Goal: Information Seeking & Learning: Learn about a topic

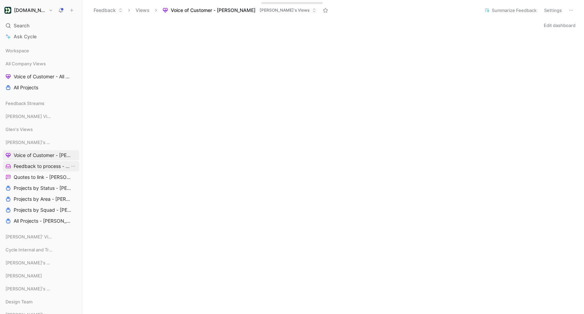
click at [36, 169] on span "Feedback to process - [PERSON_NAME]" at bounding box center [42, 166] width 56 height 7
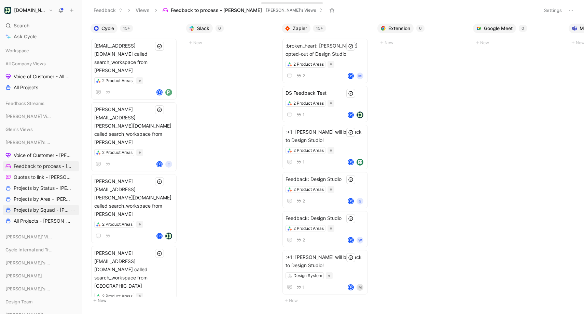
click at [46, 211] on span "Projects by Squad - [PERSON_NAME]" at bounding box center [42, 209] width 56 height 7
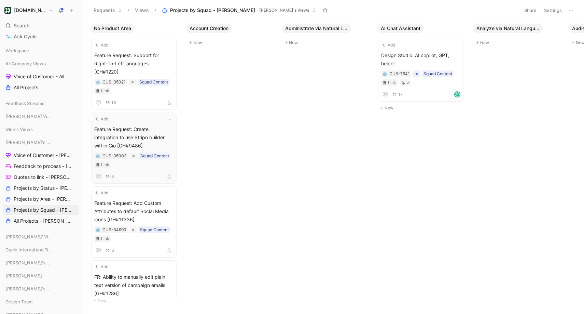
click at [159, 125] on span "Feature Request: Create integration to use Stripo builder within Cio [GH#9486]" at bounding box center [133, 137] width 79 height 25
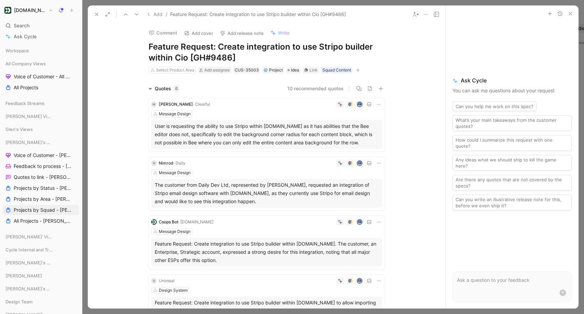
click at [296, 130] on div "User is requesting the ability to use Stripo within Customer.io as it has abili…" at bounding box center [267, 134] width 224 height 25
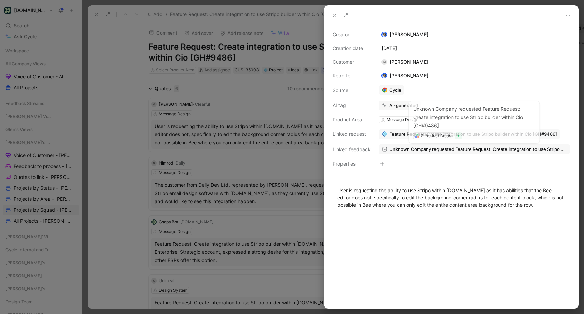
click at [421, 150] on span "Unknown Company requested Feature Request: Create integration to use Stripo bui…" at bounding box center [479, 149] width 178 height 6
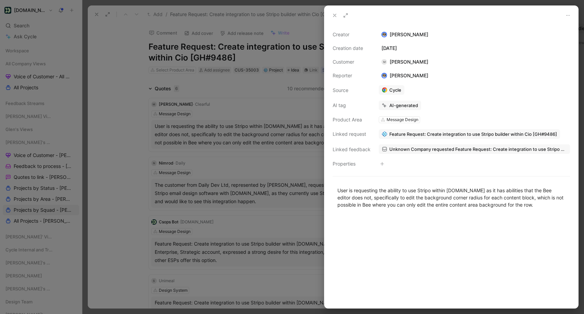
click at [333, 14] on icon at bounding box center [334, 15] width 5 height 5
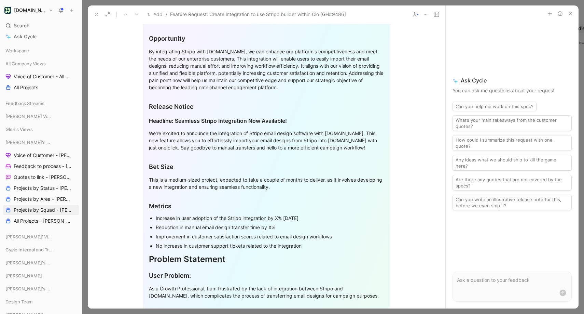
scroll to position [538, 0]
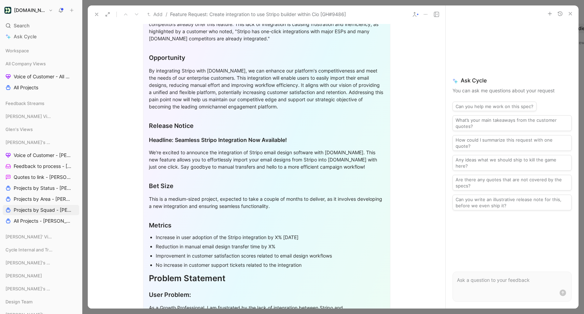
click at [416, 19] on div "Add / Feature Request: Create integration to use Stripo builder within Cio [GH#…" at bounding box center [267, 14] width 358 height 18
click at [417, 16] on icon at bounding box center [414, 14] width 5 height 5
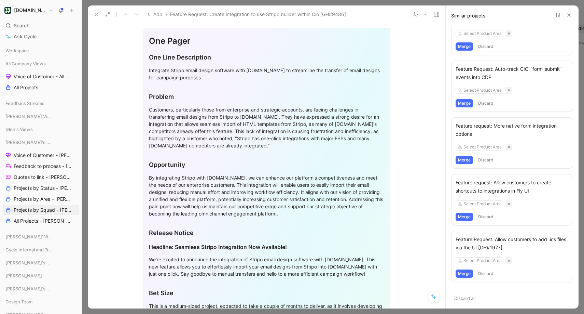
scroll to position [0, 0]
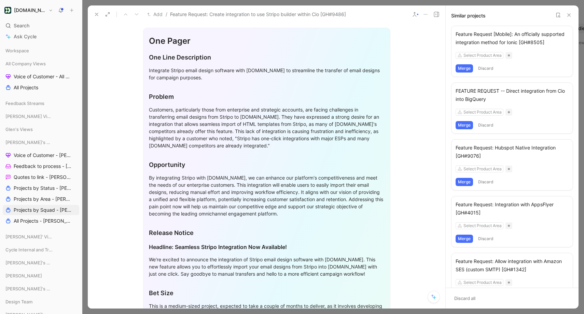
click at [560, 14] on use at bounding box center [558, 15] width 3 height 4
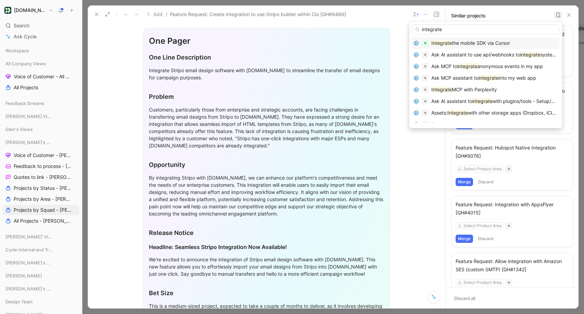
click at [445, 30] on input "integrate" at bounding box center [486, 29] width 148 height 10
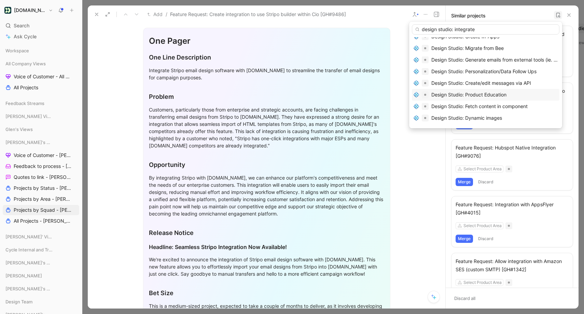
scroll to position [48, 0]
type input "design studio: integrate"
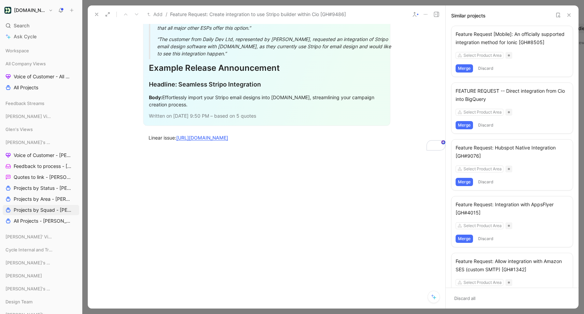
scroll to position [927, 0]
click at [228, 140] on link "https://linear.app/customerio/issue/CON-2044/feature-request-create-integration…" at bounding box center [202, 138] width 52 height 6
click at [558, 15] on icon at bounding box center [558, 14] width 5 height 5
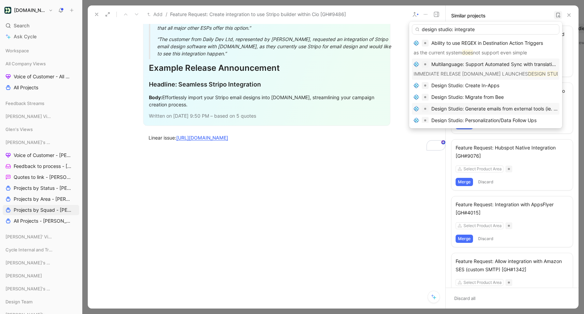
type input "design studio: integrate"
click at [503, 106] on span "Design Studio: Generate emails from external tools (ie. Figma, Knack)" at bounding box center [509, 109] width 154 height 6
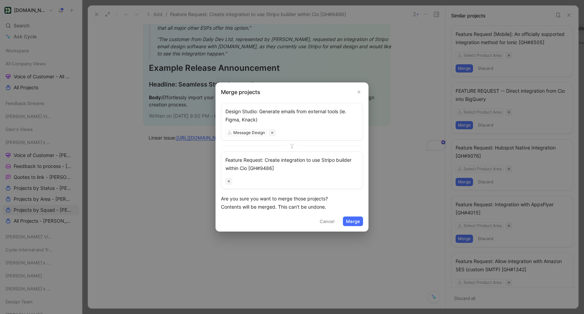
click at [354, 221] on button "Merge" at bounding box center [353, 221] width 20 height 10
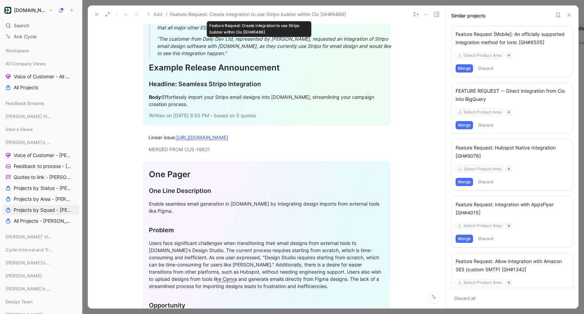
click at [239, 15] on span "Feature Request: Create integration to use Stripo builder within Cio [GH#9486]" at bounding box center [258, 14] width 176 height 8
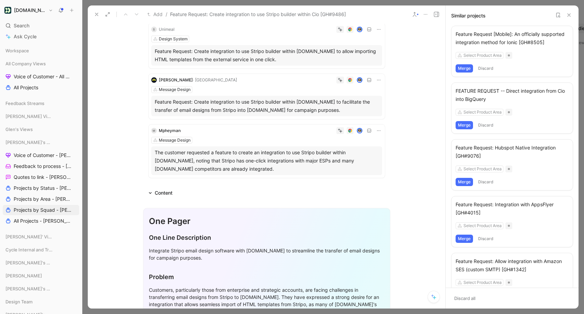
scroll to position [0, 0]
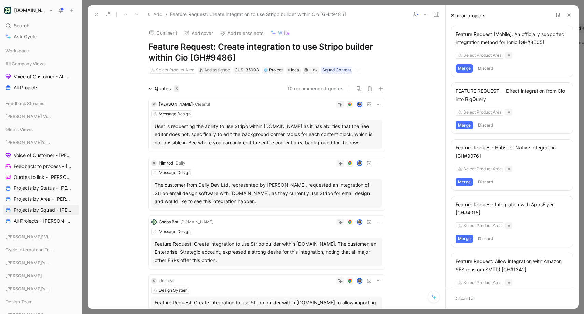
click at [238, 53] on h1 "Feature Request: Create integration to use Stripo builder within Cio [GH#9486]" at bounding box center [267, 52] width 236 height 22
drag, startPoint x: 207, startPoint y: 55, endPoint x: 192, endPoint y: 51, distance: 15.8
click at [192, 51] on h1 "Feature Request: Create integration to use Stripo builder within Cio [GH#9486]" at bounding box center [267, 52] width 236 height 22
drag, startPoint x: 209, startPoint y: 48, endPoint x: 216, endPoint y: 47, distance: 6.2
click at [210, 48] on h1 "Feature Request: Create integration to use Stripo builder within Cio [GH#9486]" at bounding box center [267, 52] width 236 height 22
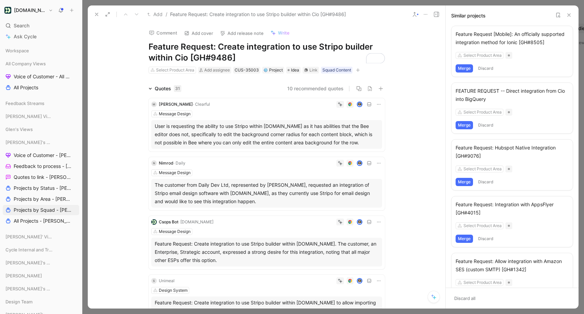
drag, startPoint x: 216, startPoint y: 47, endPoint x: 152, endPoint y: 44, distance: 64.0
click at [152, 44] on h1 "Feature Request: Create integration to use Stripo builder within Cio [GH#9486]" at bounding box center [267, 52] width 236 height 22
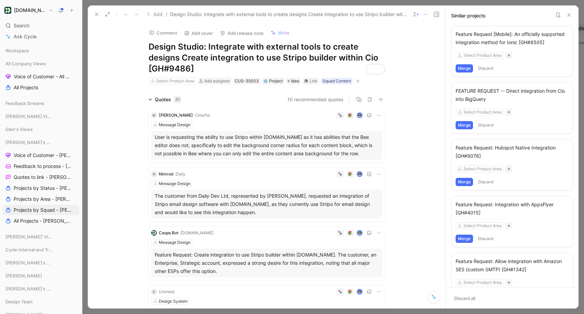
click at [211, 66] on h1 "Design Studio: Integrate with external tools to create designs Create integrati…" at bounding box center [267, 57] width 236 height 33
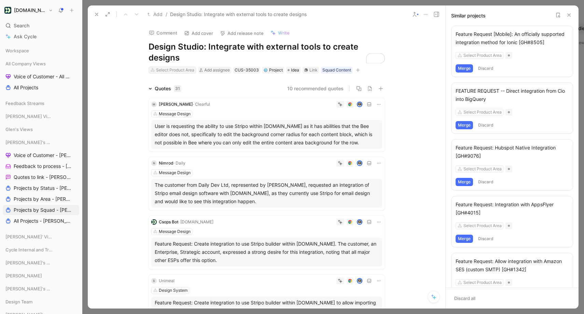
click at [187, 72] on div "Select Product Area" at bounding box center [175, 70] width 38 height 7
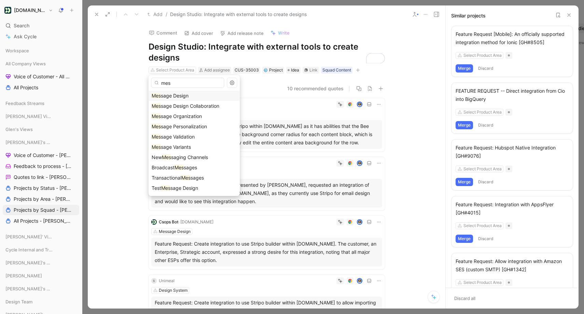
type input "mes"
click at [198, 97] on div "Mes sage Design" at bounding box center [194, 96] width 85 height 8
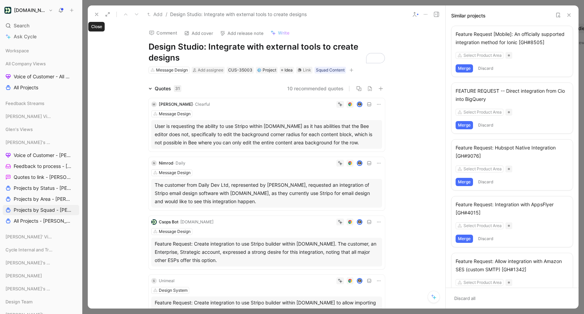
click at [97, 12] on icon at bounding box center [96, 14] width 5 height 5
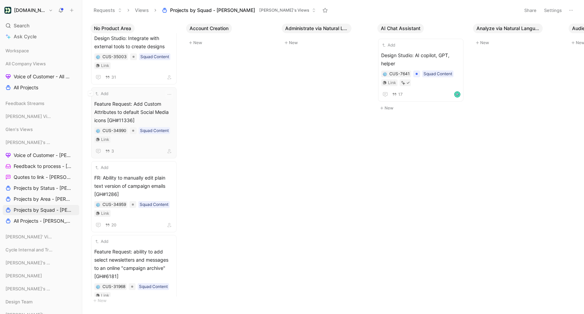
click at [155, 91] on div "Add Feature Request: Add Custom Attributes to default Social Media icons [GH#11…" at bounding box center [133, 122] width 79 height 65
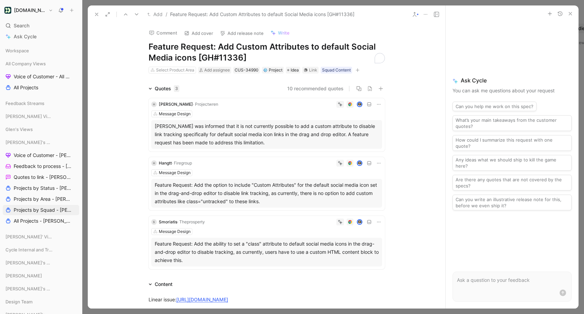
drag, startPoint x: 213, startPoint y: 45, endPoint x: 130, endPoint y: 42, distance: 82.7
click at [130, 42] on div "Comment Add cover Add release note Write Feature Request: Add Custom Attributes…" at bounding box center [267, 165] width 358 height 285
click at [96, 16] on icon at bounding box center [96, 14] width 5 height 5
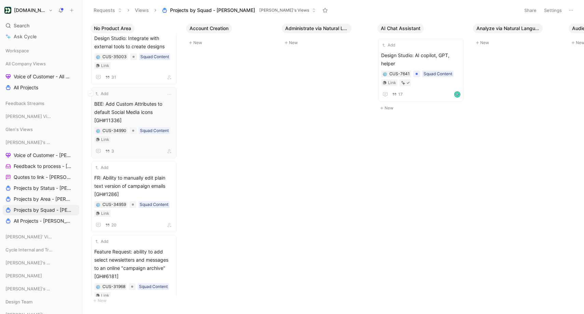
click at [135, 90] on div "Add" at bounding box center [129, 93] width 70 height 7
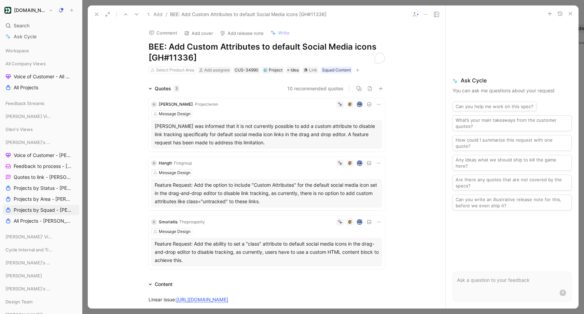
drag, startPoint x: 149, startPoint y: 58, endPoint x: 231, endPoint y: 56, distance: 82.0
click at [231, 56] on h1 "BEE: Add Custom Attributes to default Social Media icons [GH#11336]" at bounding box center [267, 52] width 236 height 22
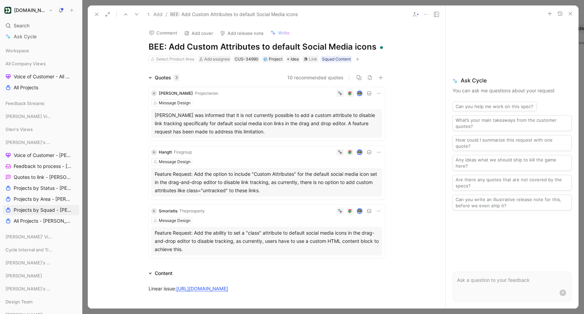
click at [95, 14] on icon at bounding box center [96, 14] width 5 height 5
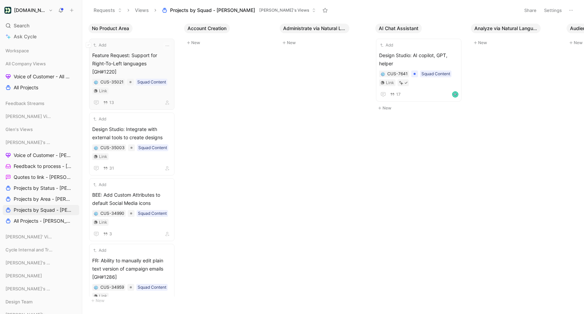
click at [128, 56] on span "Feature Request: Support for Right-To-Left languages [GH#1220]" at bounding box center [131, 63] width 79 height 25
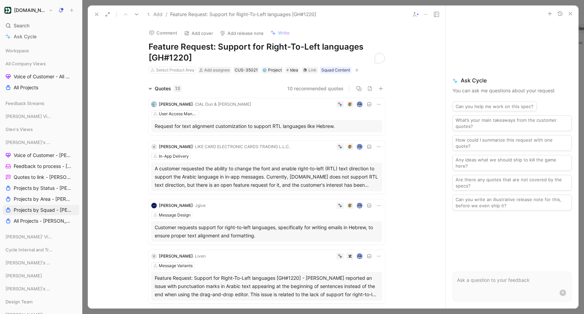
drag, startPoint x: 200, startPoint y: 56, endPoint x: 137, endPoint y: 53, distance: 63.6
click at [137, 53] on div "Comment Add cover Add release note Write Feature Request: Support for Right-To-…" at bounding box center [267, 48] width 262 height 51
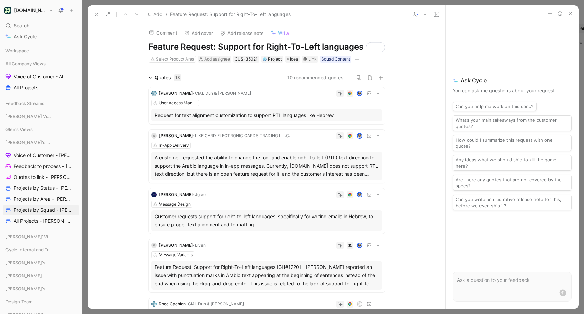
click at [96, 11] on button at bounding box center [97, 15] width 10 height 10
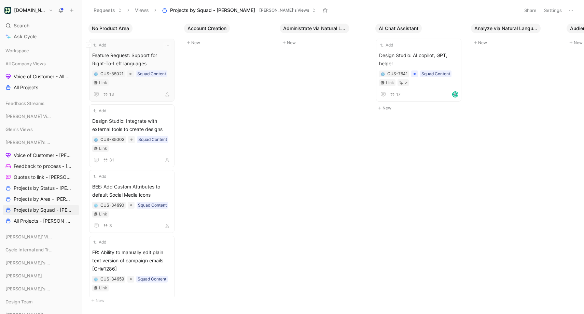
click at [145, 62] on span "Feature Request: Support for Right-To-Left languages" at bounding box center [131, 59] width 79 height 16
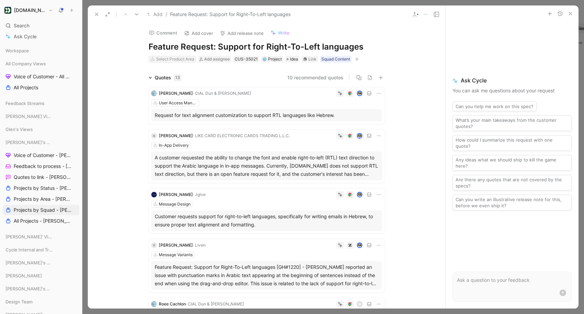
click at [181, 57] on div "Select Product Area" at bounding box center [175, 59] width 38 height 7
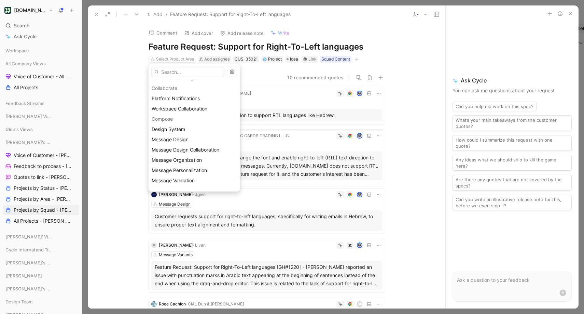
scroll to position [160, 0]
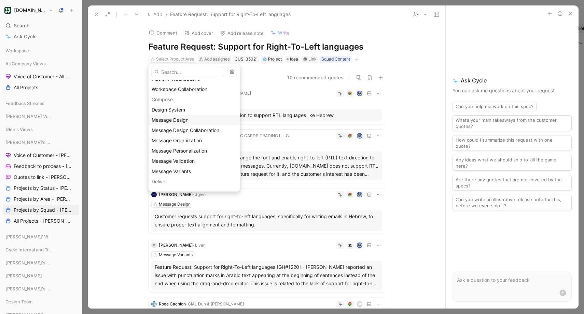
click at [171, 119] on span "Message Design" at bounding box center [170, 120] width 37 height 6
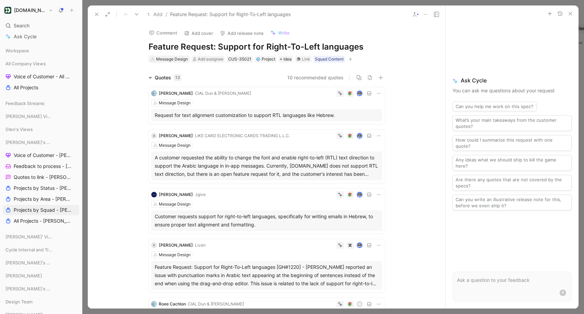
click at [168, 58] on div "Message Design" at bounding box center [172, 59] width 32 height 7
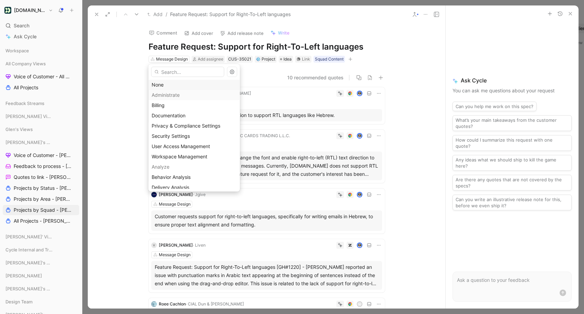
click at [165, 82] on div "None" at bounding box center [194, 85] width 85 height 8
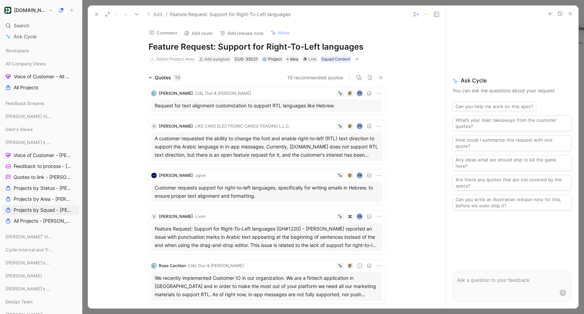
click at [95, 13] on icon at bounding box center [96, 14] width 5 height 5
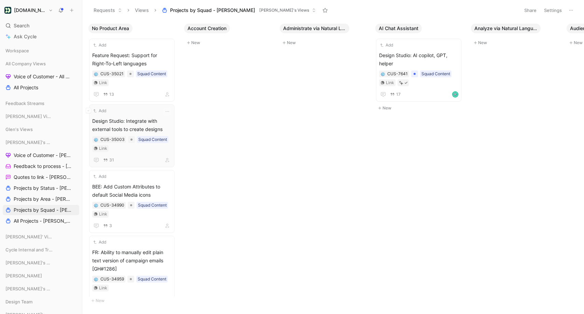
click at [147, 117] on div "Add Design Studio: Integrate with external tools to create designs CUS-35003 Sq…" at bounding box center [131, 135] width 79 height 57
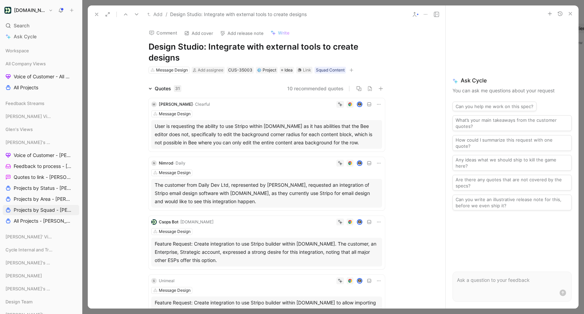
drag, startPoint x: 96, startPoint y: 12, endPoint x: 101, endPoint y: 22, distance: 11.5
click at [96, 12] on icon at bounding box center [96, 14] width 5 height 5
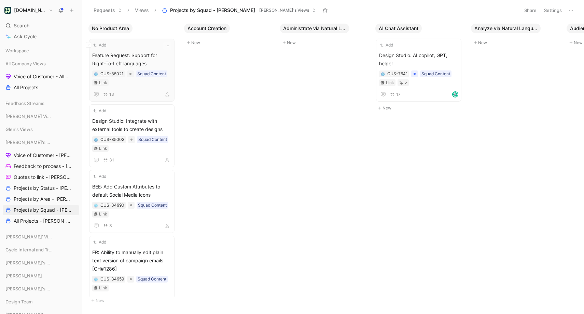
click at [112, 53] on span "Feature Request: Support for Right-To-Left languages" at bounding box center [131, 59] width 79 height 16
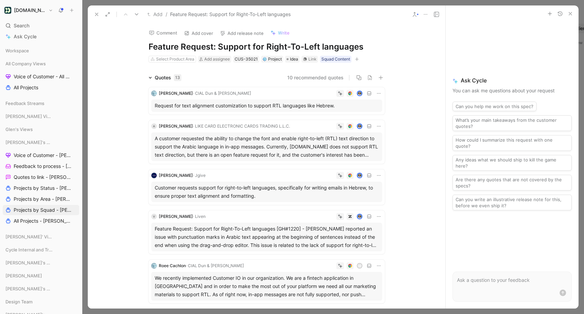
drag, startPoint x: 214, startPoint y: 45, endPoint x: 150, endPoint y: 45, distance: 63.6
click at [150, 45] on h1 "Feature Request: Support for Right-To-Left languages" at bounding box center [267, 46] width 236 height 11
click at [97, 11] on button at bounding box center [97, 15] width 10 height 10
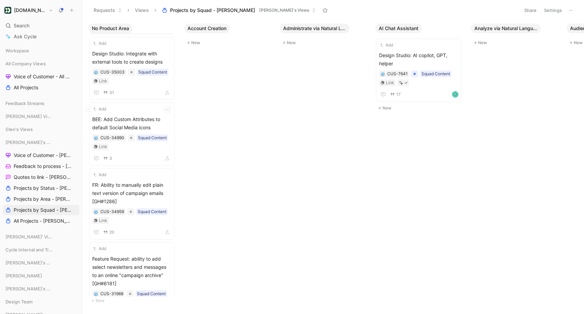
scroll to position [109, 0]
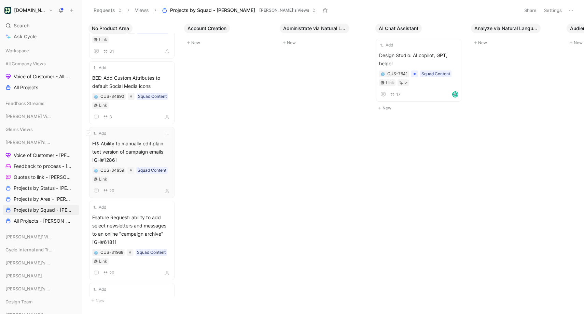
click at [141, 141] on span "FR: Ability to manually edit plain text version of campaign emails [GH#1286]" at bounding box center [131, 151] width 79 height 25
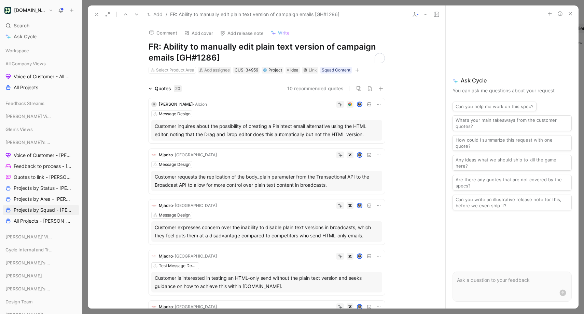
drag, startPoint x: 176, startPoint y: 58, endPoint x: 255, endPoint y: 57, distance: 78.6
click at [255, 57] on h1 "FR: Ability to manually edit plain text version of campaign emails [GH#1286]" at bounding box center [267, 52] width 236 height 22
click at [354, 46] on h1 "FR: Ability to manually edit plain text version of campaign emails" at bounding box center [267, 52] width 236 height 22
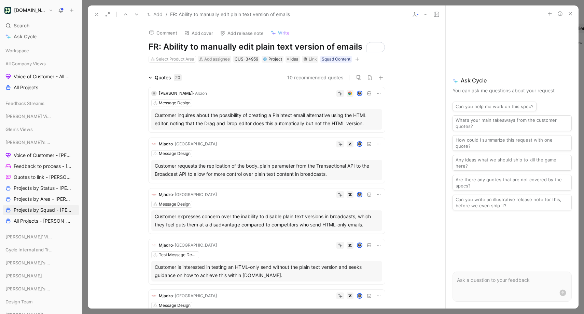
click at [94, 14] on icon at bounding box center [96, 14] width 5 height 5
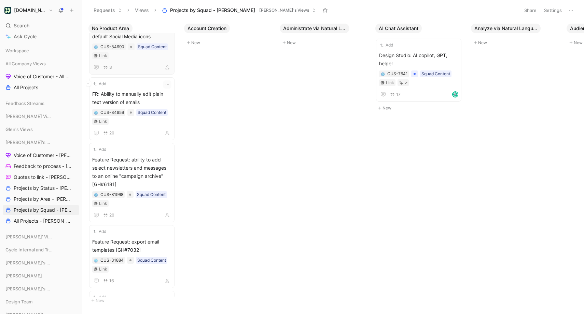
scroll to position [159, 0]
click at [131, 153] on div "Add Feature Request: ability to add select newsletters and messages to an onlin…" at bounding box center [131, 181] width 79 height 73
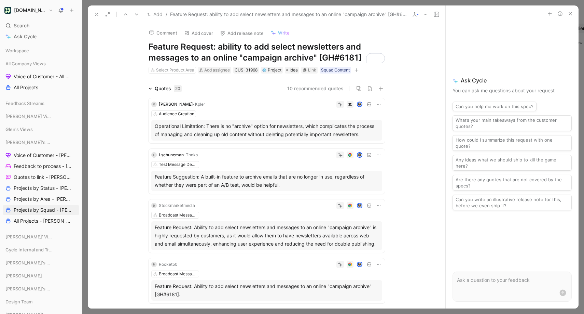
drag, startPoint x: 213, startPoint y: 44, endPoint x: 153, endPoint y: 46, distance: 59.9
click at [153, 46] on h1 "Feature Request: ability to add select newsletters and messages to an online "c…" at bounding box center [267, 52] width 236 height 22
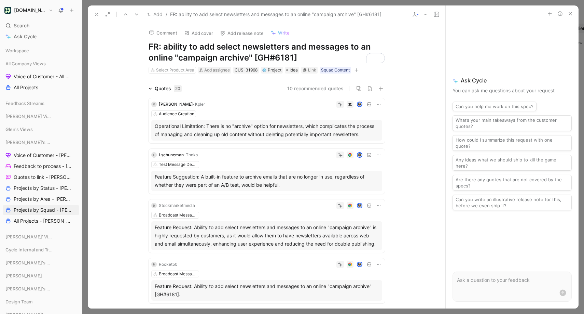
drag, startPoint x: 163, startPoint y: 45, endPoint x: 306, endPoint y: 45, distance: 142.2
click at [306, 45] on h1 "FR: ability to add select newsletters and messages to an online "campaign archi…" at bounding box center [267, 52] width 236 height 22
click at [233, 45] on h1 "FR: ability to add select newsletters and messages to an online "campaign archi…" at bounding box center [267, 52] width 236 height 22
drag, startPoint x: 189, startPoint y: 46, endPoint x: 331, endPoint y: 57, distance: 142.3
click at [331, 57] on h1 "FR: ability to add select newsletters and messages to an online "campaign archi…" at bounding box center [267, 52] width 236 height 22
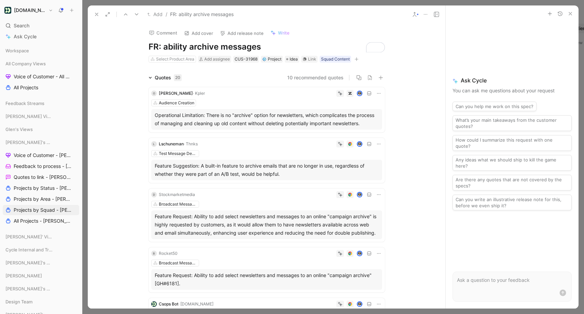
click at [184, 55] on div "Select Product Area Add assignee CUS-31968 Project Idea Link Squad Content" at bounding box center [267, 59] width 238 height 8
click at [182, 60] on div "Select Product Area" at bounding box center [175, 59] width 38 height 7
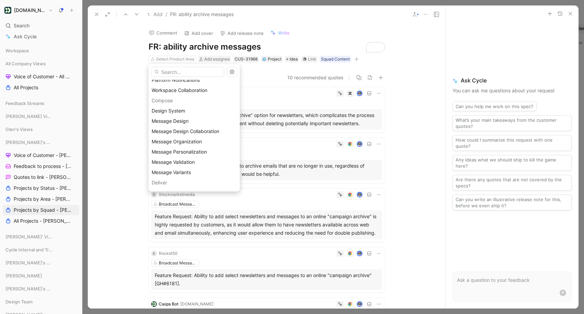
scroll to position [182, 0]
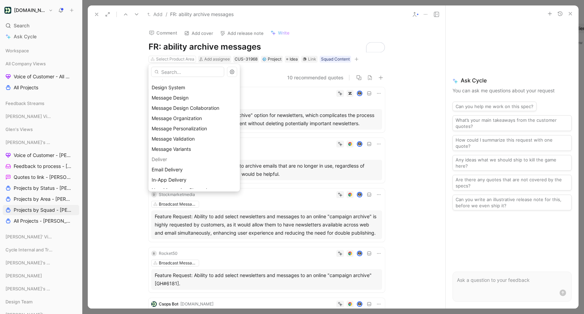
click at [196, 119] on span "Message Organization" at bounding box center [177, 118] width 50 height 6
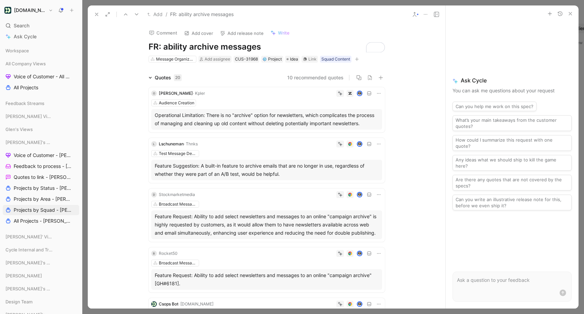
drag, startPoint x: 158, startPoint y: 47, endPoint x: 147, endPoint y: 46, distance: 11.0
click at [147, 46] on div "Comment Add cover Add release note Write FR: ability archive messages Message O…" at bounding box center [267, 43] width 262 height 40
drag, startPoint x: 204, startPoint y: 45, endPoint x: 146, endPoint y: 47, distance: 57.8
click at [146, 47] on div "Comment Add cover Add release note Write Design Studio: ability archive message…" at bounding box center [267, 43] width 262 height 40
click at [150, 48] on h1 "Message Library: ability archive messages" at bounding box center [267, 46] width 236 height 11
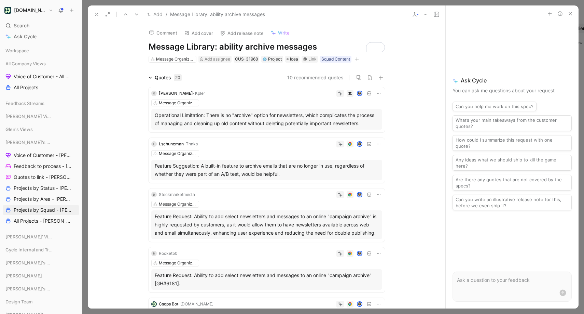
scroll to position [2, 0]
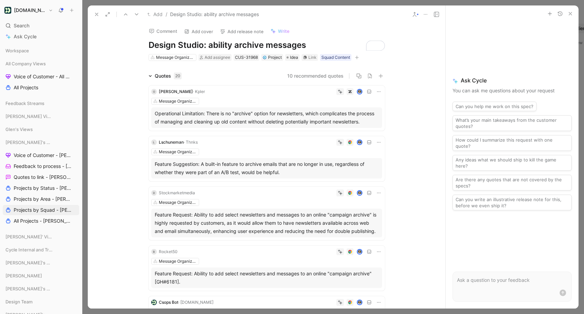
click at [415, 15] on icon at bounding box center [414, 14] width 5 height 5
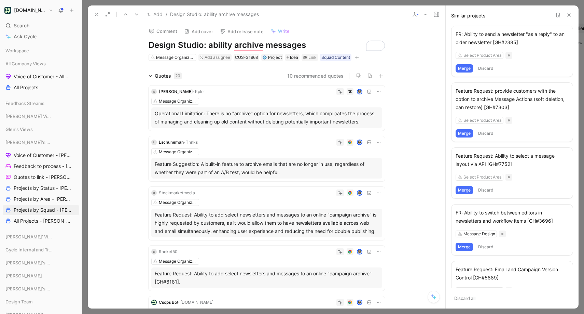
click at [560, 15] on use at bounding box center [558, 15] width 3 height 4
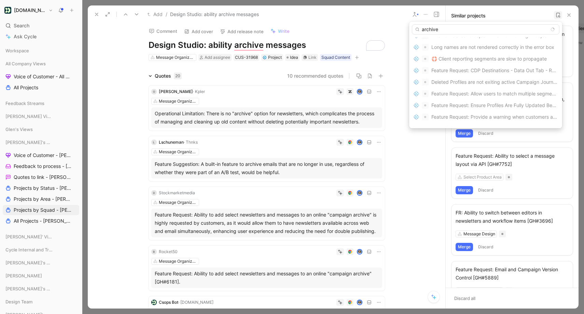
scroll to position [67, 0]
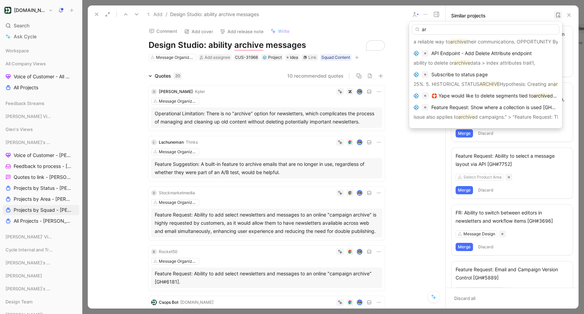
type input "a"
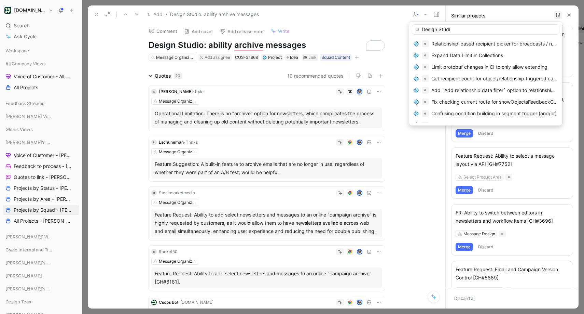
type input "Design Studio"
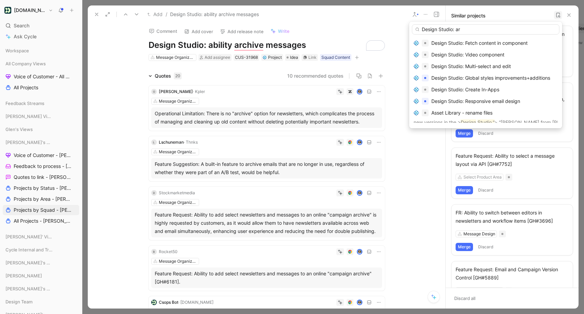
scroll to position [40, 0]
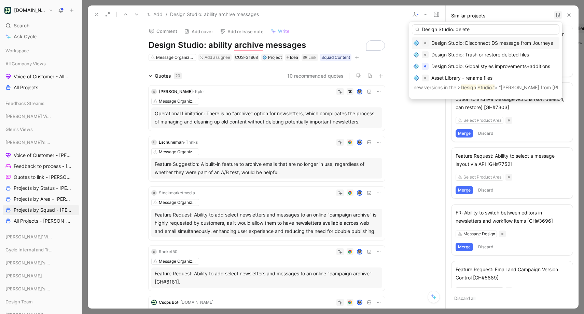
type input "Design Studio: delete"
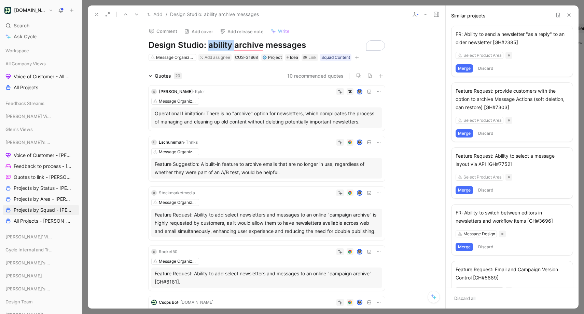
drag, startPoint x: 213, startPoint y: 44, endPoint x: 234, endPoint y: 44, distance: 21.2
click at [234, 44] on h1 "Design Studio: ability archive messages" at bounding box center [267, 45] width 236 height 11
click at [96, 14] on use at bounding box center [96, 14] width 3 height 3
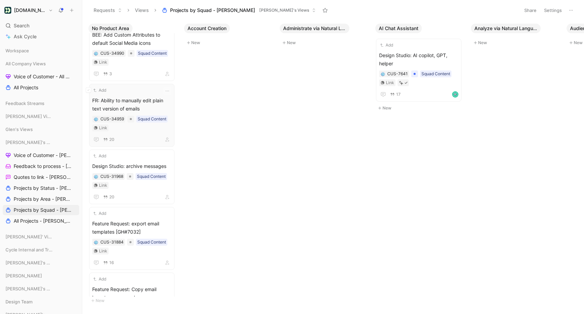
scroll to position [150, 0]
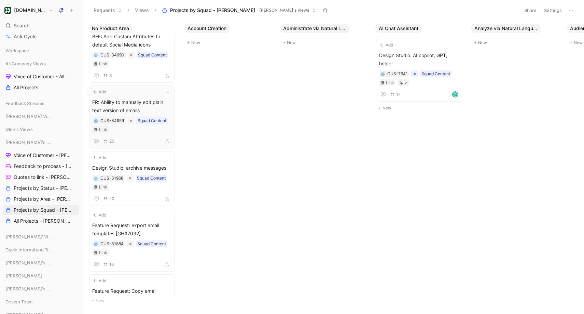
click at [135, 95] on div "Add FR: Ability to manually edit plain text version of emails CUS-34959 Squad C…" at bounding box center [131, 117] width 79 height 57
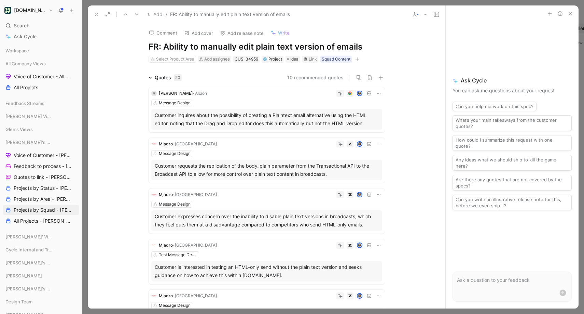
click at [95, 11] on button at bounding box center [97, 15] width 10 height 10
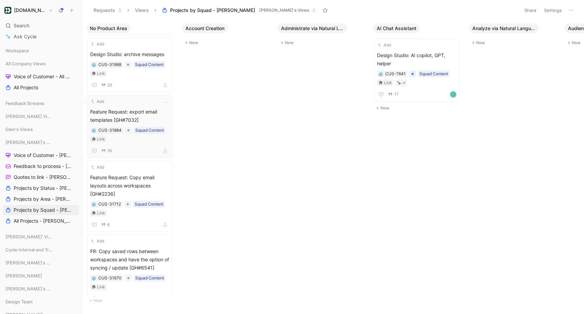
scroll to position [0, 3]
click at [145, 106] on div "Add Feature Request: export email templates [GH#7032] CUS-31884 Squad Content L…" at bounding box center [130, 126] width 79 height 57
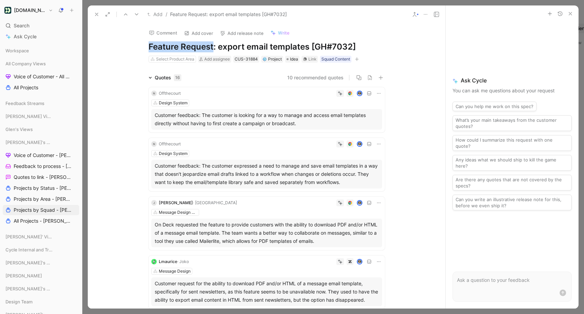
drag, startPoint x: 213, startPoint y: 49, endPoint x: 146, endPoint y: 49, distance: 66.6
click at [146, 49] on div "Comment Add cover Add release note Write Feature Request: export email template…" at bounding box center [267, 43] width 262 height 40
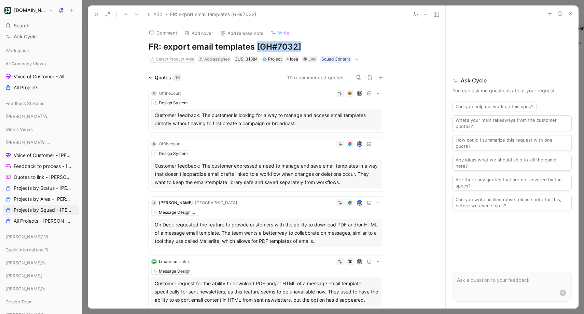
drag, startPoint x: 256, startPoint y: 47, endPoint x: 312, endPoint y: 45, distance: 56.7
click at [312, 45] on h1 "FR: export email templates [GH#7032]" at bounding box center [267, 46] width 236 height 11
click at [95, 15] on icon at bounding box center [96, 14] width 5 height 5
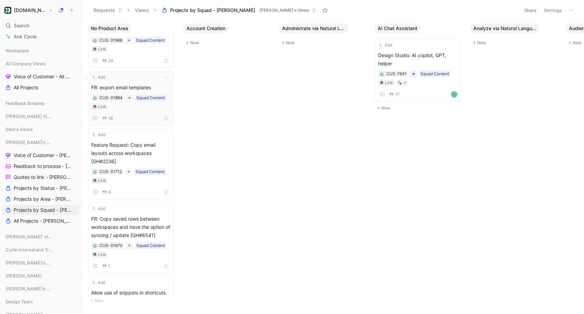
scroll to position [289, 0]
click at [149, 139] on span "Feature Request: Copy email layouts across workspaces [GH#2236]" at bounding box center [130, 151] width 79 height 25
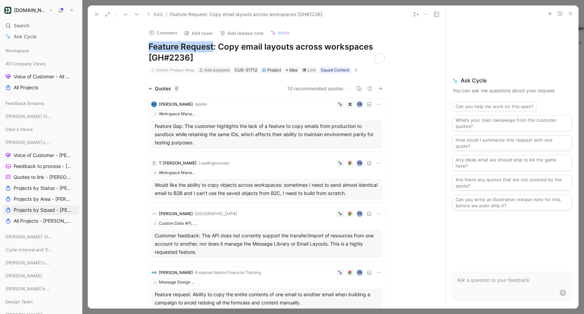
drag, startPoint x: 213, startPoint y: 45, endPoint x: 146, endPoint y: 45, distance: 66.6
click at [146, 45] on div "Comment Add cover Add release note Write Feature Request: Copy email layouts ac…" at bounding box center [267, 48] width 262 height 51
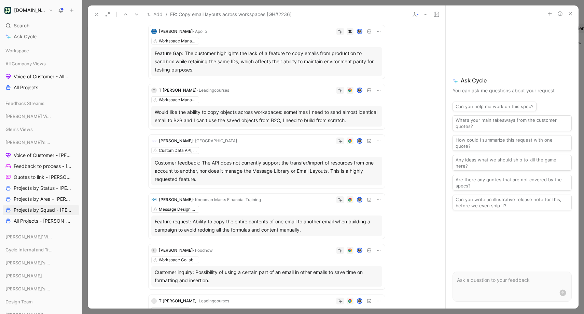
scroll to position [60, 0]
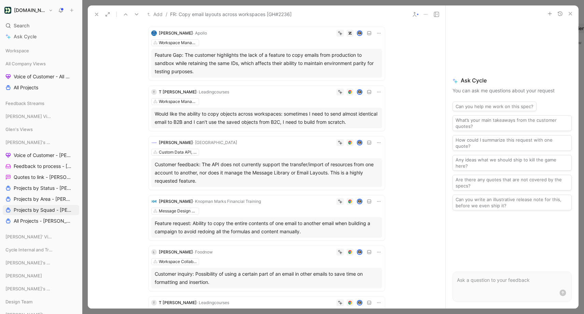
click at [417, 17] on button at bounding box center [415, 15] width 10 height 10
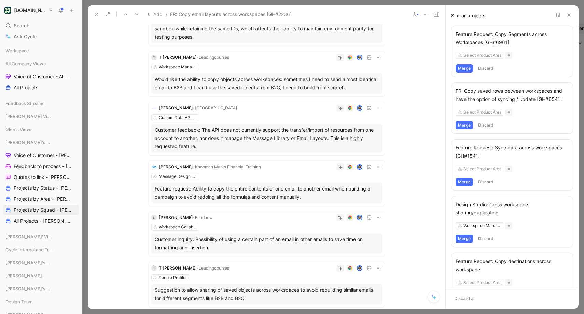
scroll to position [116, 0]
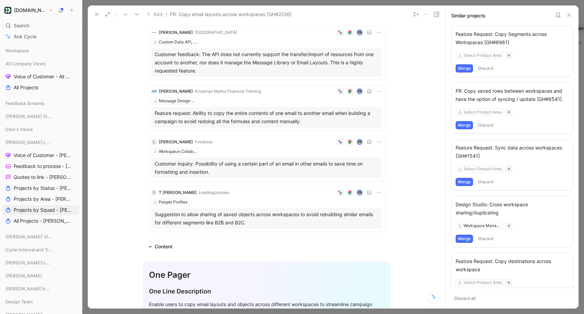
click at [460, 239] on button "Merge" at bounding box center [464, 238] width 17 height 8
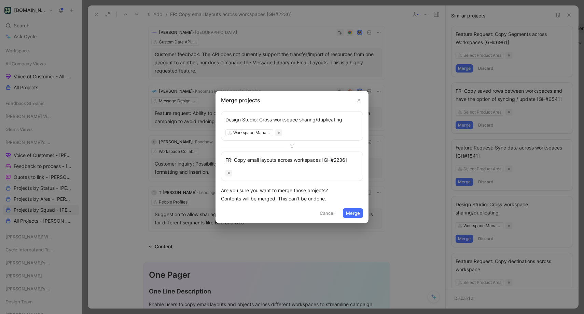
click at [357, 211] on button "Merge" at bounding box center [353, 213] width 20 height 10
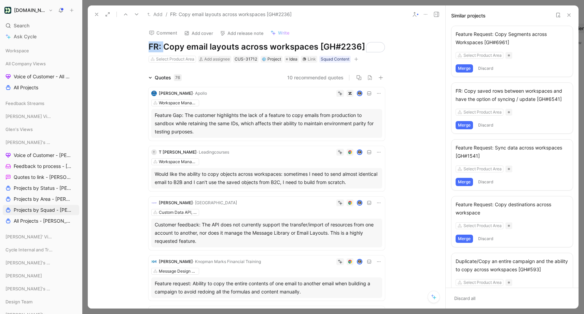
drag, startPoint x: 158, startPoint y: 45, endPoint x: 136, endPoint y: 45, distance: 21.9
click at [136, 45] on div "Comment Add cover Add release note Write FR: Copy email layouts across workspac…" at bounding box center [267, 43] width 262 height 40
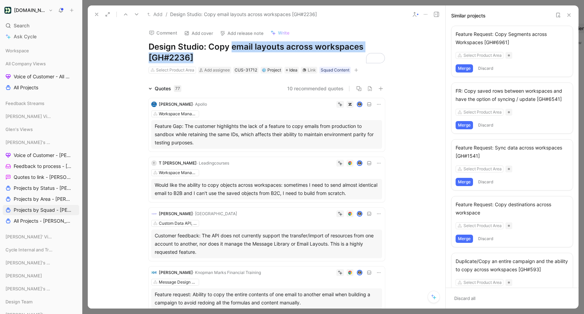
drag, startPoint x: 230, startPoint y: 47, endPoint x: 233, endPoint y: 56, distance: 8.9
click at [233, 56] on h1 "Design Studio: Copy email layouts across workspaces [GH#2236]" at bounding box center [267, 52] width 236 height 22
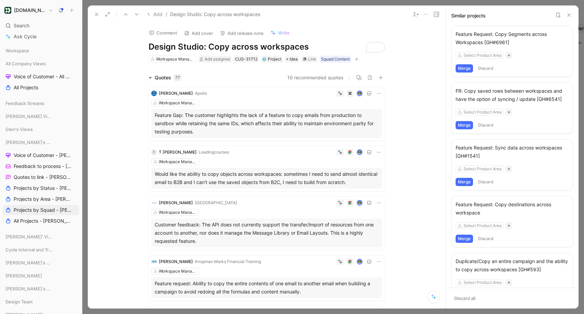
click at [96, 14] on use at bounding box center [96, 14] width 3 height 3
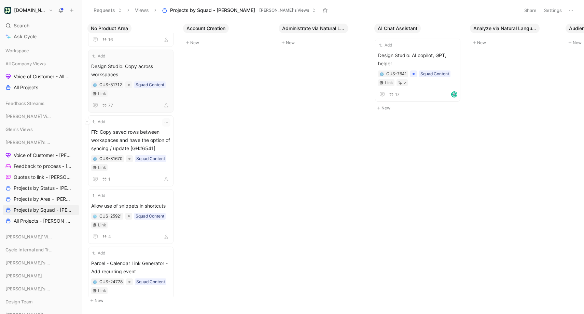
scroll to position [368, 0]
click at [138, 126] on span "FR: Copy saved rows between workspaces and have the option of syncing / update …" at bounding box center [130, 138] width 79 height 25
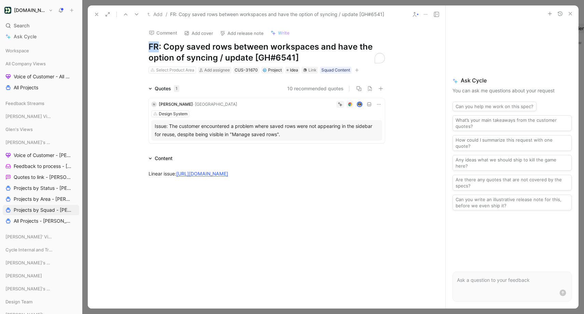
drag, startPoint x: 158, startPoint y: 46, endPoint x: 140, endPoint y: 45, distance: 18.5
click at [141, 45] on div "Comment Add cover Add release note Write FR: Copy saved rows between workspaces…" at bounding box center [267, 48] width 262 height 51
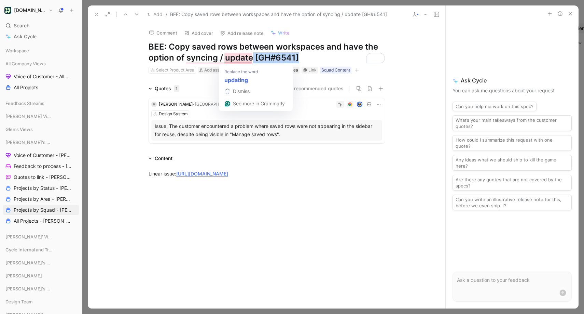
drag, startPoint x: 252, startPoint y: 55, endPoint x: 338, endPoint y: 59, distance: 85.9
click at [338, 59] on h1 "BEE: Copy saved rows between workspaces and have the option of syncing / update…" at bounding box center [267, 52] width 236 height 22
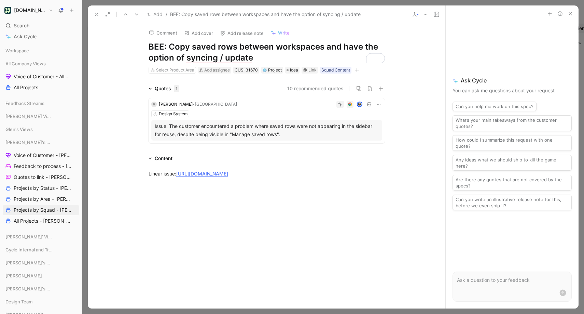
click at [97, 14] on use at bounding box center [96, 14] width 3 height 3
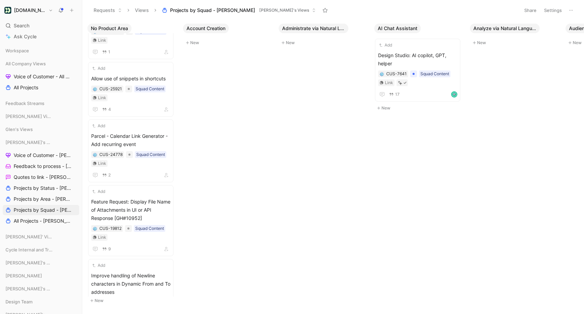
scroll to position [508, 0]
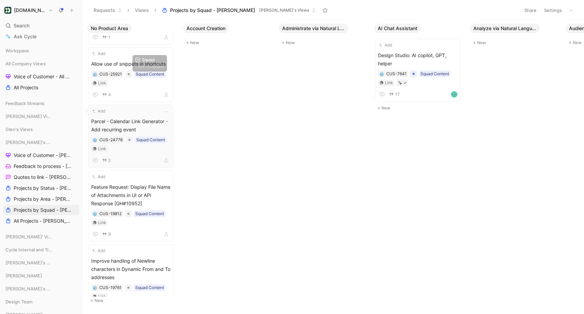
click at [118, 116] on div "Add Parcel - Calendar Link Generator - Add recurring event CUS-24778 Squad Cont…" at bounding box center [130, 136] width 79 height 57
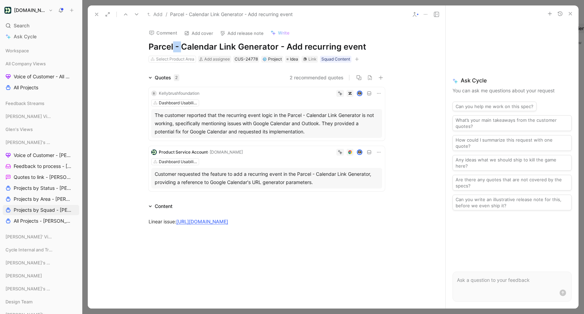
drag, startPoint x: 182, startPoint y: 44, endPoint x: 173, endPoint y: 45, distance: 8.6
click at [173, 45] on h1 "Parcel - Calendar Link Generator - Add recurring event" at bounding box center [267, 46] width 236 height 11
click at [172, 60] on div "Select Product Area" at bounding box center [175, 59] width 38 height 7
type input "p"
click at [97, 13] on icon at bounding box center [96, 14] width 5 height 5
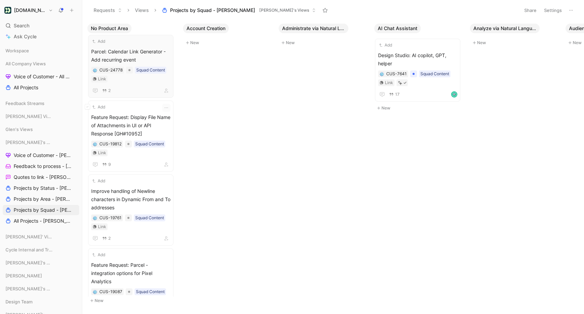
scroll to position [579, 0]
click at [131, 119] on span "Feature Request: Display File Name of Attachments in UI or API Response [GH#109…" at bounding box center [130, 124] width 79 height 25
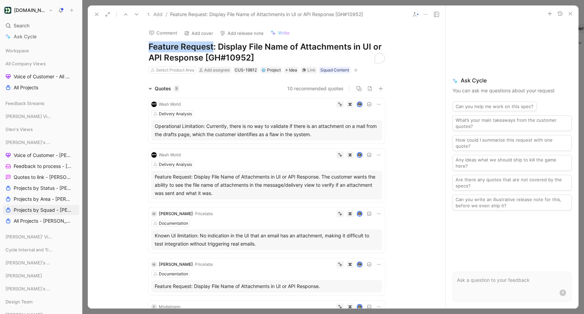
drag, startPoint x: 213, startPoint y: 44, endPoint x: 129, endPoint y: 47, distance: 83.8
click at [129, 47] on div "Comment Add cover Add release note Write Feature Request: Display File Name of …" at bounding box center [267, 165] width 358 height 285
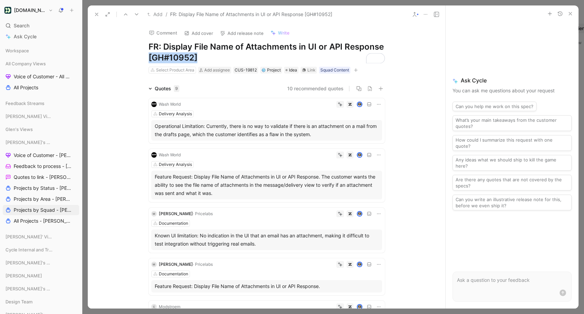
drag, startPoint x: 196, startPoint y: 57, endPoint x: 143, endPoint y: 55, distance: 52.7
click at [143, 55] on div "Comment Add cover Add release note Write FR: Display File Name of Attachments i…" at bounding box center [267, 48] width 262 height 51
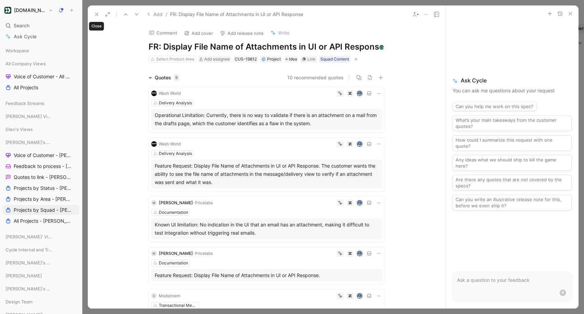
click at [95, 13] on icon at bounding box center [96, 14] width 5 height 5
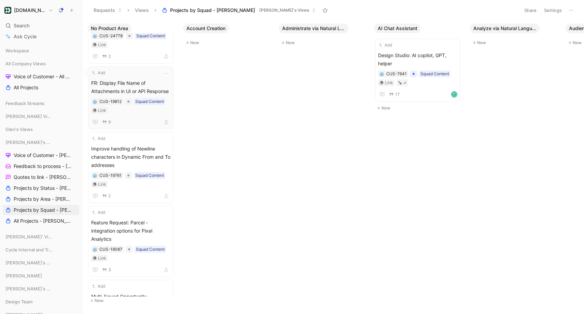
scroll to position [623, 0]
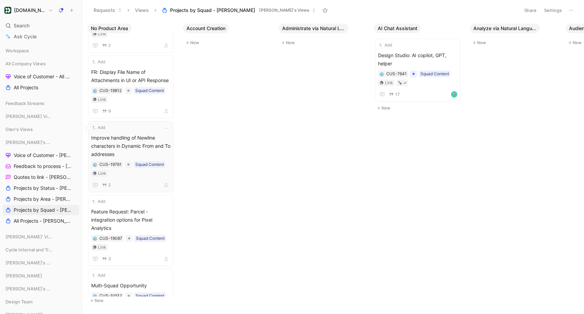
click at [138, 136] on span "Improve handling of Newline characters in Dynamic From and To addresses" at bounding box center [130, 146] width 79 height 25
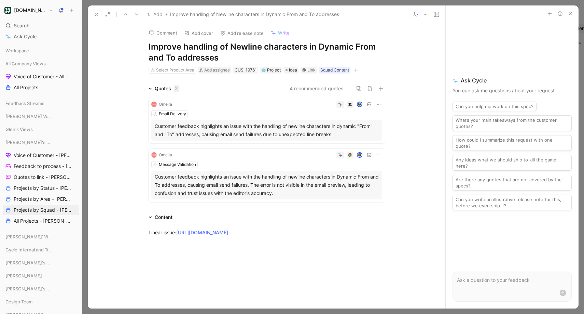
click at [149, 45] on h1 "Improve handling of Newline characters in Dynamic From and To addresses" at bounding box center [267, 52] width 236 height 22
click at [185, 72] on div "Select Product Area" at bounding box center [175, 70] width 38 height 7
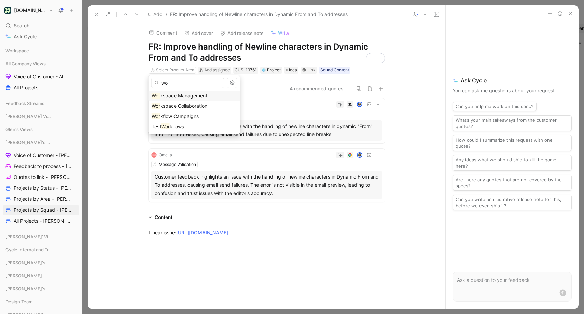
type input "w"
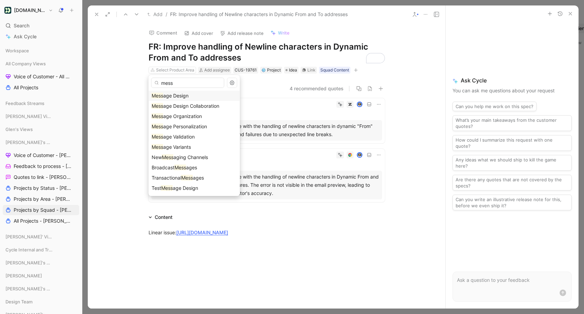
type input "mess"
click at [182, 95] on span "age Design" at bounding box center [175, 96] width 25 height 6
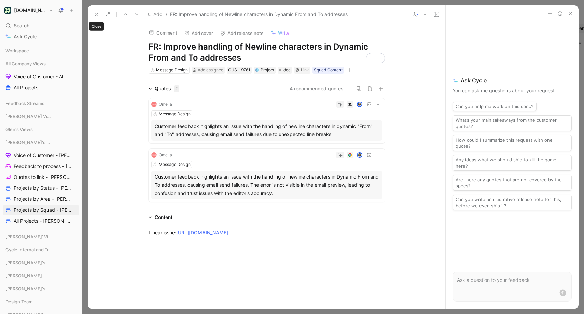
click at [95, 10] on button at bounding box center [97, 15] width 10 height 10
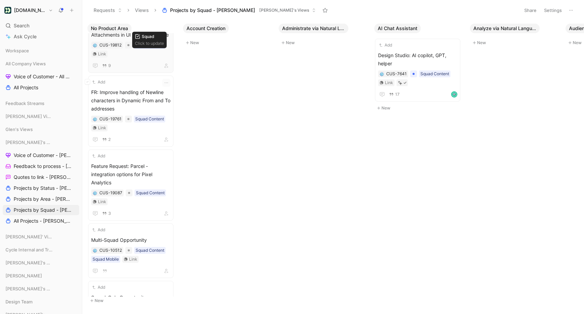
scroll to position [670, 0]
click at [140, 153] on div "Add" at bounding box center [126, 154] width 70 height 7
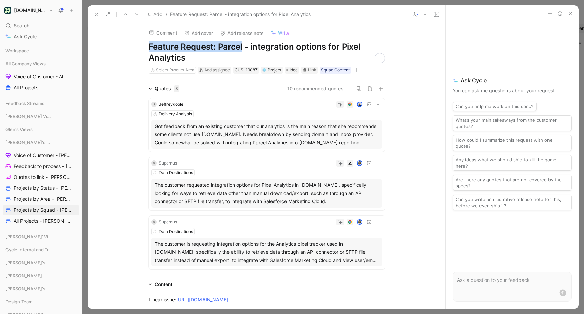
drag, startPoint x: 240, startPoint y: 45, endPoint x: 149, endPoint y: 44, distance: 90.9
click at [149, 44] on h1 "Feature Request: Parcel - integration options for Pixel Analytics" at bounding box center [267, 52] width 236 height 22
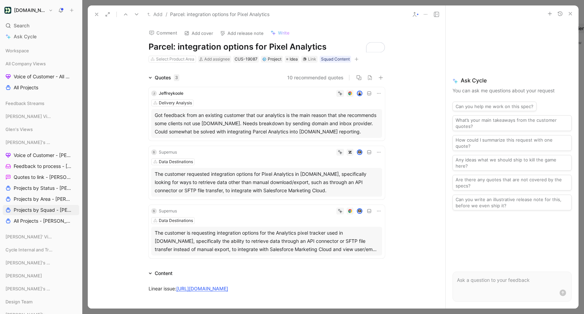
click at [96, 15] on icon at bounding box center [96, 14] width 5 height 5
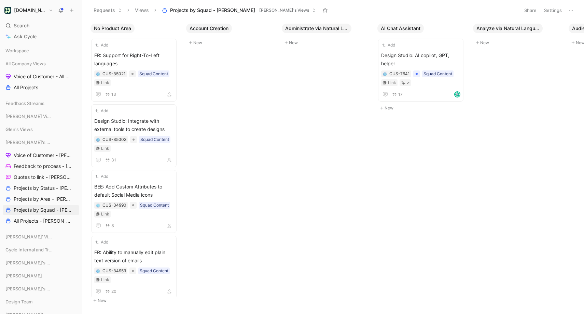
click at [556, 12] on button "Settings" at bounding box center [553, 10] width 24 height 10
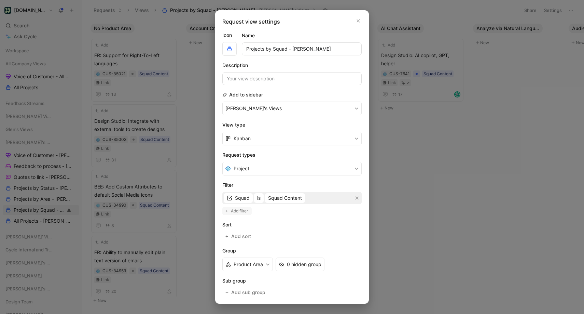
click at [246, 213] on span "Add filter" at bounding box center [240, 210] width 18 height 7
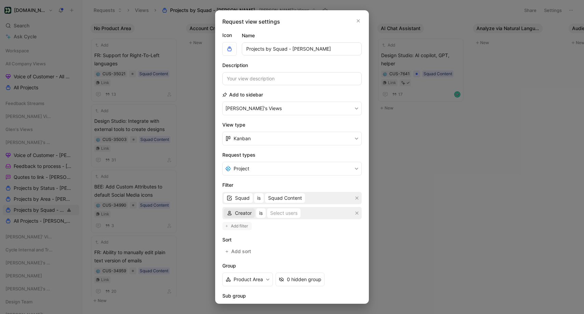
click at [246, 213] on span "Creator" at bounding box center [243, 213] width 17 height 8
click at [253, 247] on span "Product Area" at bounding box center [249, 247] width 29 height 6
click at [288, 213] on div "Selected Product Area" at bounding box center [308, 213] width 51 height 8
click at [274, 217] on button "is" at bounding box center [274, 213] width 10 height 10
click at [280, 236] on span "is not empty" at bounding box center [286, 237] width 28 height 6
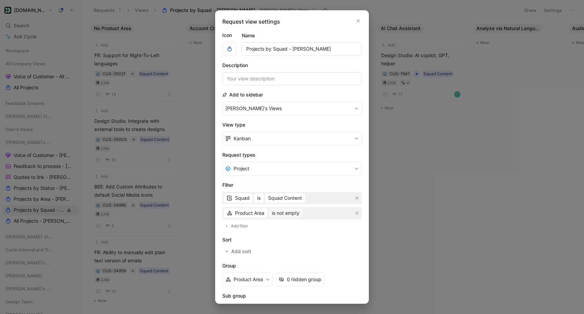
scroll to position [70, 0]
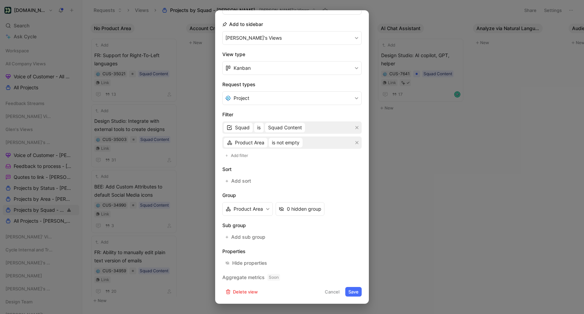
click at [353, 290] on button "Save" at bounding box center [354, 292] width 16 height 10
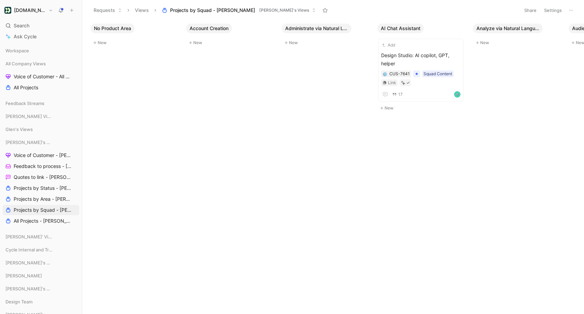
click at [563, 11] on button "Settings" at bounding box center [553, 10] width 24 height 10
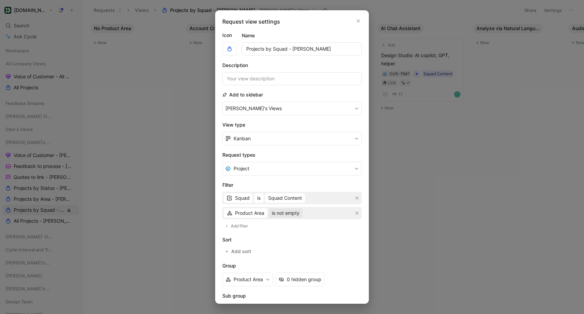
click at [288, 213] on span "is not empty" at bounding box center [286, 213] width 28 height 8
click at [287, 228] on span "is empty" at bounding box center [281, 227] width 19 height 6
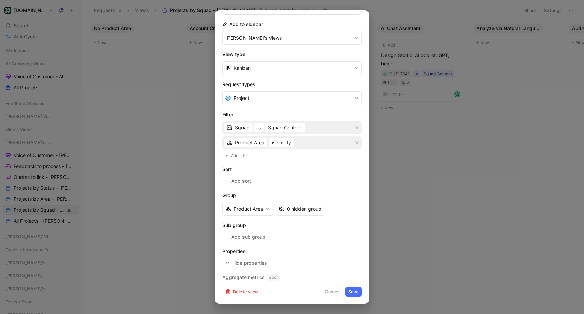
click at [356, 289] on button "Save" at bounding box center [354, 292] width 16 height 10
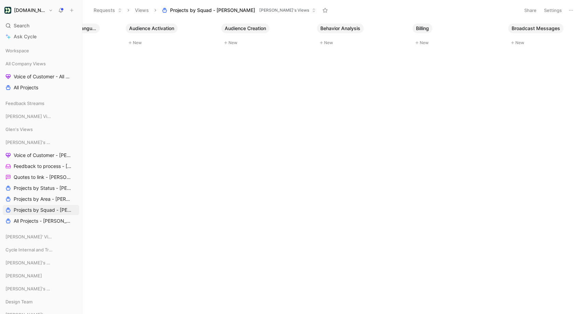
scroll to position [0, 352]
click at [557, 11] on button "Settings" at bounding box center [553, 10] width 24 height 10
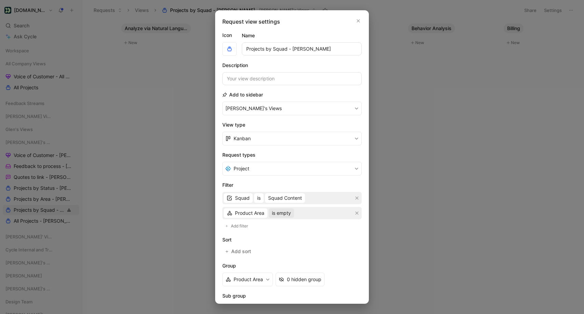
click at [280, 213] on span "is empty" at bounding box center [281, 213] width 19 height 8
click at [283, 234] on span "is not empty" at bounding box center [286, 237] width 28 height 6
click at [239, 224] on span "Add filter" at bounding box center [240, 225] width 18 height 7
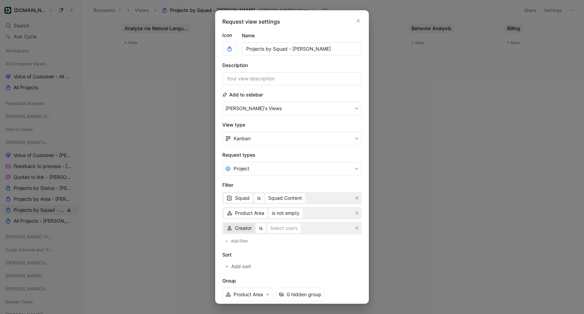
click at [245, 229] on span "Creator" at bounding box center [243, 228] width 17 height 8
click at [326, 210] on div "Product Area is not empty" at bounding box center [291, 213] width 139 height 12
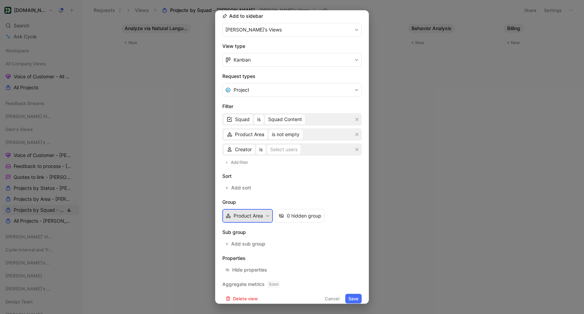
scroll to position [78, 0]
click at [268, 217] on icon "button" at bounding box center [268, 216] width 4 height 4
click at [303, 214] on div "0 hidden group" at bounding box center [304, 215] width 35 height 8
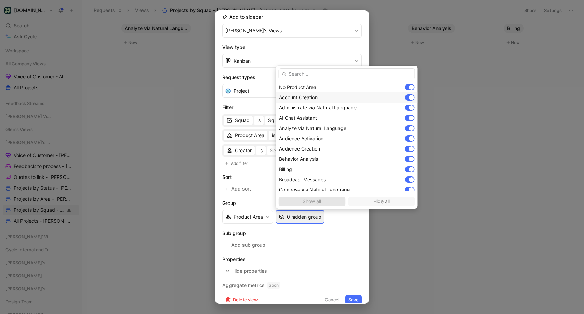
scroll to position [77, 0]
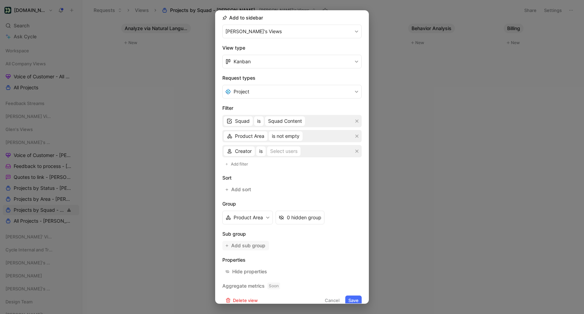
click at [257, 244] on span "Add sub group" at bounding box center [248, 245] width 35 height 8
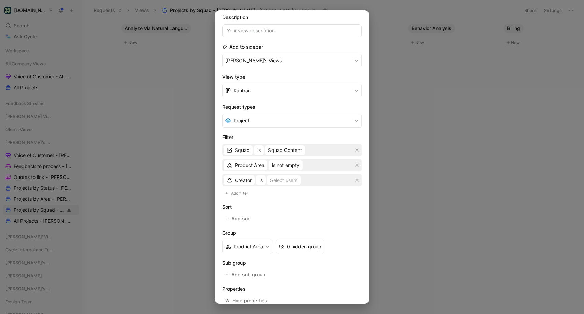
scroll to position [30, 0]
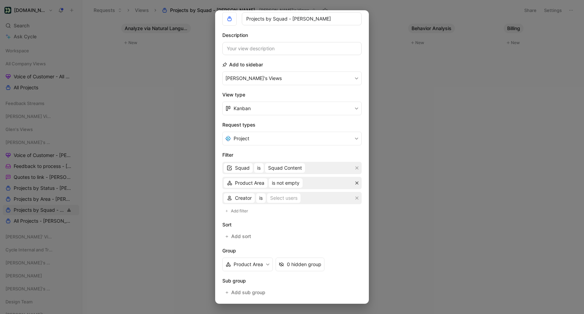
click at [357, 182] on icon "button" at bounding box center [357, 182] width 3 height 3
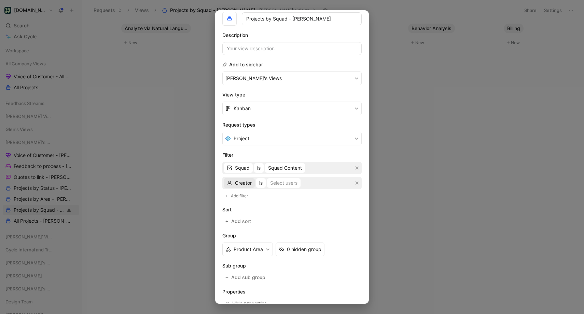
click at [252, 180] on button "Creator" at bounding box center [239, 183] width 31 height 10
click at [250, 215] on span "Product Area" at bounding box center [249, 217] width 29 height 6
click at [260, 184] on span "Product Area" at bounding box center [249, 183] width 29 height 8
click at [296, 184] on div "Selected Product Area" at bounding box center [308, 183] width 51 height 8
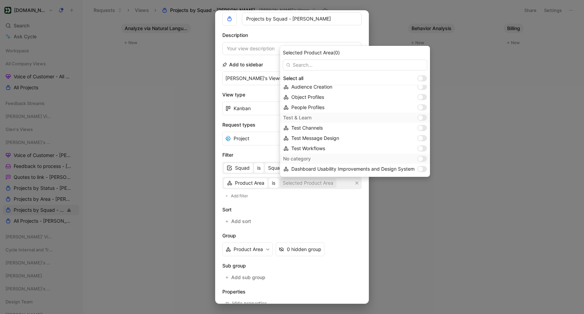
scroll to position [0, 0]
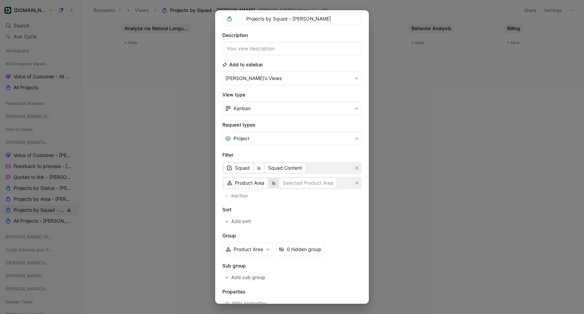
click at [275, 184] on span "is" at bounding box center [273, 183] width 3 height 8
click at [284, 206] on span "is not empty" at bounding box center [286, 207] width 28 height 6
click at [358, 183] on icon "button" at bounding box center [357, 183] width 4 height 4
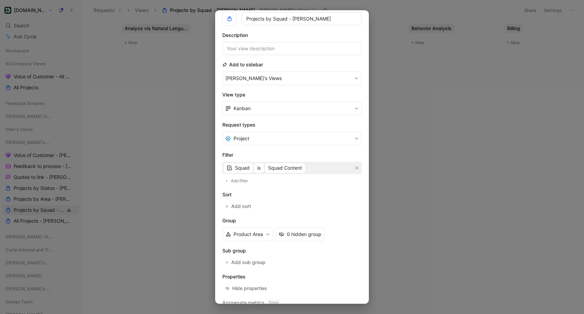
scroll to position [55, 0]
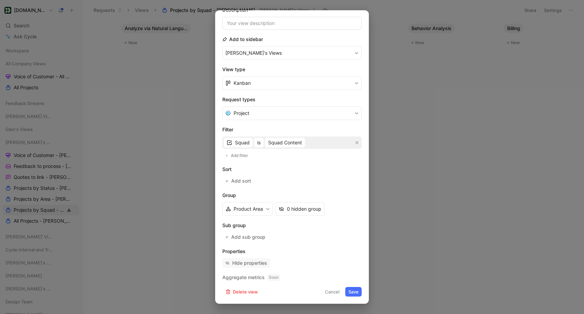
click at [240, 263] on div "Hide properties" at bounding box center [249, 263] width 35 height 8
click at [282, 208] on icon "button" at bounding box center [281, 208] width 5 height 5
click at [356, 291] on button "Save" at bounding box center [354, 292] width 16 height 10
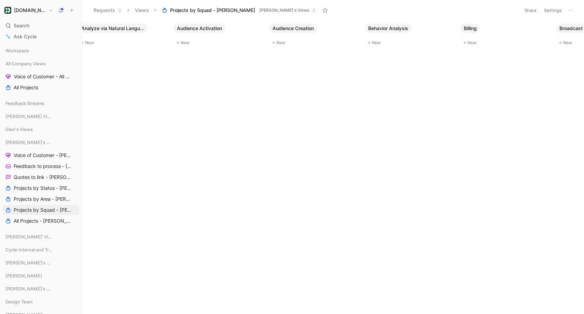
scroll to position [0, 594]
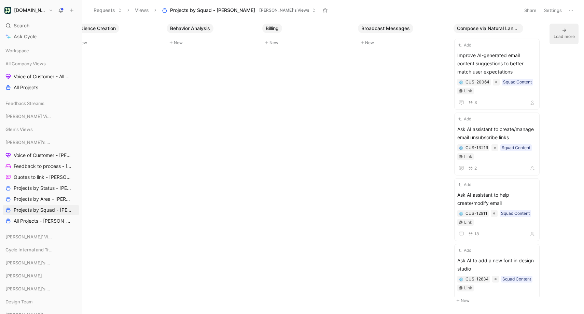
click at [553, 34] on button "Load more" at bounding box center [564, 34] width 29 height 21
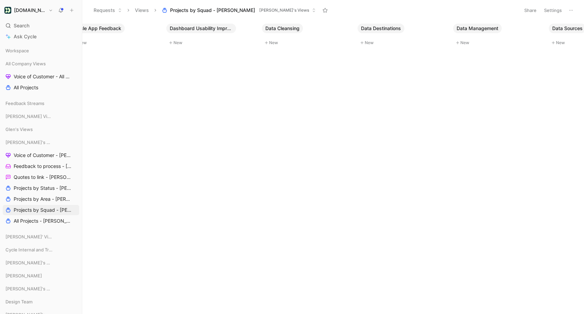
scroll to position [0, 1551]
click at [571, 27] on button "Load more" at bounding box center [564, 34] width 29 height 21
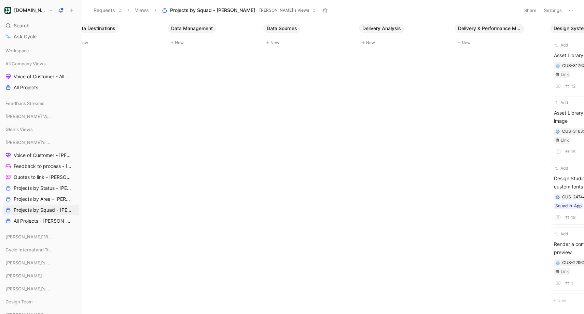
click at [553, 13] on button "Settings" at bounding box center [553, 10] width 24 height 10
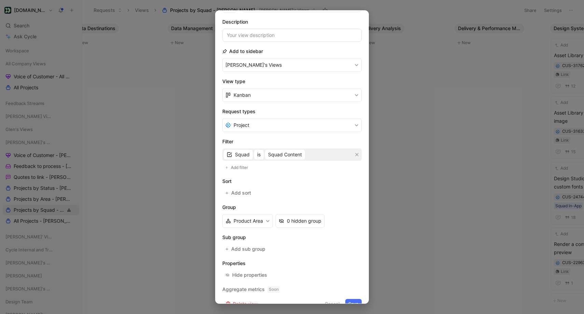
scroll to position [51, 0]
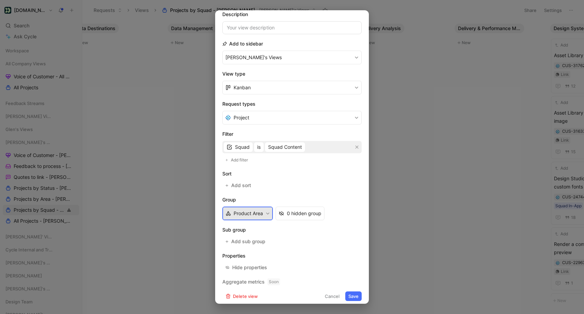
click at [244, 212] on button "Product Area" at bounding box center [247, 213] width 51 height 14
click at [247, 158] on span "Add filter" at bounding box center [240, 160] width 18 height 7
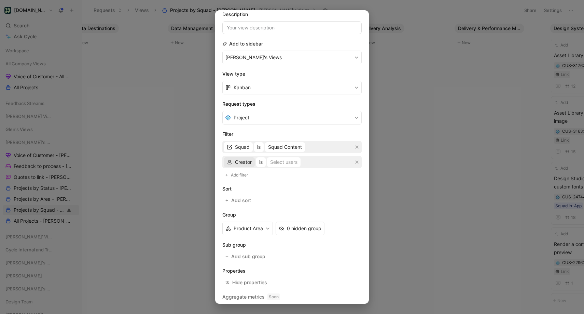
click at [249, 161] on span "Creator" at bounding box center [243, 162] width 17 height 8
click at [250, 196] on span "Product Area" at bounding box center [249, 196] width 29 height 6
click at [277, 163] on button "is" at bounding box center [274, 162] width 10 height 10
click at [287, 185] on span "is not empty" at bounding box center [286, 186] width 28 height 6
click at [328, 162] on div "Product Area is not empty" at bounding box center [291, 162] width 139 height 12
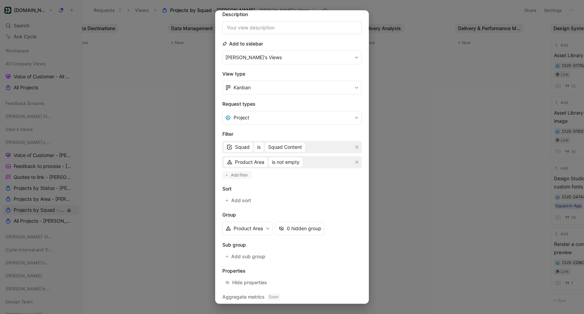
click at [245, 175] on span "Add filter" at bounding box center [240, 175] width 18 height 7
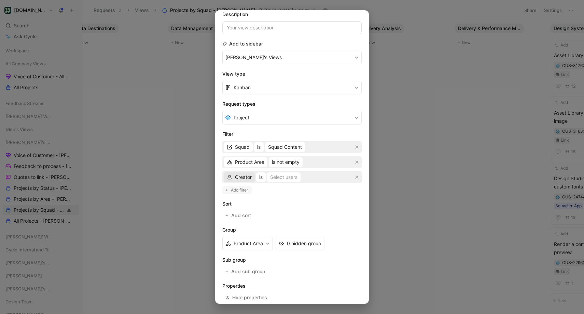
click at [245, 175] on span "Creator" at bounding box center [243, 177] width 17 height 8
click at [251, 189] on div "Parent" at bounding box center [251, 191] width 32 height 8
click at [284, 175] on div "Select parent" at bounding box center [283, 177] width 30 height 8
click at [357, 178] on icon "button" at bounding box center [357, 177] width 4 height 4
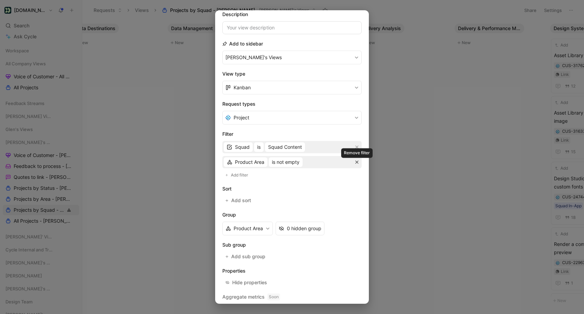
click at [356, 162] on icon "button" at bounding box center [357, 162] width 4 height 4
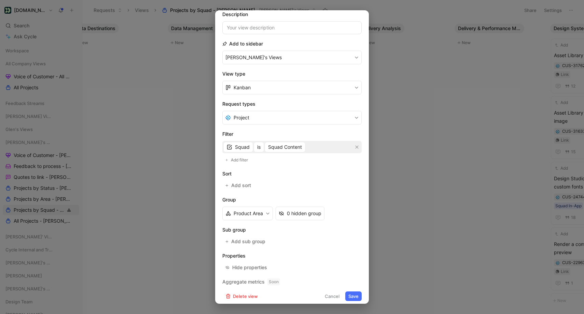
click at [335, 295] on button "Cancel" at bounding box center [332, 296] width 21 height 10
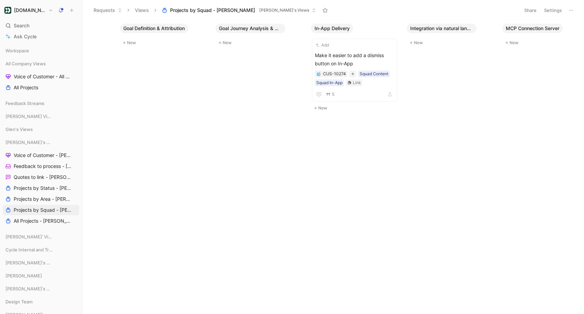
scroll to position [0, 2507]
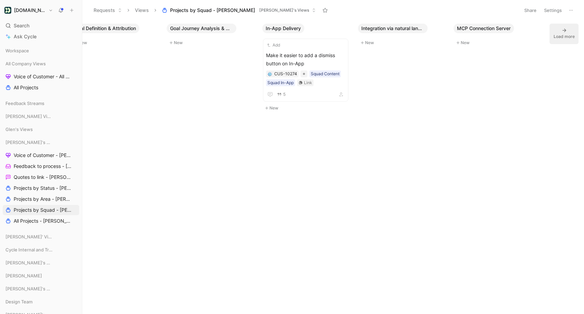
click at [566, 33] on div "Load more" at bounding box center [564, 36] width 21 height 7
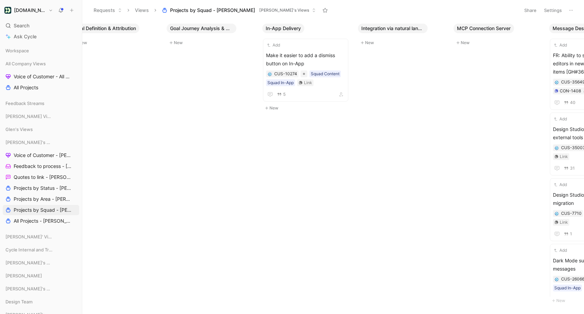
click at [552, 10] on button "Settings" at bounding box center [553, 10] width 24 height 10
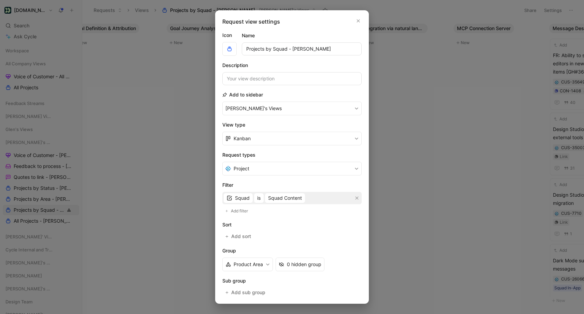
scroll to position [55, 0]
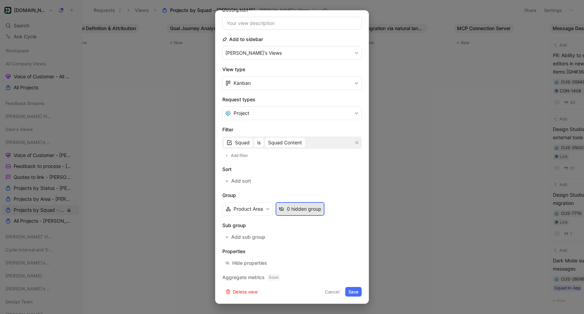
click at [301, 207] on div "0 hidden group" at bounding box center [304, 209] width 35 height 8
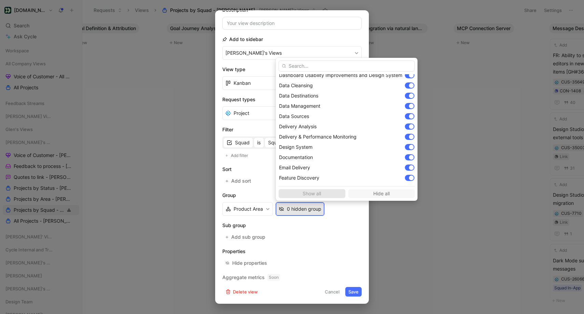
scroll to position [0, 0]
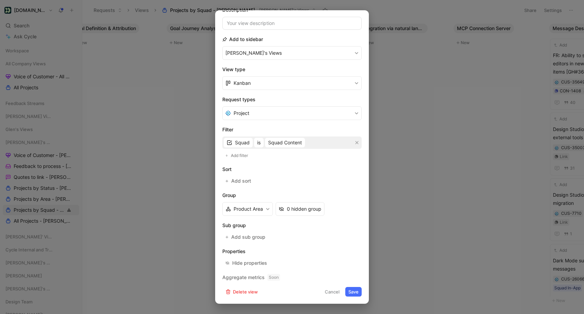
click at [334, 290] on button "Cancel" at bounding box center [332, 292] width 21 height 10
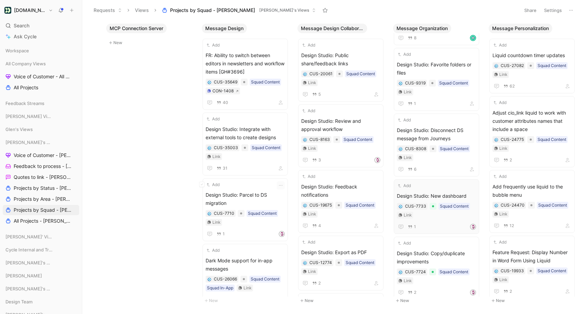
scroll to position [0, 2850]
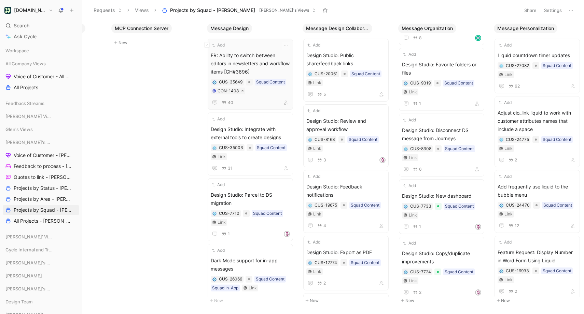
click at [254, 58] on span "FR: Ability to switch between editors in newsletters and workflow items [GH#369…" at bounding box center [250, 63] width 79 height 25
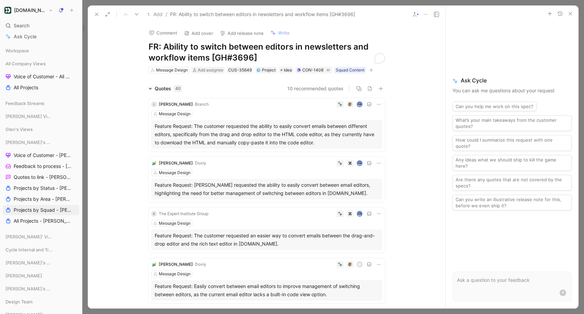
drag, startPoint x: 164, startPoint y: 46, endPoint x: 136, endPoint y: 47, distance: 27.4
click at [136, 47] on div "Comment Add cover Add release note Write FR: Ability to switch between editors …" at bounding box center [267, 48] width 262 height 51
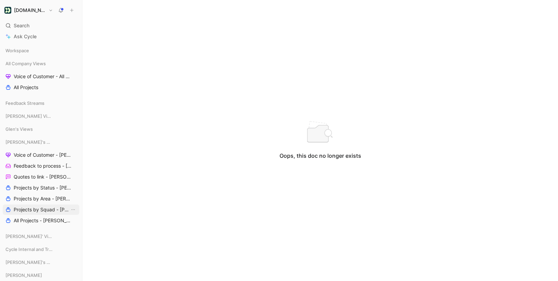
click at [45, 208] on span "Projects by Squad - [PERSON_NAME]" at bounding box center [42, 209] width 56 height 7
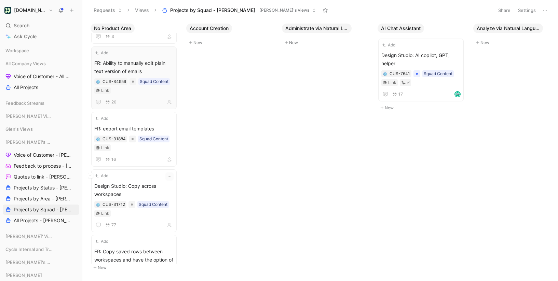
scroll to position [126, 0]
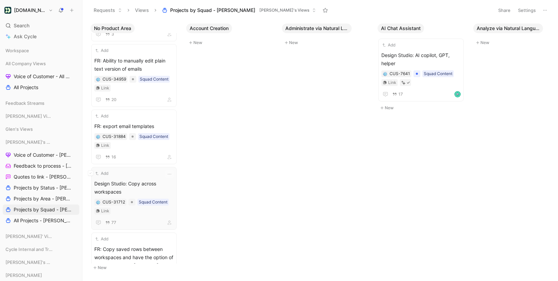
click at [158, 180] on span "Design Studio: Copy across workspaces" at bounding box center [133, 188] width 79 height 16
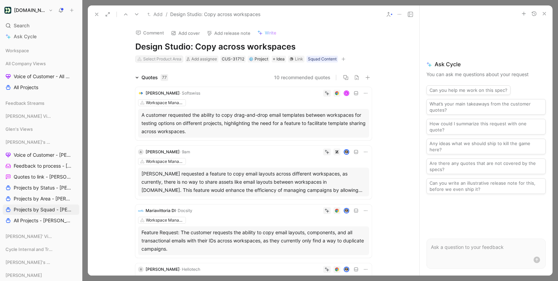
click at [178, 59] on div "Select Product Area" at bounding box center [162, 59] width 38 height 7
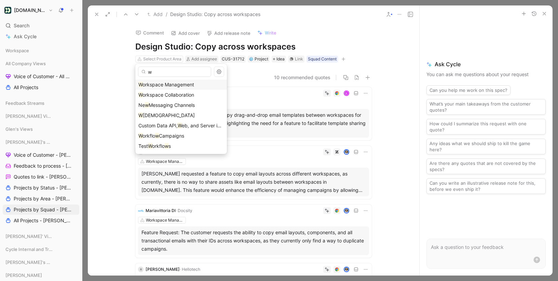
type input "w"
click at [175, 84] on span "orkspace Management" at bounding box center [169, 85] width 52 height 6
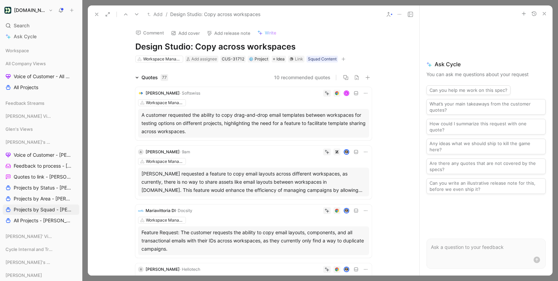
click at [402, 14] on icon at bounding box center [399, 14] width 5 height 5
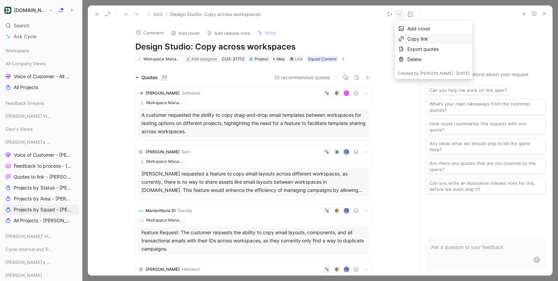
click at [408, 36] on div "Copy link" at bounding box center [438, 39] width 62 height 8
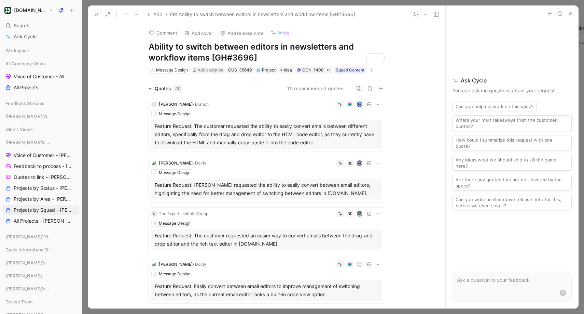
scroll to position [768, 0]
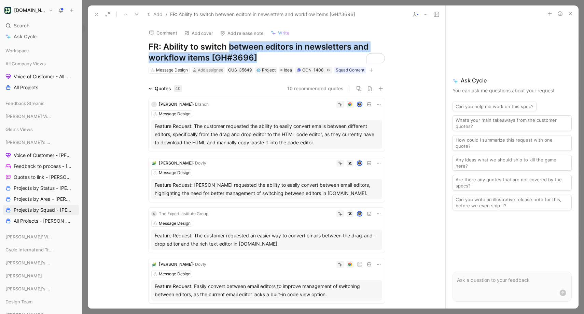
drag, startPoint x: 229, startPoint y: 46, endPoint x: 269, endPoint y: 57, distance: 41.5
click at [269, 57] on h1 "FR: Ability to switch between editors in newsletters and workflow items [GH#369…" at bounding box center [267, 52] width 236 height 22
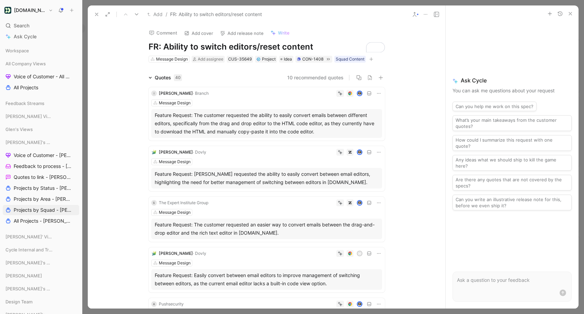
click at [96, 13] on icon at bounding box center [96, 14] width 5 height 5
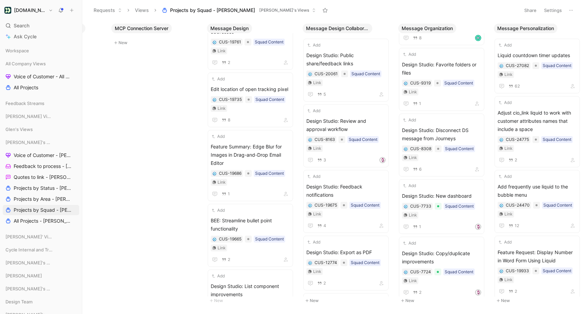
scroll to position [718, 0]
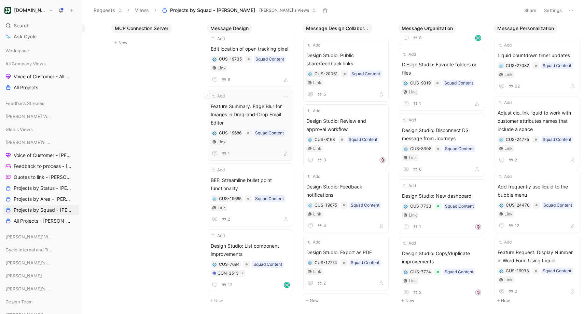
click at [231, 107] on span "Feature Summary: Edge Blur for Images in Drag-and-Drop Email Editor" at bounding box center [250, 114] width 79 height 25
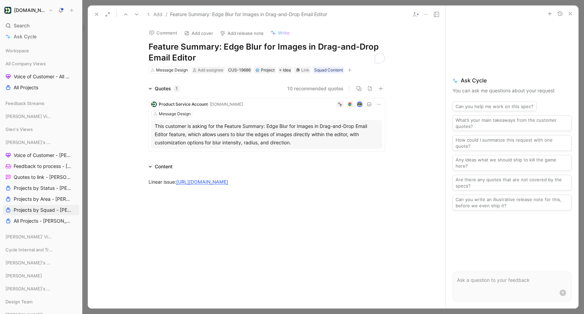
drag, startPoint x: 205, startPoint y: 46, endPoint x: 148, endPoint y: 48, distance: 57.4
click at [148, 48] on div "Comment Add cover Add release note Write Feature Summary: Edge Blur for Images …" at bounding box center [267, 48] width 262 height 51
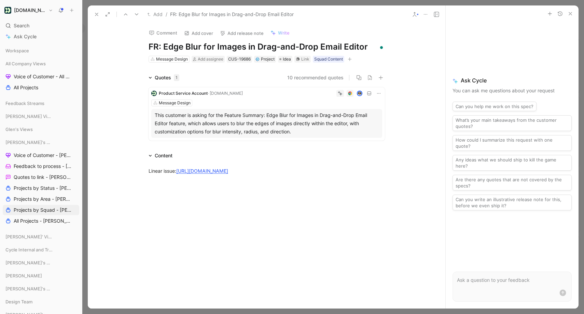
click at [95, 13] on use at bounding box center [96, 14] width 3 height 3
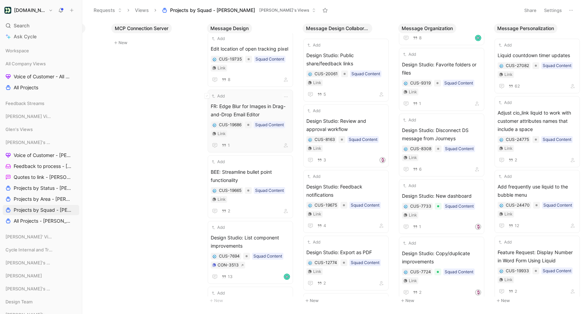
click at [246, 107] on span "FR: Edge Blur for Images in Drag-and-Drop Email Editor" at bounding box center [250, 110] width 79 height 16
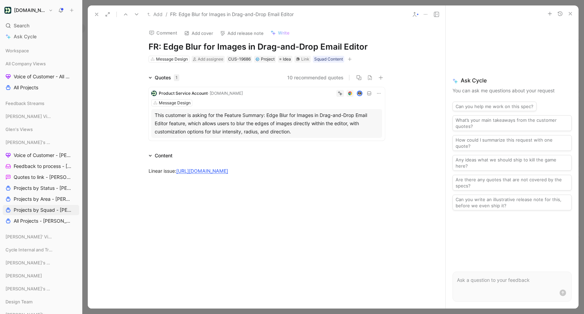
drag, startPoint x: 244, startPoint y: 46, endPoint x: 410, endPoint y: 51, distance: 165.5
click at [410, 51] on div "Comment Add cover Add release note Write FR: Edge Blur for Images in Drag-and-D…" at bounding box center [267, 165] width 358 height 285
click at [98, 14] on icon at bounding box center [96, 14] width 5 height 5
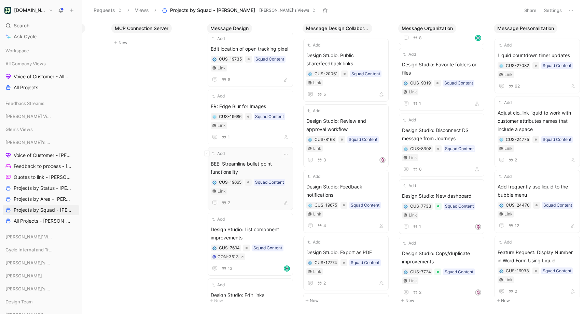
click at [251, 160] on span "BEE: Streamline bullet point functionality" at bounding box center [250, 168] width 79 height 16
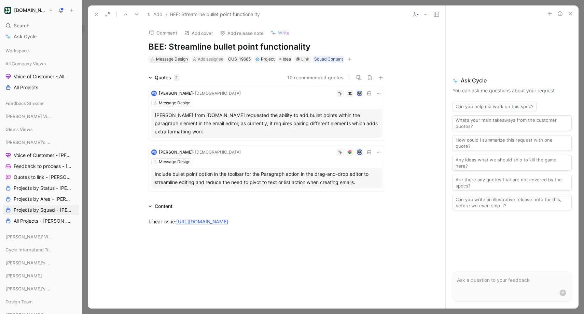
click at [173, 60] on div "Message Design" at bounding box center [172, 59] width 32 height 7
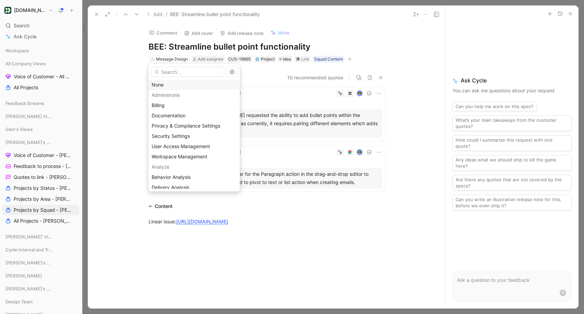
click at [163, 83] on div "None" at bounding box center [194, 85] width 85 height 8
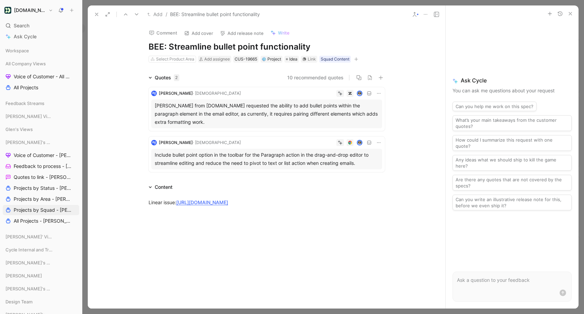
click at [95, 12] on icon at bounding box center [96, 14] width 5 height 5
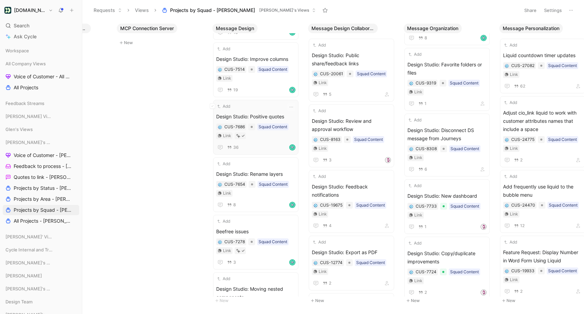
scroll to position [0, 2833]
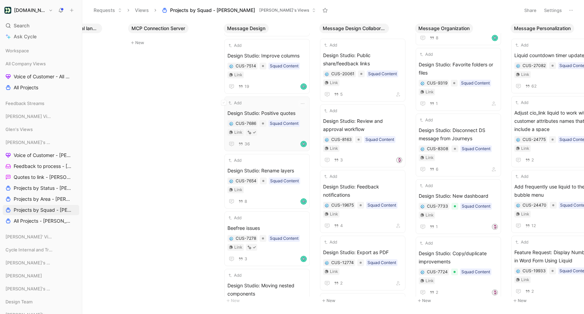
click at [269, 100] on div "Add Design Studio: Positive quotes CUS-7686 Squad Content Link 36" at bounding box center [267, 123] width 79 height 49
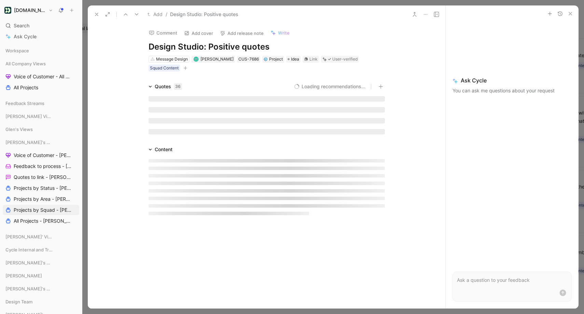
scroll to position [885, 0]
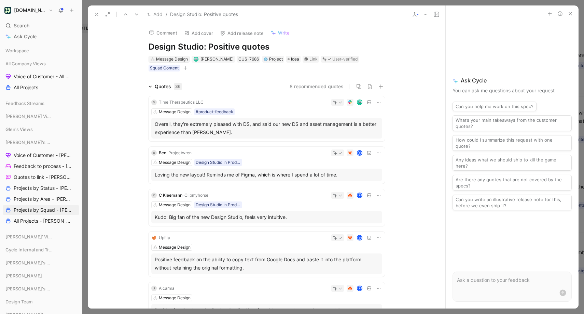
click at [173, 57] on div "Message Design" at bounding box center [172, 59] width 32 height 7
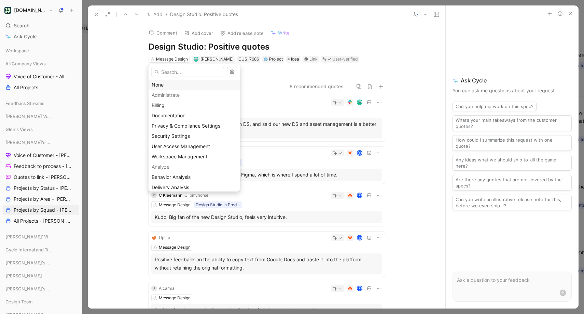
click at [166, 84] on div "None" at bounding box center [194, 85] width 85 height 8
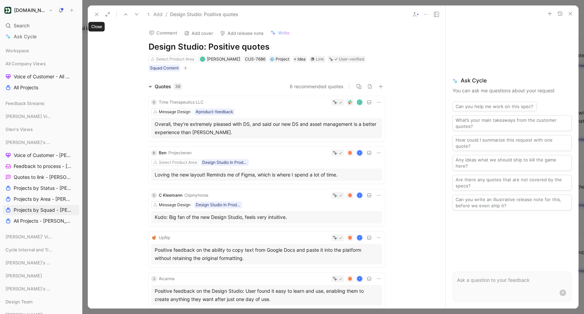
click at [95, 13] on icon at bounding box center [96, 14] width 5 height 5
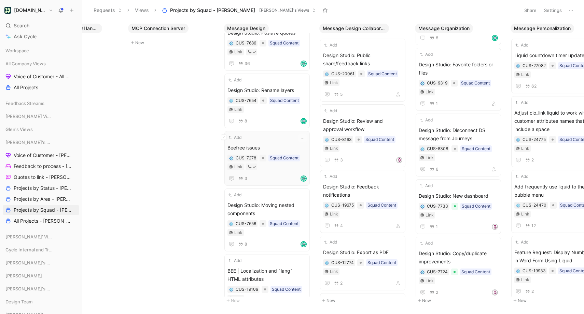
scroll to position [0, 2841]
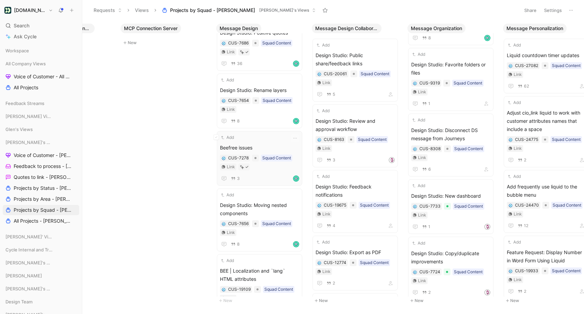
click at [271, 134] on div "Add" at bounding box center [255, 137] width 70 height 7
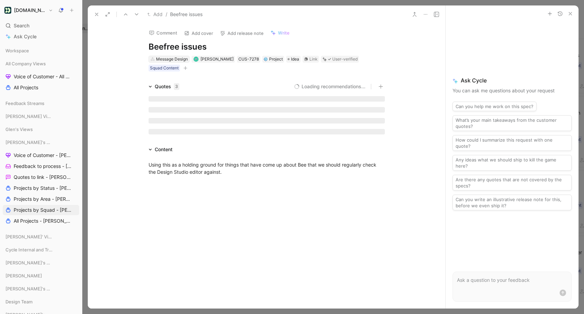
click at [171, 59] on div "Message Design" at bounding box center [172, 59] width 32 height 7
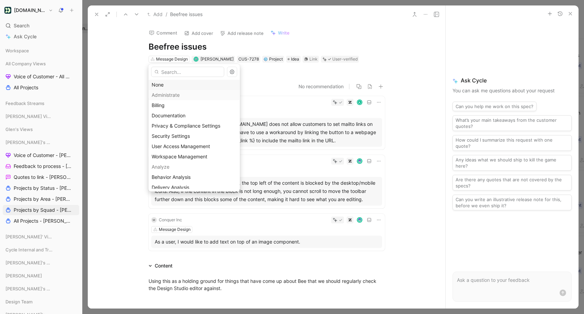
click at [166, 84] on div "None" at bounding box center [194, 85] width 85 height 8
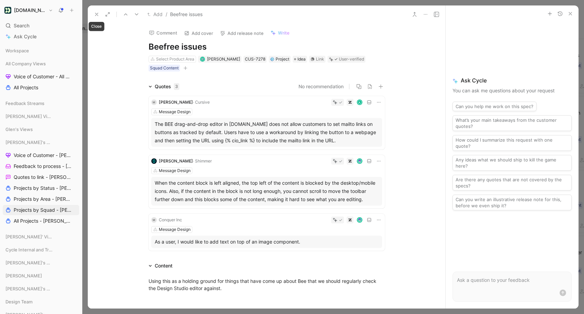
click at [96, 13] on icon at bounding box center [96, 14] width 5 height 5
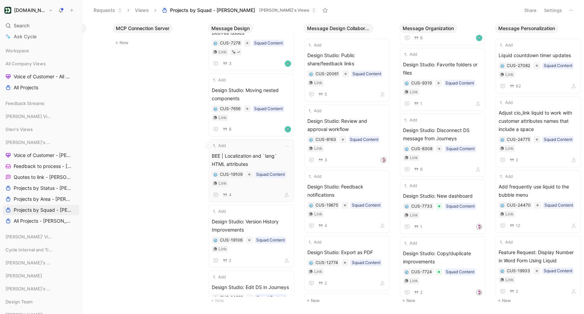
scroll to position [0, 2850]
click at [240, 148] on div "Add" at bounding box center [246, 145] width 70 height 7
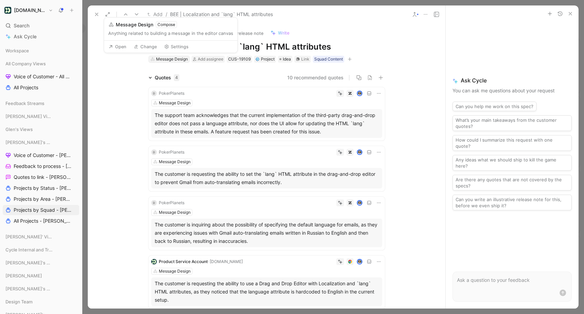
click at [177, 59] on div "Message Design" at bounding box center [172, 59] width 32 height 7
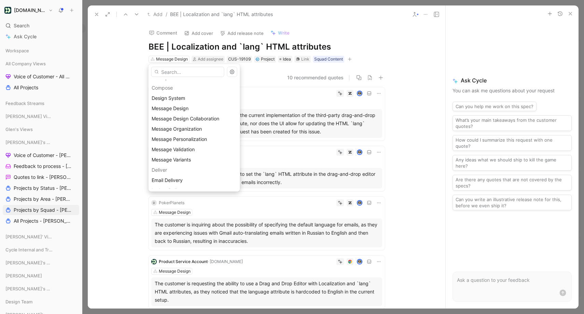
scroll to position [180, 0]
click at [188, 151] on span "Message Variants" at bounding box center [171, 151] width 39 height 6
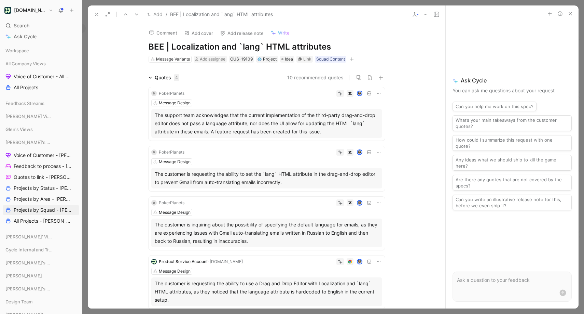
click at [97, 13] on icon at bounding box center [96, 14] width 5 height 5
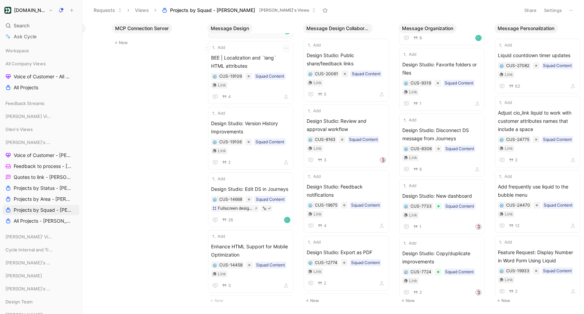
scroll to position [1028, 0]
click at [266, 123] on span "Design Studio: Version History Improvements" at bounding box center [250, 127] width 79 height 16
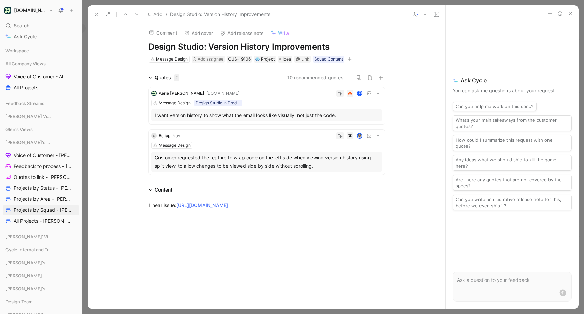
click at [307, 77] on button "10 recommended quotes" at bounding box center [315, 77] width 56 height 8
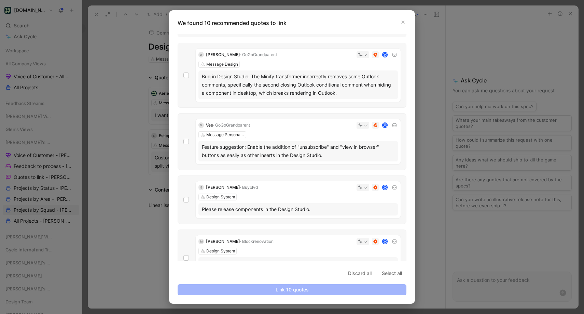
scroll to position [188, 0]
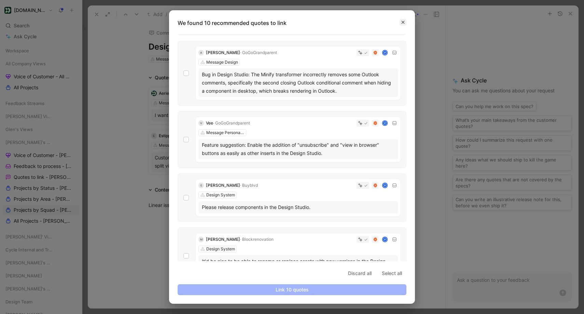
click at [402, 21] on icon "button" at bounding box center [403, 22] width 3 height 3
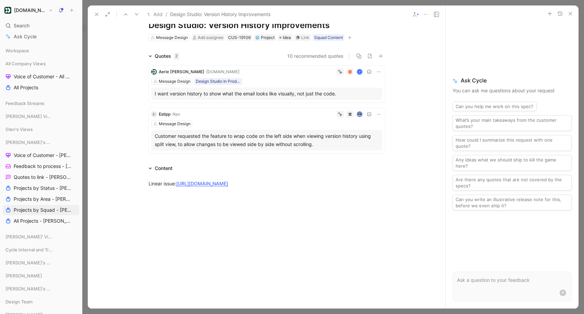
scroll to position [0, 0]
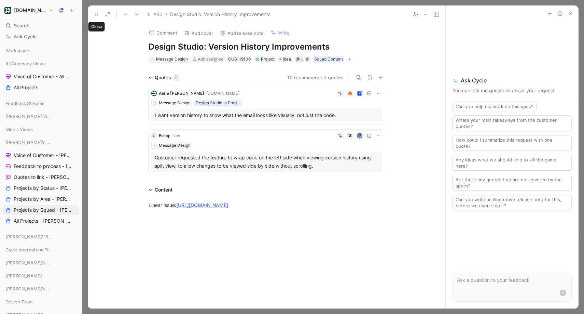
click at [96, 15] on icon at bounding box center [96, 14] width 5 height 5
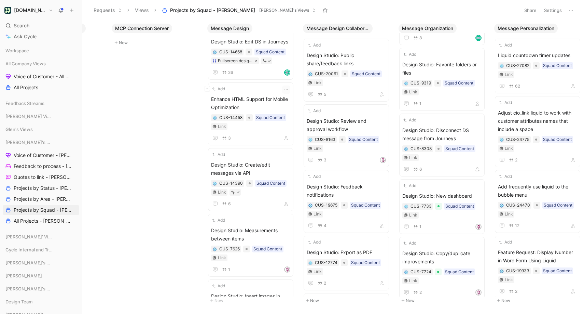
scroll to position [1108, 0]
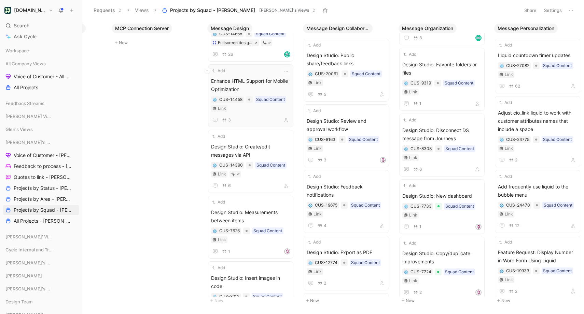
click at [258, 82] on span "Enhance HTML Support for Mobile Optimization" at bounding box center [250, 85] width 79 height 16
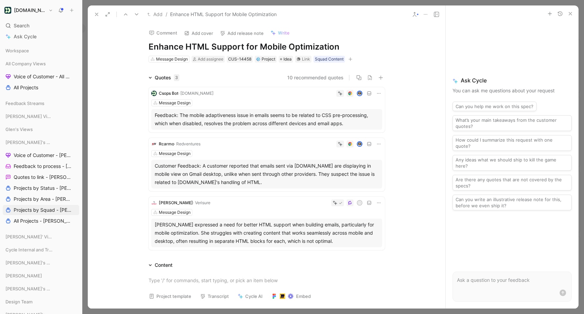
click at [96, 15] on icon at bounding box center [96, 14] width 5 height 5
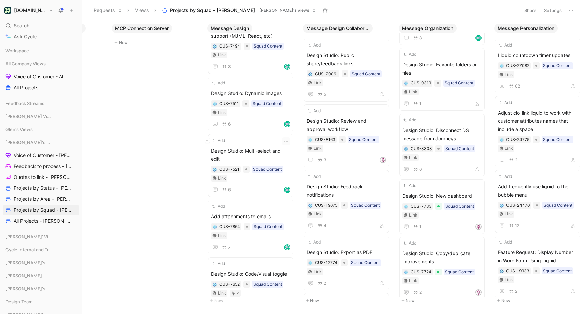
scroll to position [1392, 0]
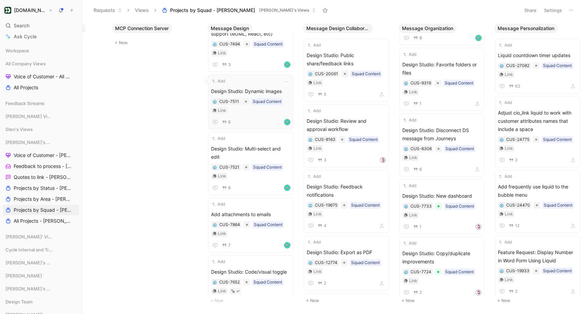
click at [261, 87] on span "Design Studio: Dynamic images" at bounding box center [250, 91] width 79 height 8
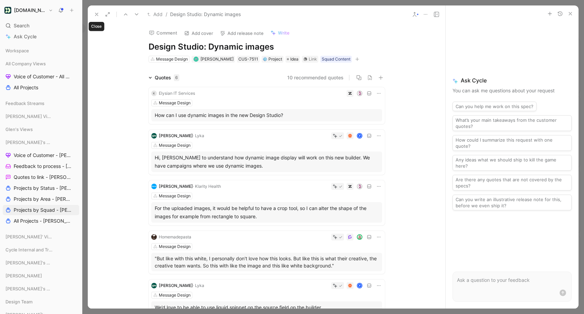
click at [99, 14] on icon at bounding box center [96, 14] width 5 height 5
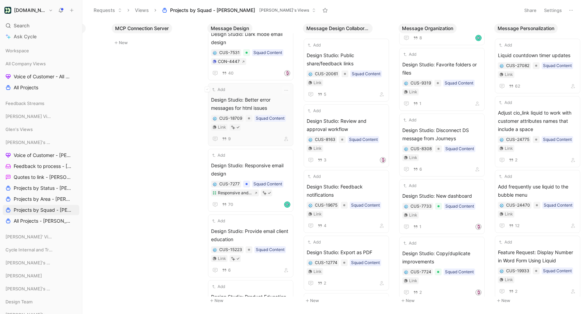
scroll to position [1838, 0]
click at [267, 98] on span "Design Studio: Better error messages for html issues" at bounding box center [250, 103] width 79 height 16
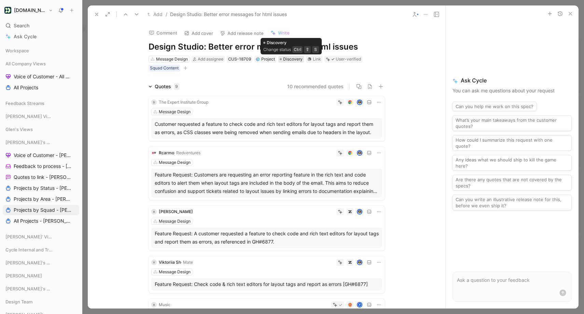
click at [292, 59] on span "Discovery" at bounding box center [292, 59] width 19 height 7
click at [95, 14] on icon at bounding box center [96, 14] width 5 height 5
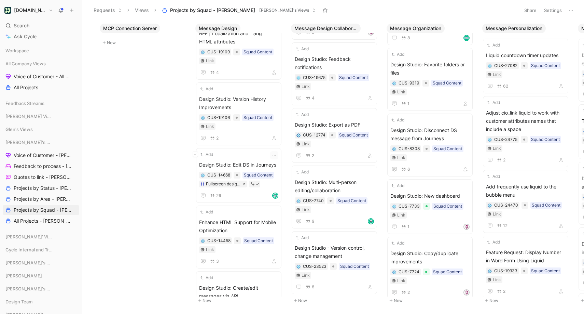
scroll to position [1034, 0]
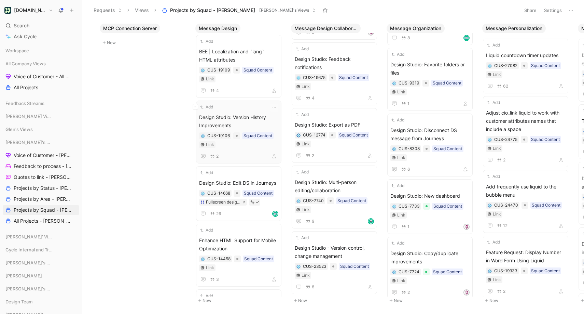
click at [246, 117] on span "Design Studio: Version History Improvements" at bounding box center [238, 121] width 79 height 16
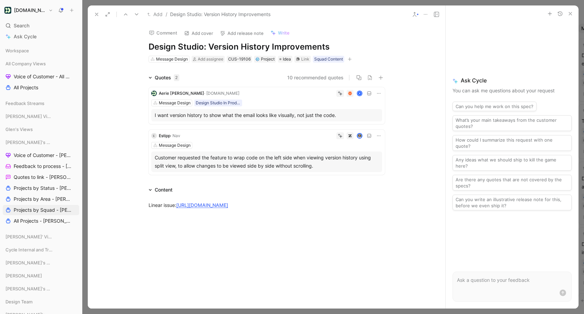
click at [418, 14] on div at bounding box center [417, 14] width 1 height 1
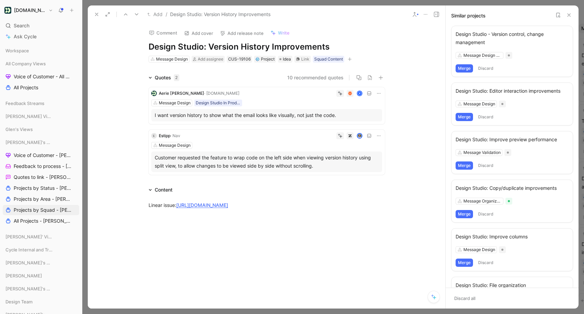
click at [491, 39] on div "Design Studio - Version control, change management" at bounding box center [512, 38] width 113 height 16
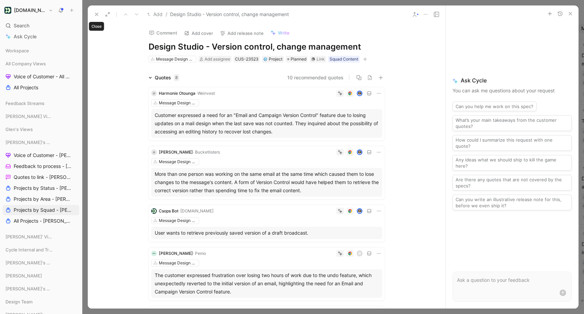
click at [97, 14] on use at bounding box center [96, 14] width 3 height 3
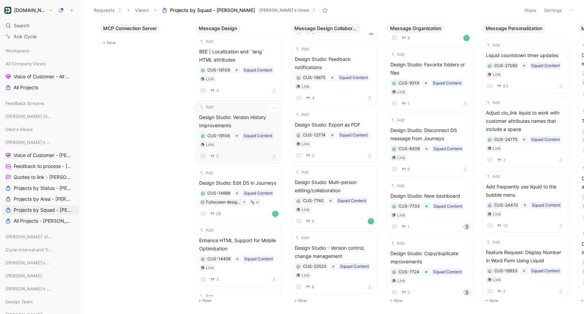
scroll to position [0, 2860]
click at [258, 115] on span "Design Studio: Version History Improvements" at bounding box center [240, 121] width 79 height 16
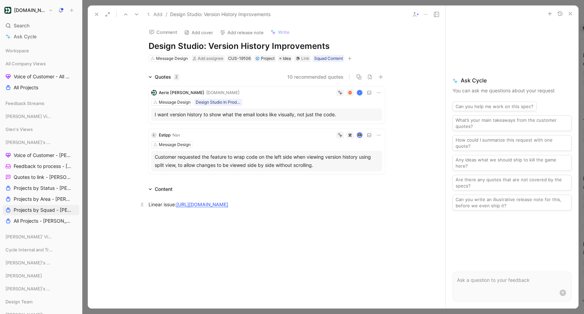
click at [228, 207] on link "https://linear.app/customerio/issue/CON-2990/wrap-code-on-left-side-when-viewin…" at bounding box center [202, 204] width 52 height 6
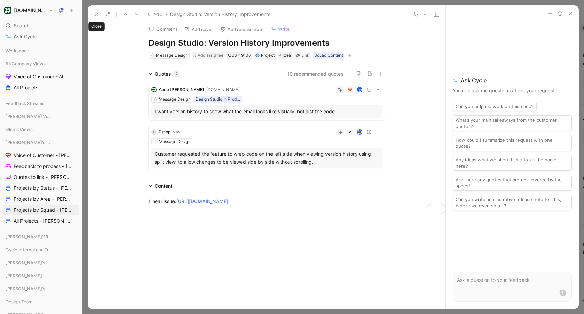
click at [99, 14] on icon at bounding box center [96, 14] width 5 height 5
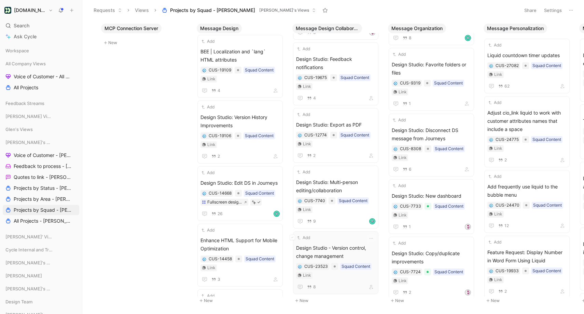
click at [334, 246] on span "Design Studio - Version control, change management" at bounding box center [335, 252] width 79 height 16
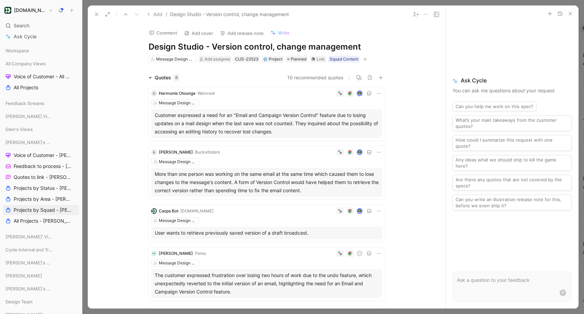
click at [419, 13] on button at bounding box center [415, 15] width 10 height 10
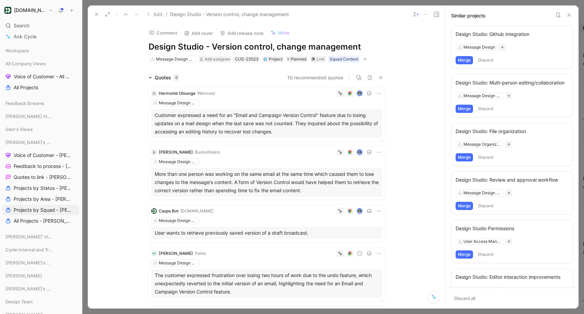
click at [556, 14] on icon at bounding box center [558, 14] width 5 height 5
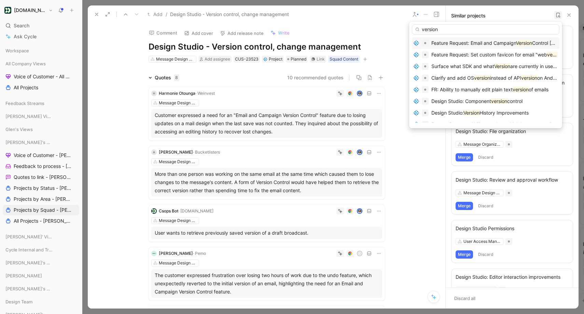
type input "version"
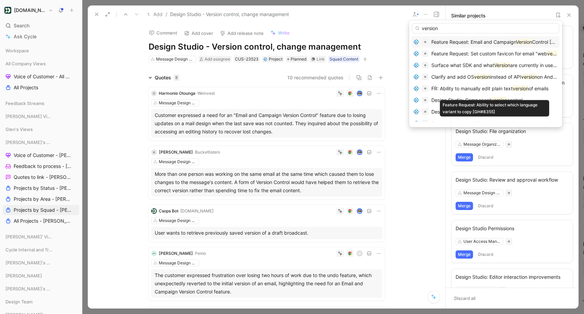
click at [502, 112] on div "Feature Request: Ability to select which language variant to copy [GH#8355] Fea…" at bounding box center [494, 108] width 109 height 16
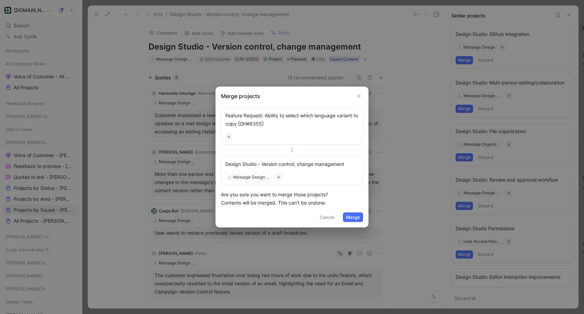
click at [330, 218] on button "Cancel" at bounding box center [327, 217] width 21 height 10
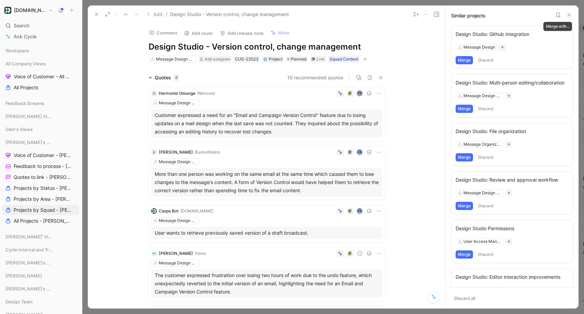
click at [560, 15] on icon at bounding box center [558, 14] width 5 height 5
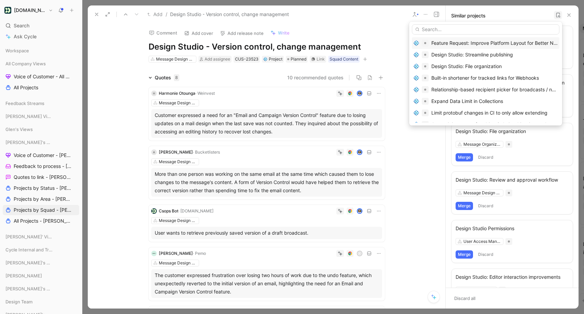
click at [495, 29] on input "text" at bounding box center [486, 29] width 148 height 10
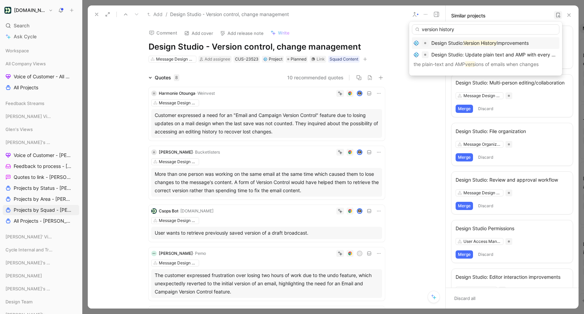
type input "version history"
click at [506, 41] on span "Improvements" at bounding box center [513, 43] width 32 height 6
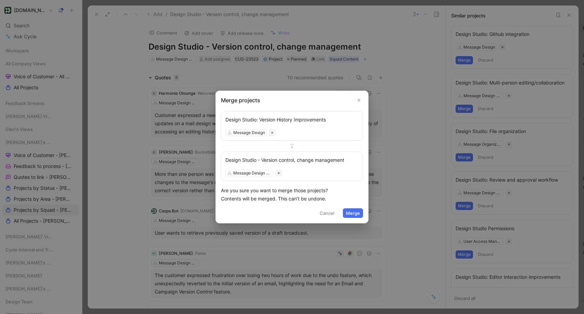
click at [353, 213] on button "Merge" at bounding box center [353, 213] width 20 height 10
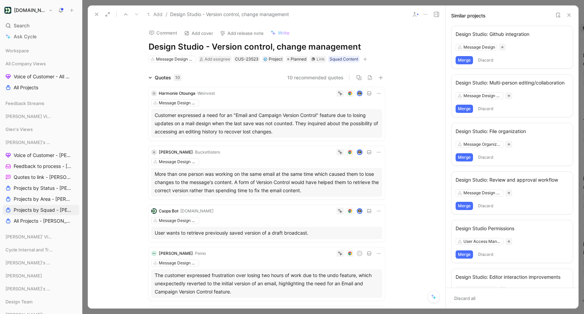
click at [425, 14] on icon at bounding box center [425, 14] width 5 height 5
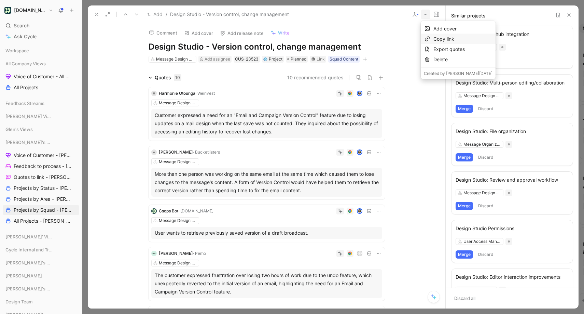
click at [437, 40] on div "Copy link" at bounding box center [463, 39] width 59 height 8
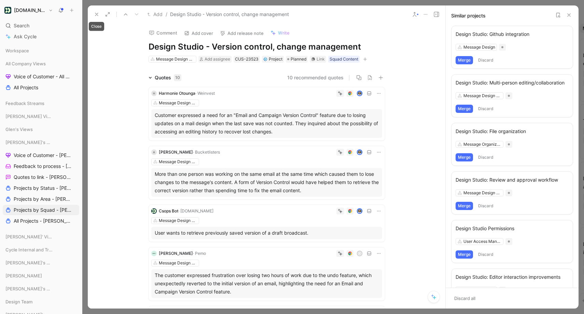
click at [98, 13] on use at bounding box center [96, 14] width 3 height 3
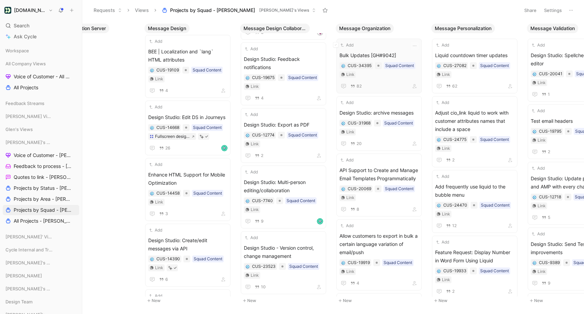
click at [384, 50] on div "Add Bulk Updates [GH#9042] CUS-34395 Squad Content Link 82" at bounding box center [379, 66] width 79 height 49
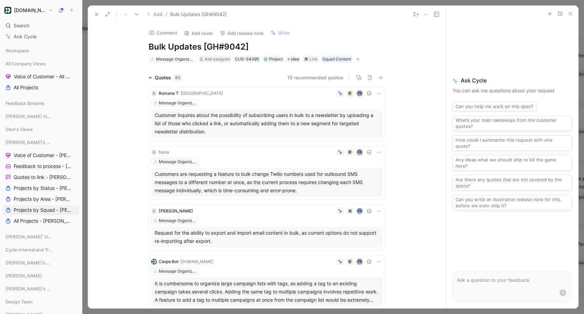
drag, startPoint x: 203, startPoint y: 46, endPoint x: 313, endPoint y: 46, distance: 110.0
click at [313, 46] on h1 "Bulk Updates [GH#9042]" at bounding box center [267, 46] width 236 height 11
click at [150, 45] on h1 "Bulk Updates" at bounding box center [267, 46] width 236 height 11
drag, startPoint x: 188, startPoint y: 45, endPoint x: 184, endPoint y: 45, distance: 4.4
click at [184, 45] on h1 "FR: Bulk Updates" at bounding box center [267, 46] width 236 height 11
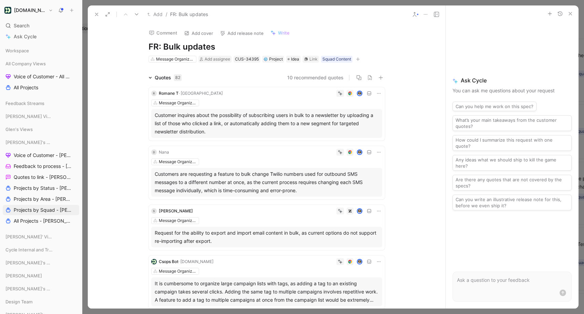
click at [227, 50] on h1 "FR: Bulk updates" at bounding box center [267, 46] width 236 height 11
click at [98, 11] on button at bounding box center [97, 15] width 10 height 10
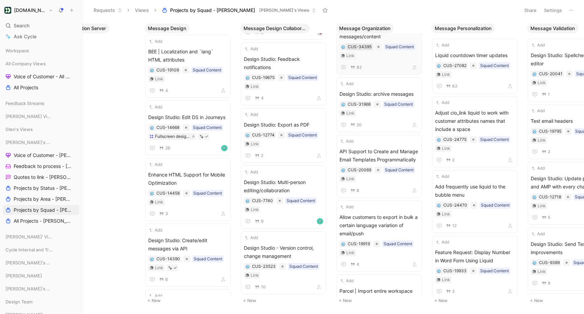
scroll to position [30, 0]
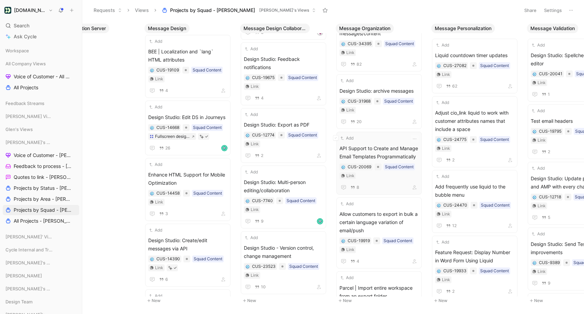
click at [376, 149] on span "API Support to Create and Manage Email Templates Programmatically" at bounding box center [379, 152] width 79 height 16
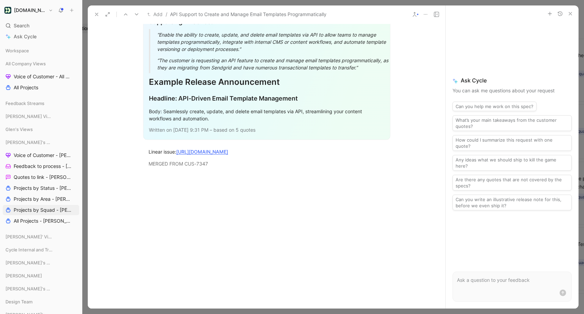
scroll to position [965, 0]
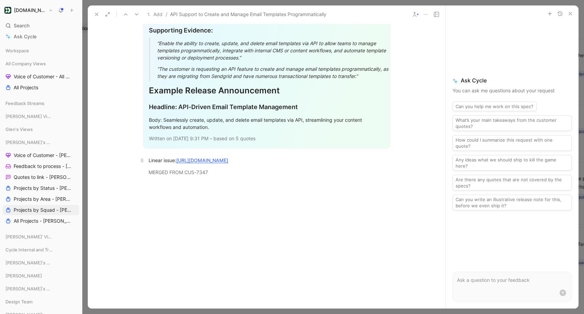
click at [228, 163] on link "https://linear.app/customerio/issue/CON-4329/api-support-to-create-and-manage-e…" at bounding box center [202, 160] width 52 height 6
click at [412, 15] on icon at bounding box center [414, 14] width 5 height 5
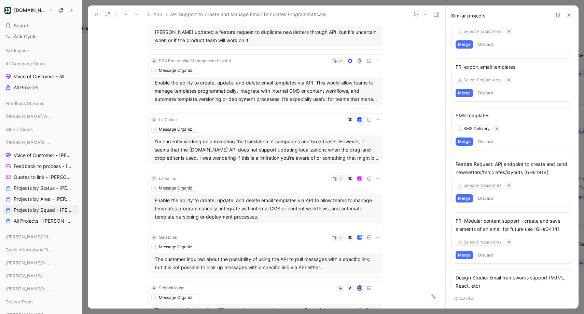
scroll to position [0, 0]
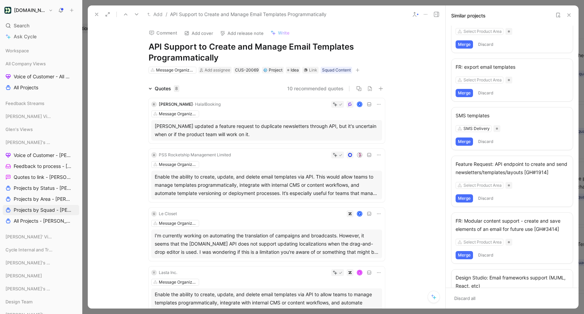
click at [495, 171] on div "Feature Request: API endpoint to create and send newsletters/templates/layouts …" at bounding box center [512, 168] width 113 height 16
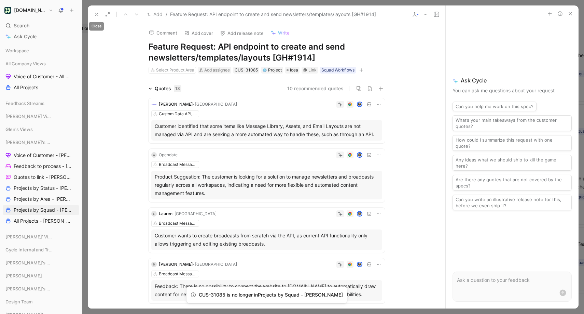
click at [96, 14] on icon at bounding box center [96, 14] width 5 height 5
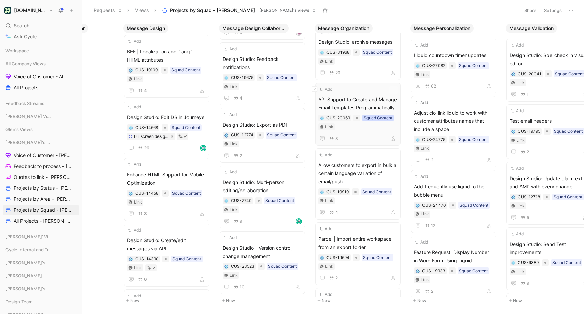
scroll to position [0, 2935]
click at [371, 96] on span "API Support to Create and Manage Email Templates Programmatically" at bounding box center [356, 103] width 79 height 16
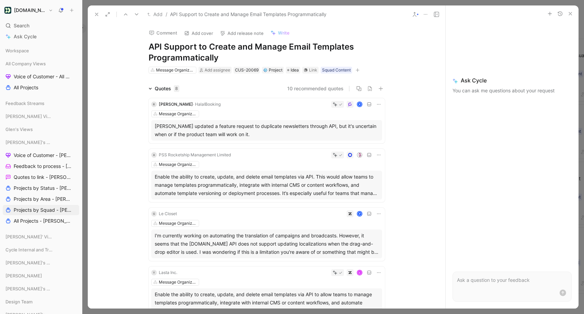
scroll to position [71, 0]
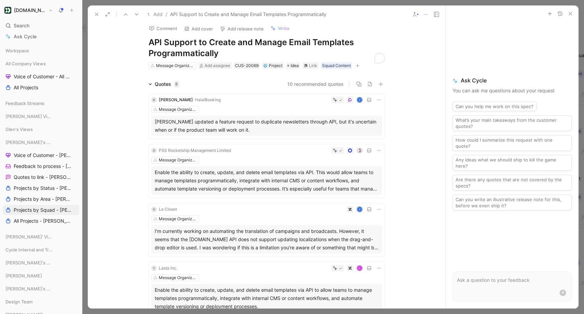
click at [149, 41] on h1 "API Support to Create and Manage Email Templates Programmatically" at bounding box center [267, 48] width 236 height 22
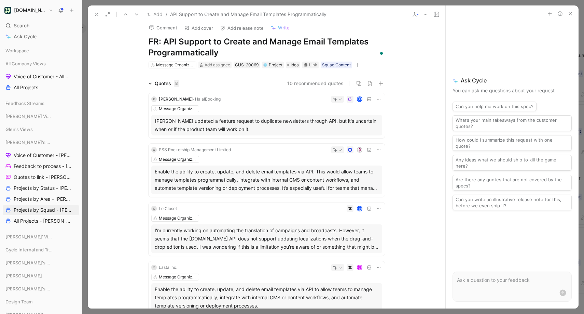
scroll to position [5, 0]
click at [96, 12] on icon at bounding box center [96, 14] width 5 height 5
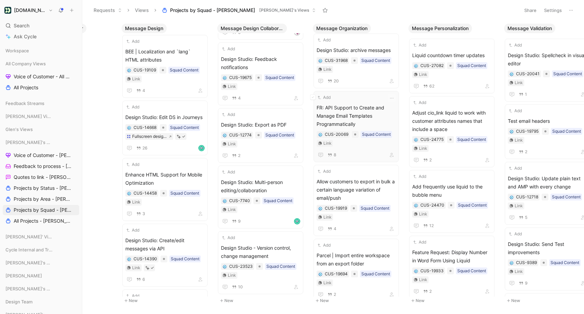
scroll to position [79, 0]
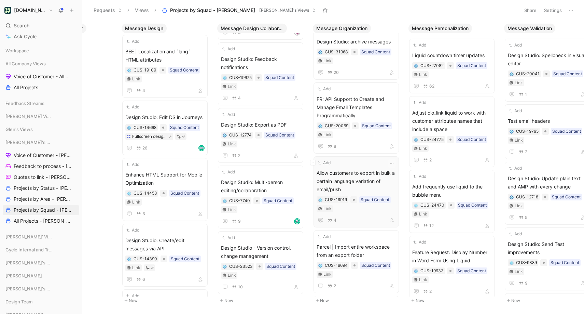
click at [346, 174] on span "Allow customers to export in bulk a certain language variation of email/push" at bounding box center [356, 181] width 79 height 25
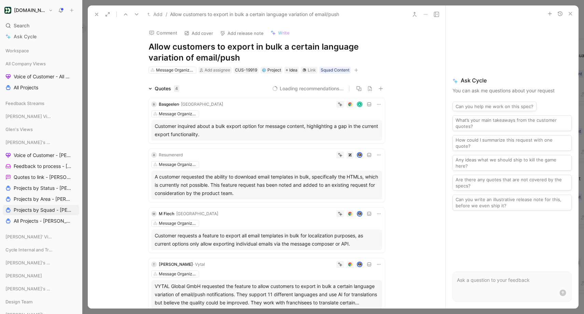
click at [151, 46] on h1 "Allow customers to export in bulk a certain language variation of email/push" at bounding box center [267, 52] width 236 height 22
click at [97, 13] on icon at bounding box center [96, 14] width 5 height 5
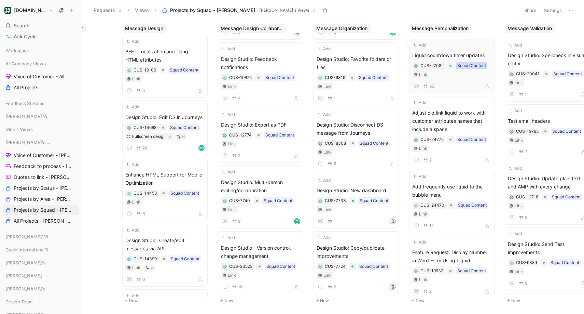
scroll to position [0, 2935]
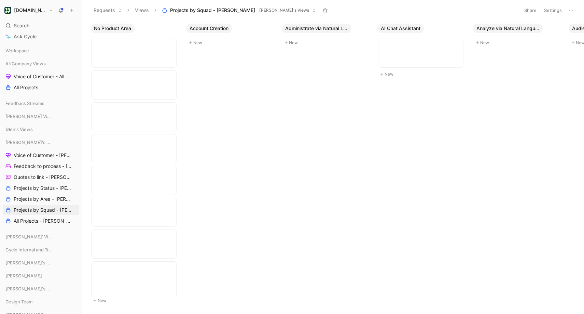
scroll to position [773, 0]
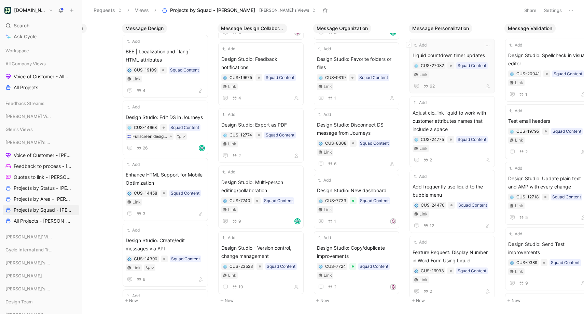
click at [434, 46] on div "Add" at bounding box center [448, 45] width 70 height 7
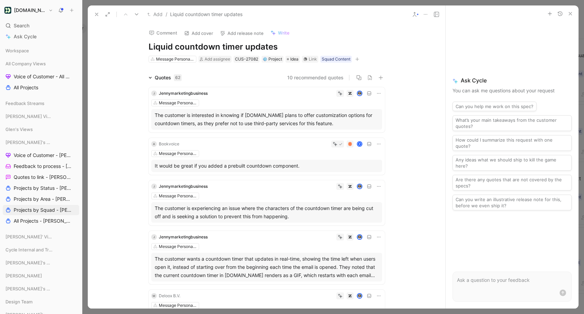
drag, startPoint x: 150, startPoint y: 46, endPoint x: 153, endPoint y: 45, distance: 3.7
click at [149, 46] on h1 "Liquid countdown timer updates" at bounding box center [267, 46] width 236 height 11
click at [416, 14] on icon at bounding box center [414, 14] width 5 height 5
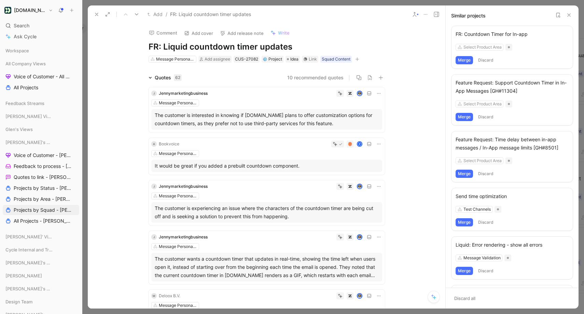
click at [558, 15] on icon at bounding box center [558, 14] width 5 height 5
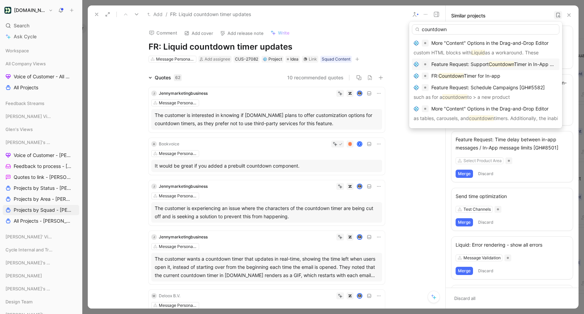
click at [440, 29] on input "countdown" at bounding box center [486, 29] width 148 height 10
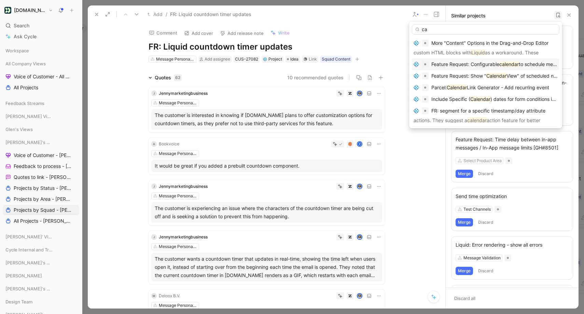
type input "c"
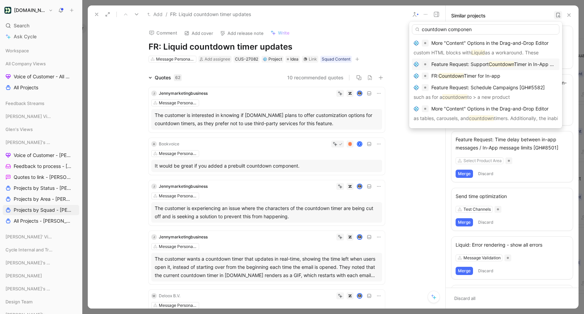
type input "countdown component"
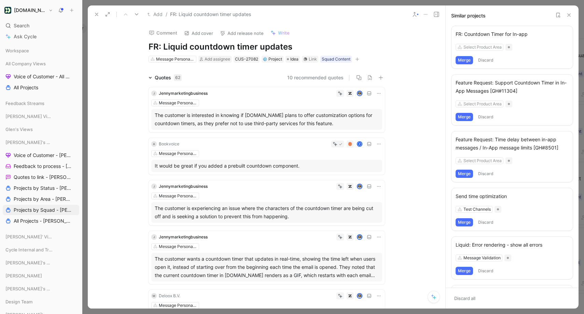
click at [98, 13] on use at bounding box center [96, 14] width 3 height 3
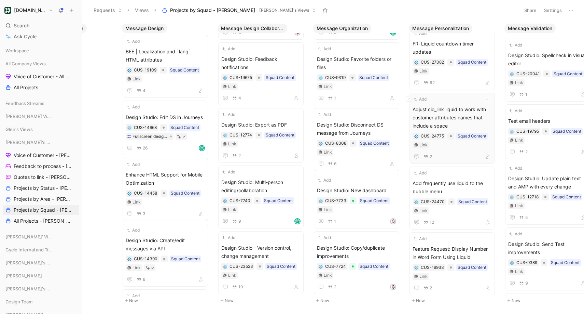
scroll to position [13, 0]
click at [445, 104] on span "Adjust cio_link liquid to work with customer attributes names that include a sp…" at bounding box center [452, 116] width 79 height 25
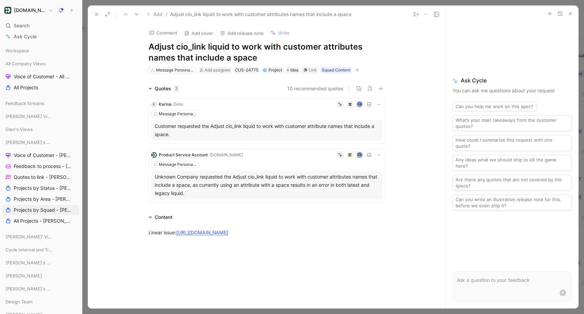
click at [150, 44] on h1 "Adjust cio_link liquid to work with customer attributes names that include a sp…" at bounding box center [267, 52] width 236 height 22
click at [98, 13] on icon at bounding box center [96, 14] width 5 height 5
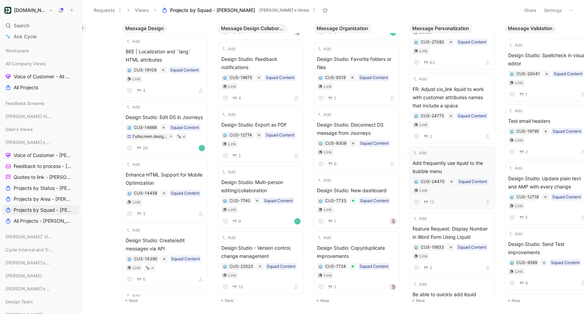
scroll to position [39, 0]
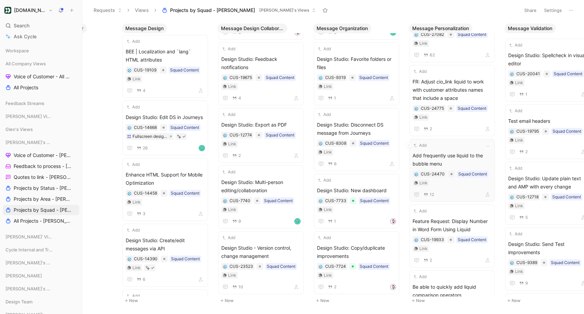
click at [434, 142] on div "Add Add frequently use liquid to the bubble menu CUS-24470 Squad Content Link 12" at bounding box center [452, 170] width 79 height 57
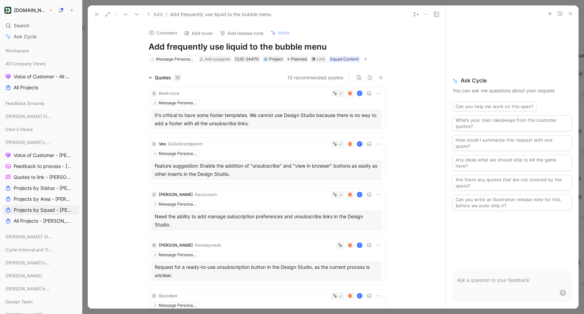
click at [148, 46] on div "Comment Add cover Add release note Write Add frequently use liquid to the bubbl…" at bounding box center [267, 43] width 262 height 40
click at [149, 46] on h1 "Add frequently use liquid to the bubble menu" at bounding box center [267, 46] width 236 height 11
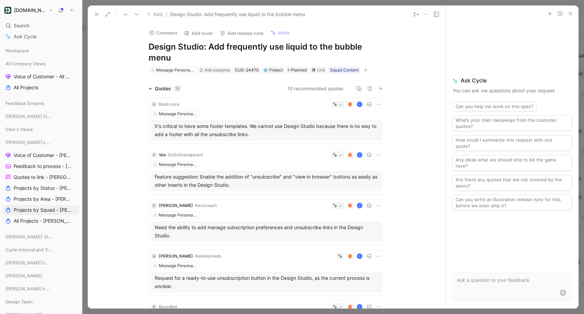
click at [97, 13] on use at bounding box center [96, 14] width 3 height 3
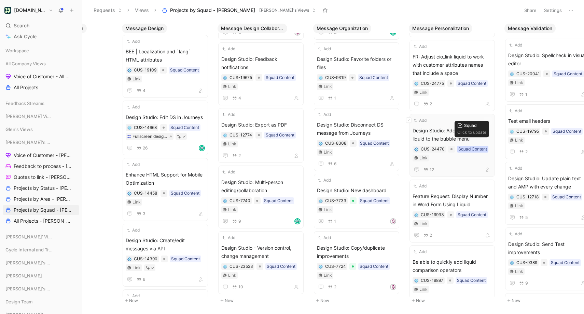
scroll to position [65, 0]
click at [449, 182] on div "Add Feature Request: Display Number in Word Form Using Liquid CUS-19933 Squad C…" at bounding box center [452, 210] width 79 height 57
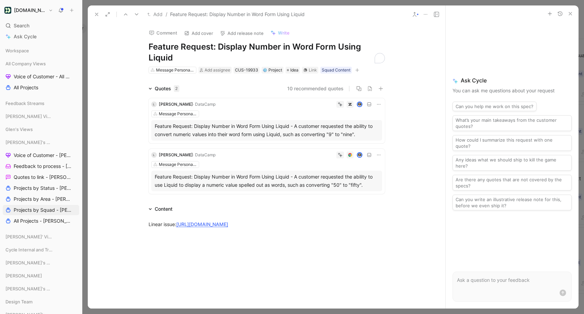
drag, startPoint x: 213, startPoint y: 45, endPoint x: 158, endPoint y: 44, distance: 55.0
click at [158, 44] on h1 "Feature Request: Display Number in Word Form Using Liquid" at bounding box center [267, 52] width 236 height 22
drag, startPoint x: 154, startPoint y: 45, endPoint x: 146, endPoint y: 45, distance: 8.2
click at [146, 45] on div "Comment Add cover Add release note Write Feature Request: Display Number in Wor…" at bounding box center [267, 48] width 262 height 51
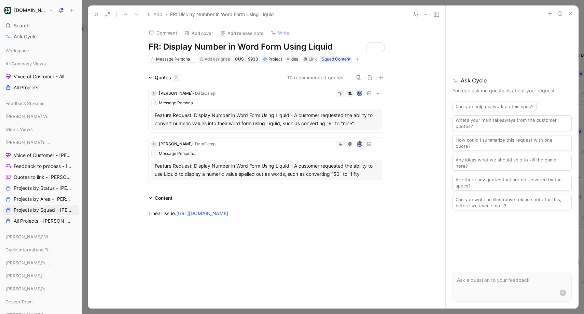
click at [95, 11] on button at bounding box center [97, 15] width 10 height 10
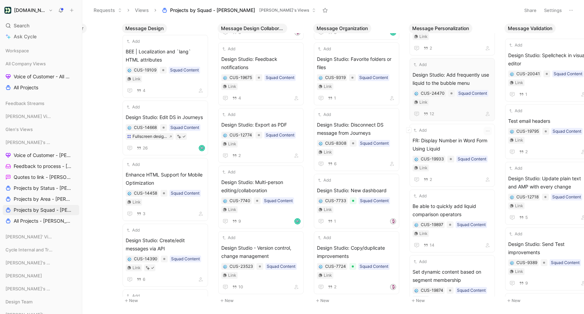
scroll to position [141, 0]
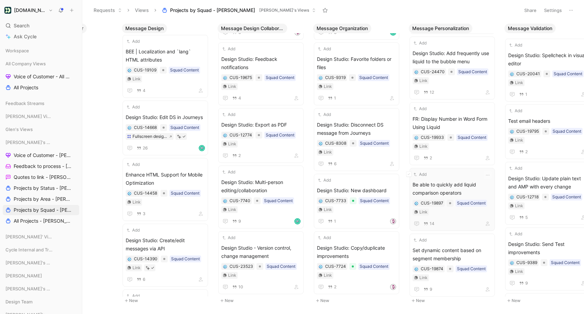
click at [444, 171] on div "Add Be able to quickly add liquid comparison operators CUS-19897 Squad Content …" at bounding box center [452, 199] width 79 height 57
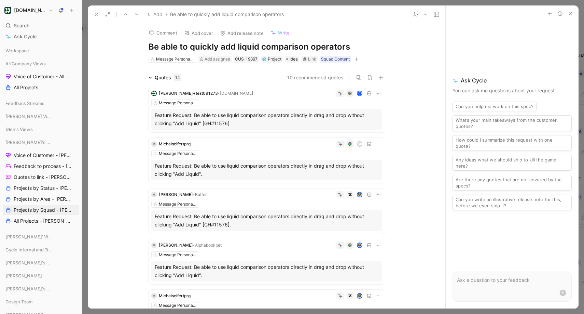
click at [150, 45] on h1 "Be able to quickly add liquid comparison operators" at bounding box center [267, 46] width 236 height 11
click at [95, 13] on icon at bounding box center [96, 14] width 5 height 5
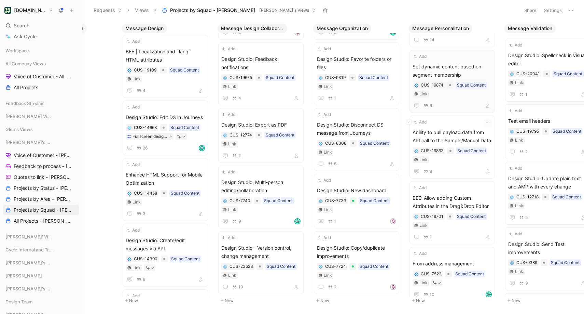
scroll to position [324, 0]
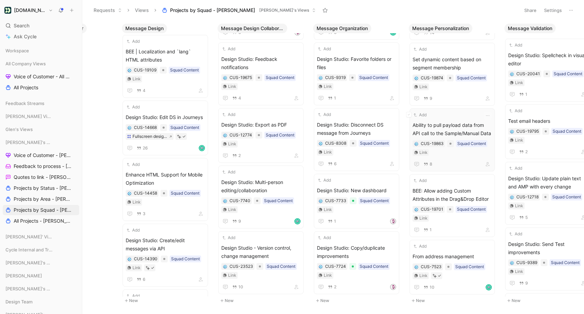
click at [447, 118] on div "Add" at bounding box center [448, 114] width 70 height 7
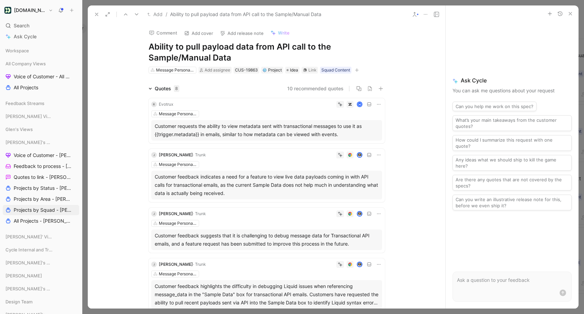
click at [150, 45] on h1 "Ability to pull payload data from API call to the Sample/Manual Data" at bounding box center [267, 52] width 236 height 22
click at [100, 14] on button at bounding box center [97, 15] width 10 height 10
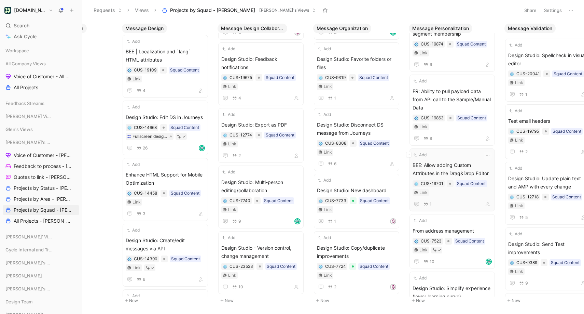
scroll to position [360, 0]
click at [457, 150] on div "Add BEE: Allow adding Custom Attributes in the Drag&Drop Editor CUS-19701 Squad…" at bounding box center [452, 178] width 79 height 57
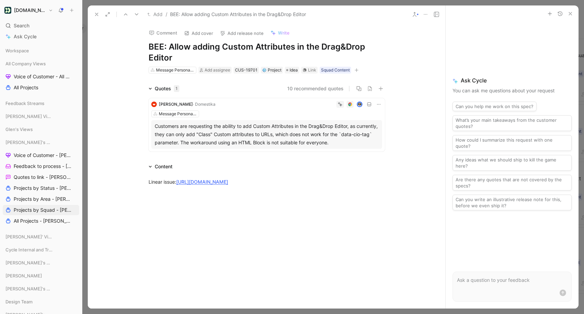
click at [418, 14] on div at bounding box center [417, 14] width 1 height 1
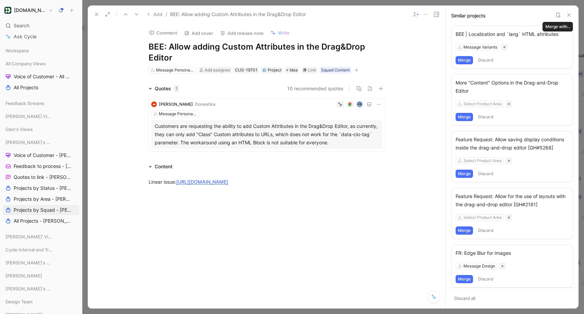
click at [557, 13] on icon at bounding box center [558, 14] width 5 height 5
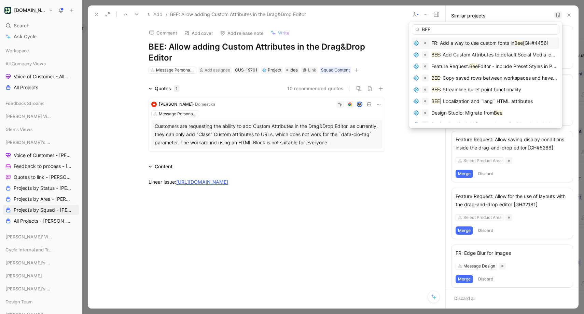
type input "BEE"
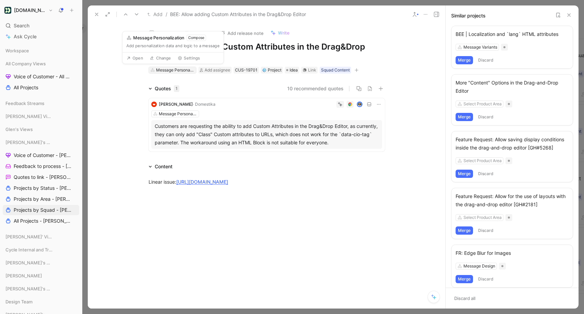
click at [176, 70] on div "Message Personalization" at bounding box center [175, 70] width 38 height 7
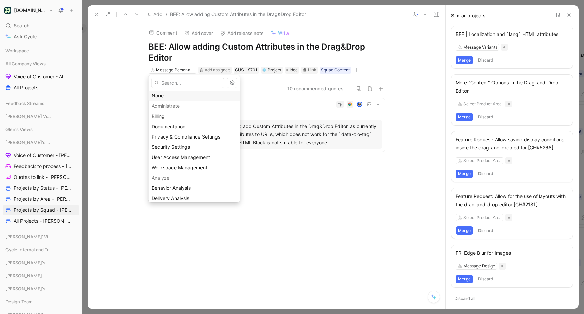
click at [175, 94] on div "None" at bounding box center [194, 96] width 85 height 8
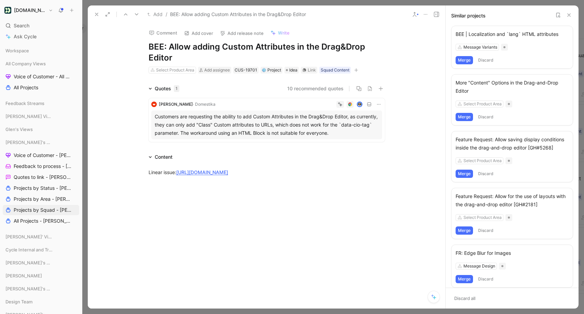
click at [97, 13] on icon at bounding box center [96, 14] width 5 height 5
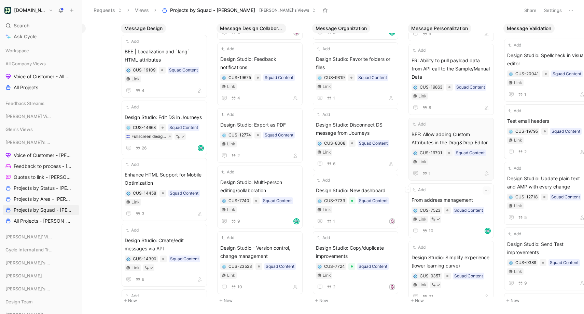
scroll to position [436, 0]
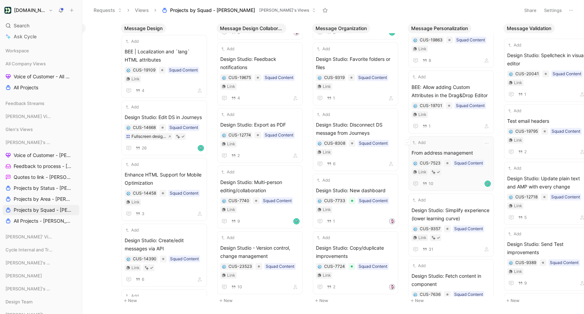
click at [457, 139] on div "Add" at bounding box center [447, 142] width 70 height 7
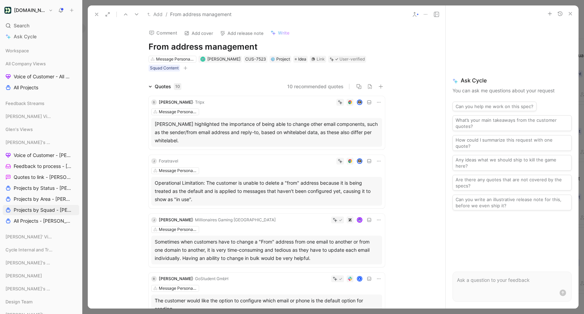
click at [150, 45] on h1 "From address management" at bounding box center [267, 46] width 236 height 11
click at [98, 13] on icon at bounding box center [96, 14] width 5 height 5
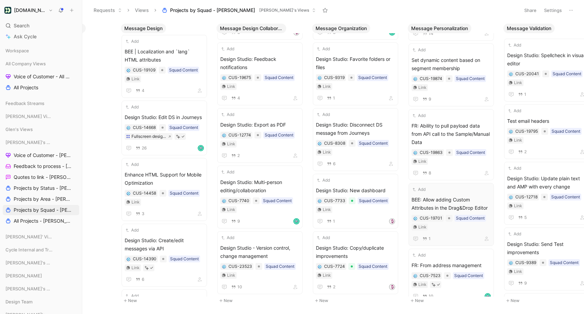
scroll to position [314, 0]
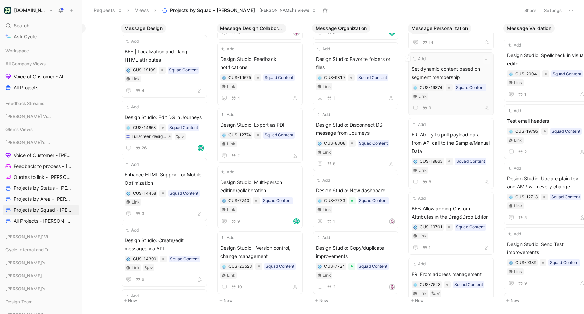
click at [443, 67] on span "Set dynamic content based on segment membership" at bounding box center [451, 73] width 79 height 16
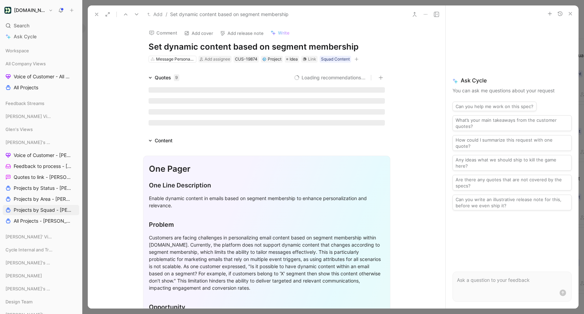
click at [149, 46] on h1 "Set dynamic content based on segment membership" at bounding box center [267, 46] width 236 height 11
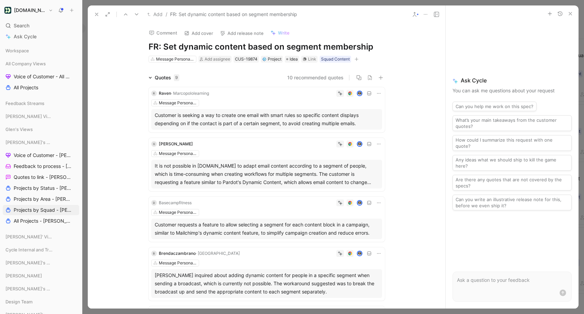
click at [96, 15] on use at bounding box center [96, 14] width 3 height 3
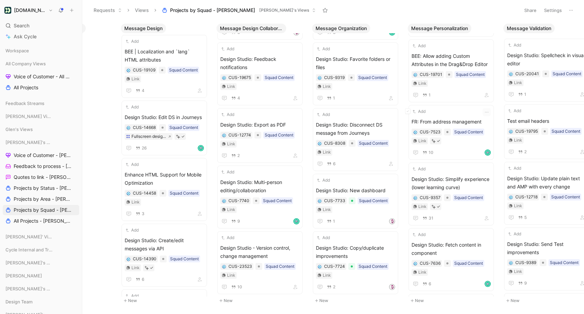
scroll to position [506, 0]
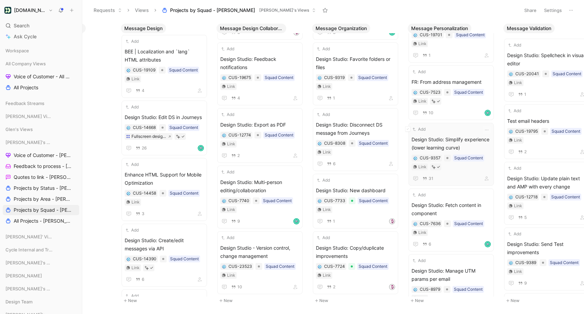
click at [457, 135] on span "Design Studio: Simplify experience (lower learning curve)" at bounding box center [451, 143] width 79 height 16
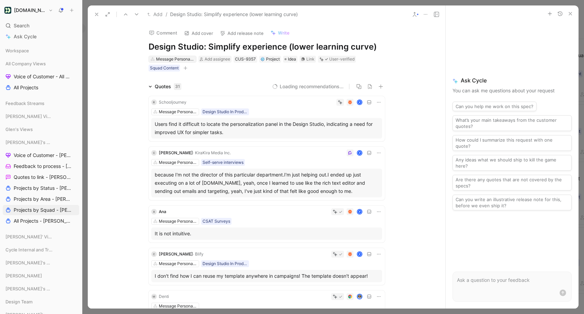
click at [186, 58] on div "Message Personalization" at bounding box center [175, 59] width 38 height 7
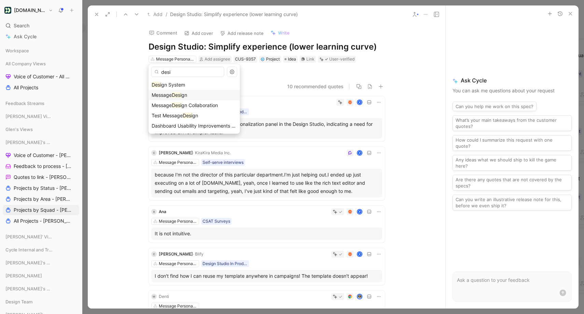
type input "desi"
click at [206, 95] on div "Message Desi gn" at bounding box center [194, 95] width 85 height 8
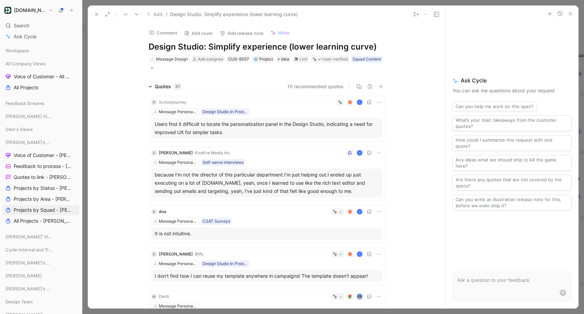
click at [96, 14] on icon at bounding box center [96, 14] width 5 height 5
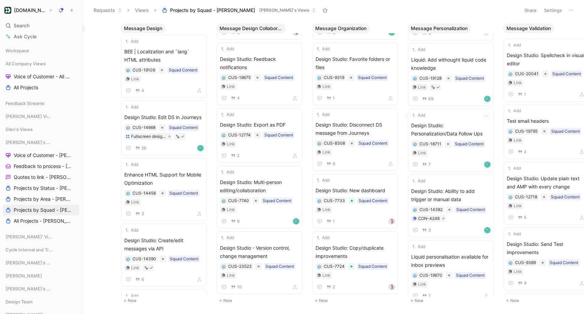
scroll to position [788, 0]
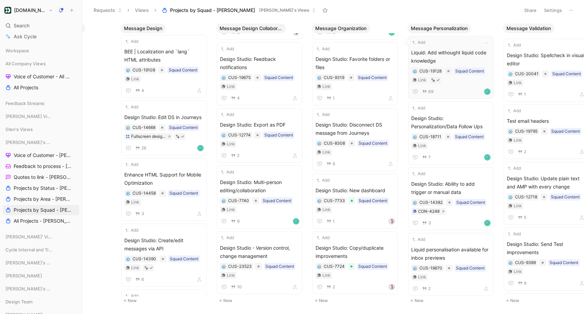
click at [425, 50] on span "Liquid: Add withought liquid code knowledge" at bounding box center [450, 57] width 79 height 16
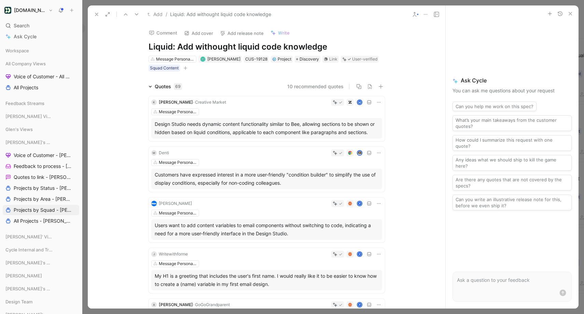
drag, startPoint x: 168, startPoint y: 43, endPoint x: 142, endPoint y: 44, distance: 26.7
click at [142, 44] on div "Comment Add cover Add release note Write Liquid: Add withought liquid code know…" at bounding box center [267, 47] width 262 height 49
drag, startPoint x: 270, startPoint y: 46, endPoint x: 227, endPoint y: 46, distance: 43.4
click at [227, 46] on h1 "Design Studio: Add withought liquid code knowledge" at bounding box center [267, 46] width 236 height 11
click at [100, 15] on button at bounding box center [97, 15] width 10 height 10
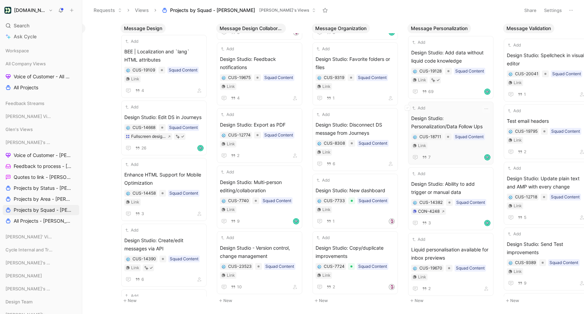
scroll to position [790, 0]
click at [436, 244] on span "Liquid personalisation available for inbox previews" at bounding box center [450, 252] width 79 height 16
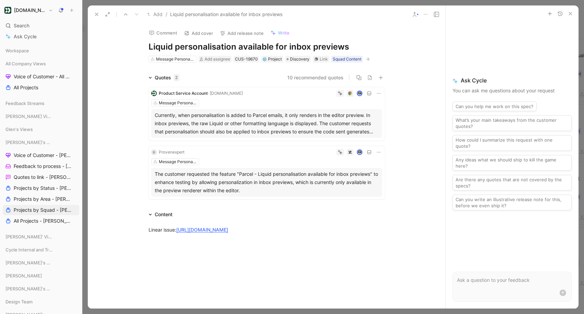
click at [147, 47] on div "Comment Add cover Add release note Write Liquid personalisation available for i…" at bounding box center [267, 43] width 262 height 40
click at [149, 46] on h1 "Liquid personalisation available for inbox previews" at bounding box center [267, 46] width 236 height 11
click at [95, 12] on icon at bounding box center [96, 14] width 5 height 5
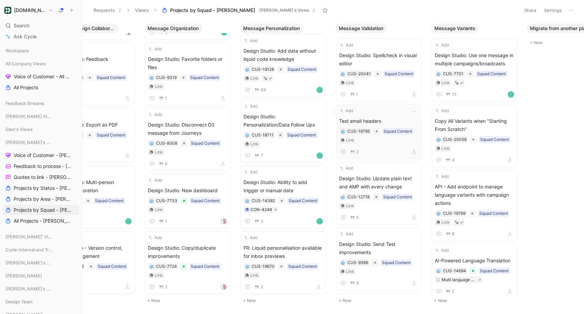
click at [373, 116] on div "Add Test email headers CUS-19795 Squad Content Link 2" at bounding box center [378, 131] width 79 height 49
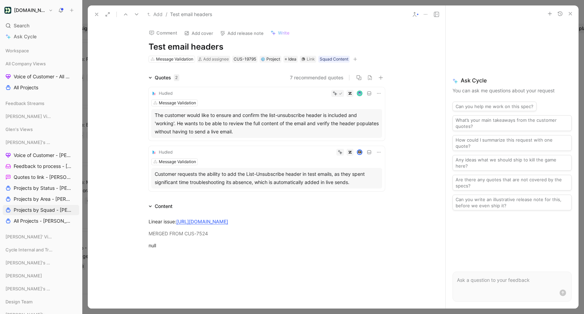
click at [149, 44] on h1 "Test email headers" at bounding box center [267, 46] width 236 height 11
click at [95, 13] on icon at bounding box center [96, 14] width 5 height 5
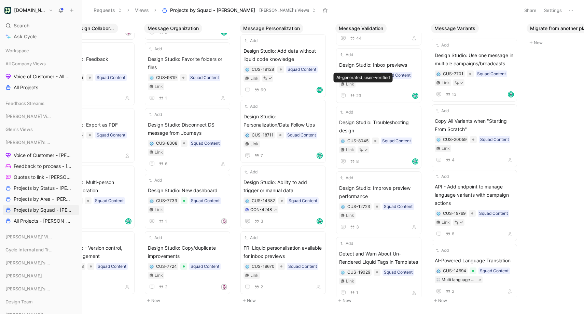
scroll to position [517, 0]
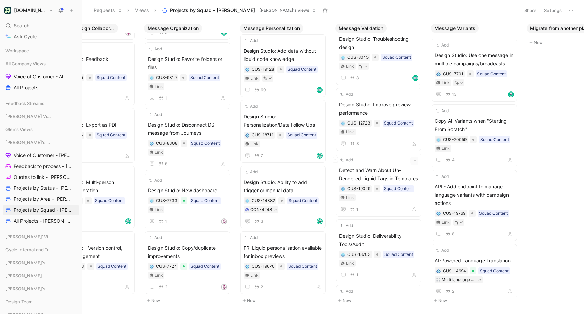
click at [368, 171] on span "Detect and Warn About Un-Rendered Liquid Tags in Templates" at bounding box center [378, 174] width 79 height 16
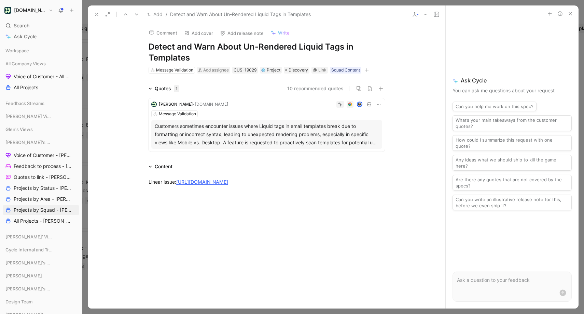
click at [149, 44] on h1 "Detect and Warn About Un-Rendered Liquid Tags in Templates" at bounding box center [267, 52] width 236 height 22
click at [93, 13] on button at bounding box center [97, 15] width 10 height 10
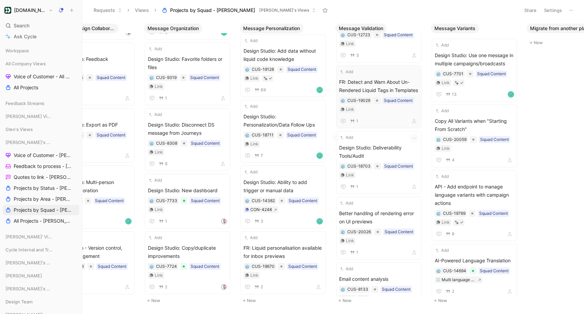
scroll to position [664, 0]
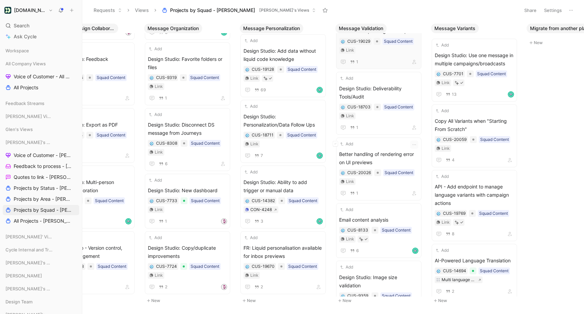
click at [412, 159] on span "Better handling of rendering error on UI previews" at bounding box center [378, 158] width 79 height 16
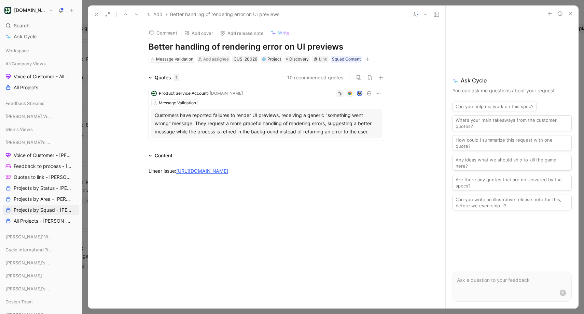
click at [150, 44] on h1 "Better handling of rendering error on UI previews" at bounding box center [267, 46] width 236 height 11
click at [99, 13] on button at bounding box center [97, 15] width 10 height 10
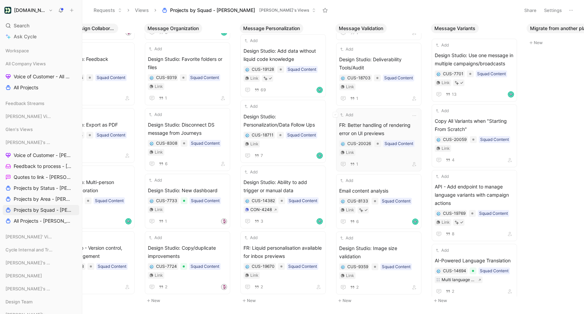
scroll to position [677, 0]
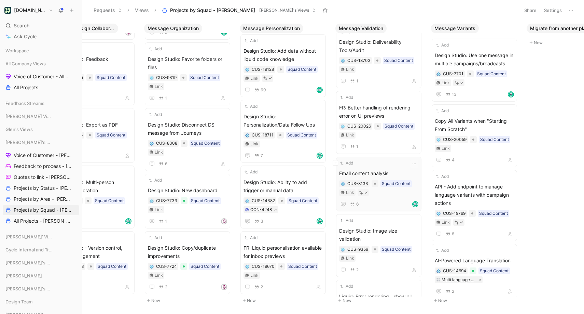
click at [368, 169] on div "Add Email content analysis CUS-8133 Squad Content Link 6" at bounding box center [378, 184] width 79 height 49
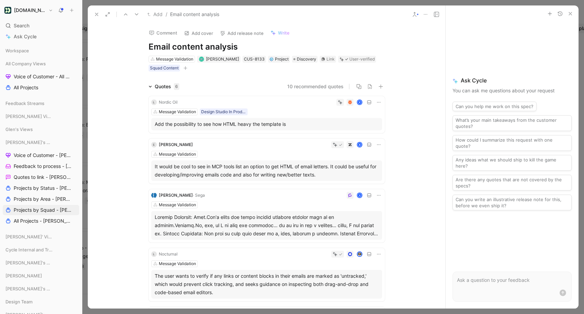
click at [150, 45] on h1 "Email content analysis" at bounding box center [267, 46] width 236 height 11
click at [93, 16] on button at bounding box center [97, 15] width 10 height 10
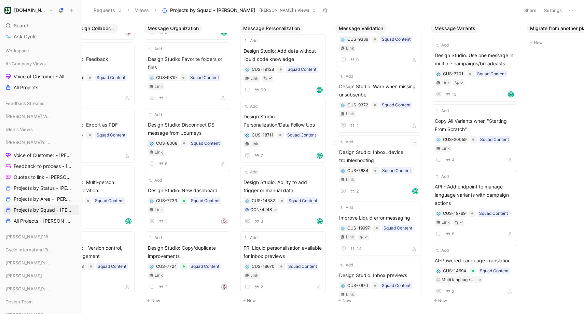
scroll to position [219, 0]
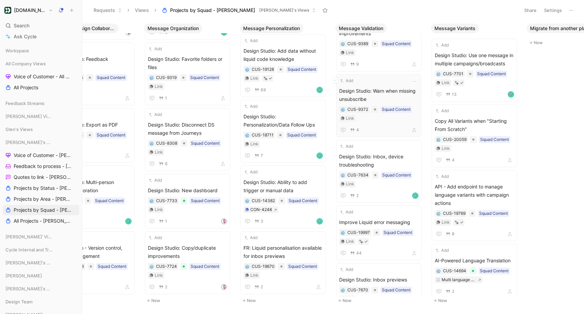
click at [385, 94] on span "Design Studio: Warn when missing unsubscribe" at bounding box center [378, 95] width 79 height 16
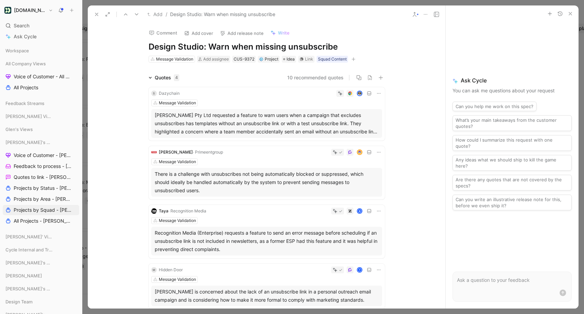
click at [416, 15] on icon at bounding box center [414, 14] width 5 height 5
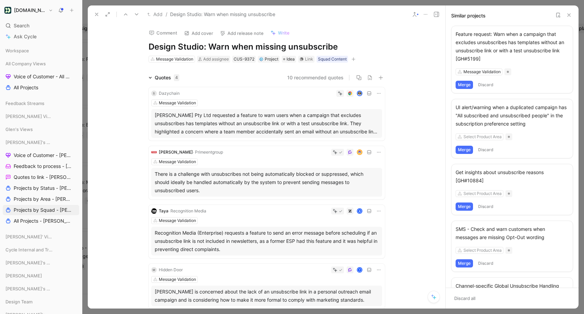
scroll to position [12, 0]
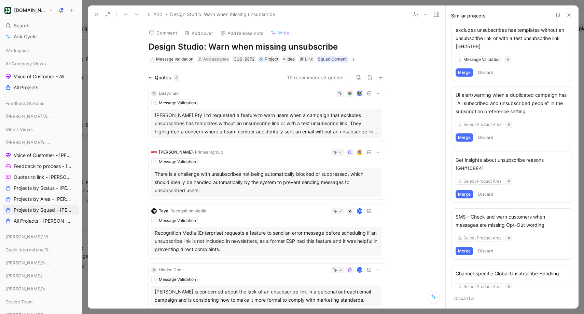
click at [523, 39] on div "Feature request: Warn when a campaign that excludes unsubscribes has templates …" at bounding box center [512, 34] width 113 height 33
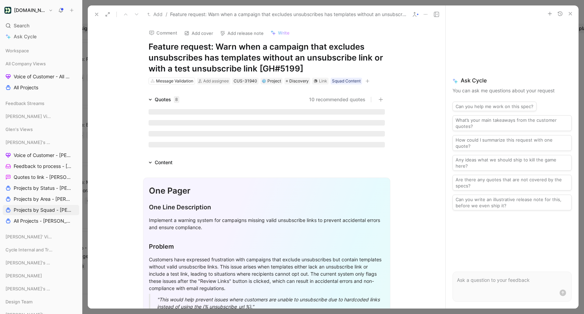
click at [418, 15] on div at bounding box center [417, 14] width 1 height 1
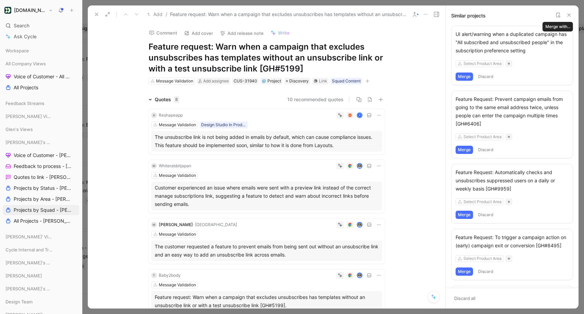
click at [558, 14] on icon at bounding box center [558, 14] width 5 height 5
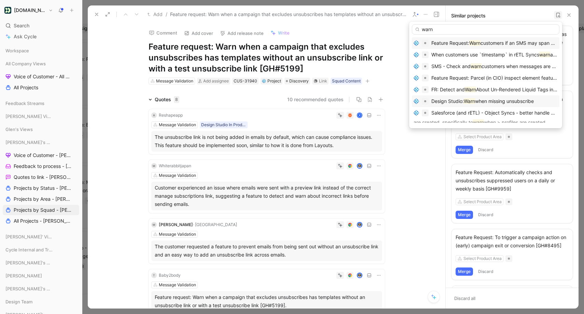
type input "warn"
click at [499, 98] on span "when missing unsubscribe" at bounding box center [504, 101] width 59 height 6
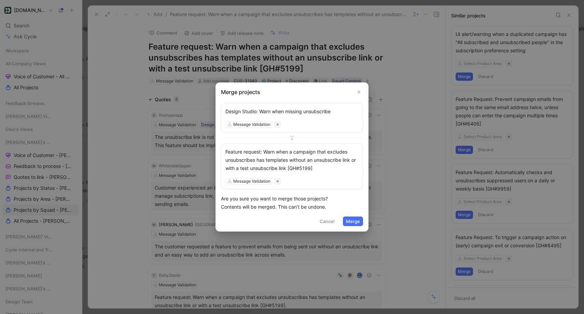
click at [352, 221] on button "Merge" at bounding box center [353, 221] width 20 height 10
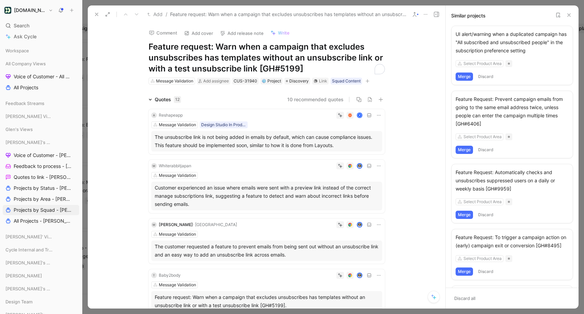
drag, startPoint x: 199, startPoint y: 46, endPoint x: 153, endPoint y: 45, distance: 45.8
click at [153, 45] on h1 "Feature request: Warn when a campaign that excludes unsubscribes has templates …" at bounding box center [267, 57] width 236 height 33
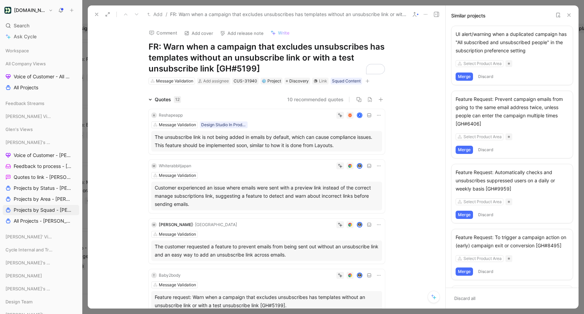
click at [163, 46] on h1 "FR: Warn when a campaign that excludes unsubscribes has templates without an un…" at bounding box center [267, 57] width 236 height 33
drag, startPoint x: 192, startPoint y: 46, endPoint x: 203, endPoint y: 51, distance: 12.1
click at [203, 51] on h1 "FR: Warn when a campaign that excludes unsubscribes has templates without an un…" at bounding box center [267, 57] width 236 height 33
drag, startPoint x: 193, startPoint y: 48, endPoint x: 186, endPoint y: 48, distance: 7.2
click at [192, 48] on h1 "FR: Warn when a campaign that excludes unsubscribes has templates without an un…" at bounding box center [267, 57] width 236 height 33
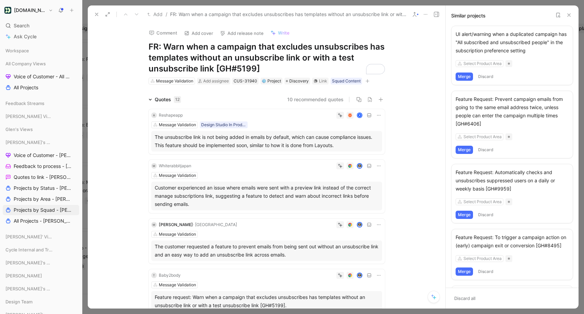
drag, startPoint x: 187, startPoint y: 46, endPoint x: 191, endPoint y: 53, distance: 7.8
click at [191, 53] on h1 "FR: Warn when a campaign that excludes unsubscribes has templates without an un…" at bounding box center [267, 57] width 236 height 33
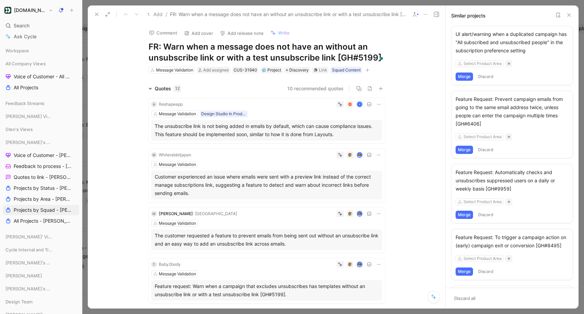
click at [372, 46] on h1 "FR: Warn when a message does not have an without an unsubscribe link or with a …" at bounding box center [267, 52] width 236 height 22
drag, startPoint x: 173, startPoint y: 58, endPoint x: 198, endPoint y: 57, distance: 24.6
click at [198, 57] on h1 "FR: Warn when a message does not have an unsubscribe link or with a test unsubs…" at bounding box center [267, 52] width 236 height 22
drag, startPoint x: 289, startPoint y: 56, endPoint x: 380, endPoint y: 54, distance: 91.6
click at [380, 54] on section "Comment Add cover Add release note Write FR: Warn when a message does not have …" at bounding box center [267, 165] width 358 height 285
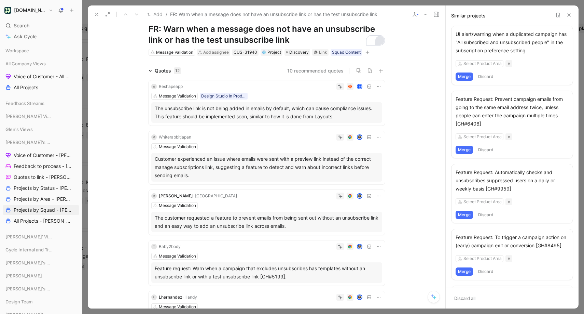
scroll to position [26, 0]
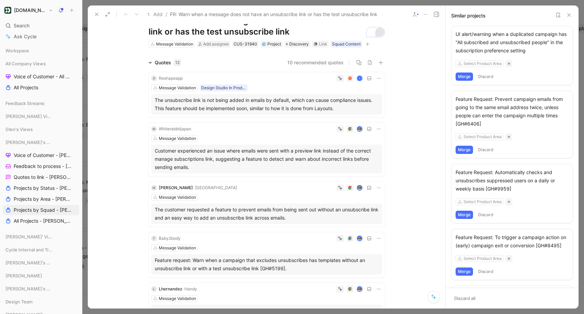
click at [569, 14] on icon at bounding box center [569, 14] width 5 height 5
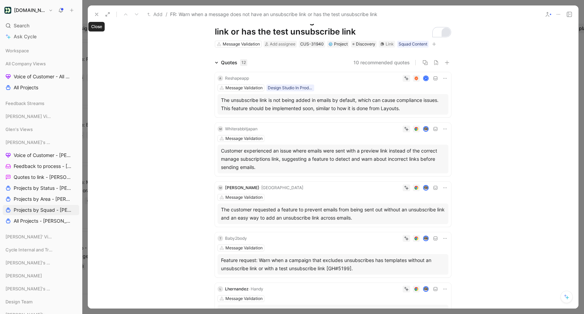
click at [97, 14] on use at bounding box center [96, 14] width 3 height 3
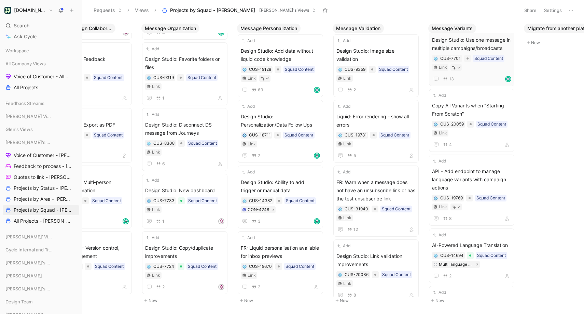
scroll to position [25, 0]
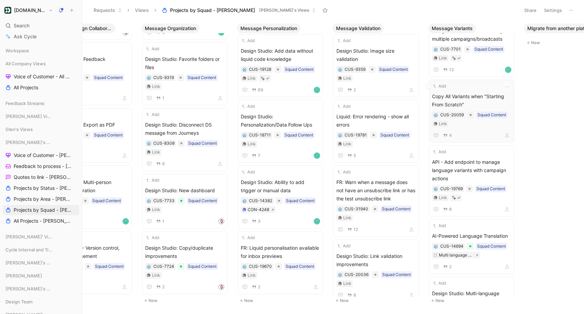
click at [479, 95] on span "Copy All Variants when "Starting From Scratch"" at bounding box center [471, 100] width 79 height 16
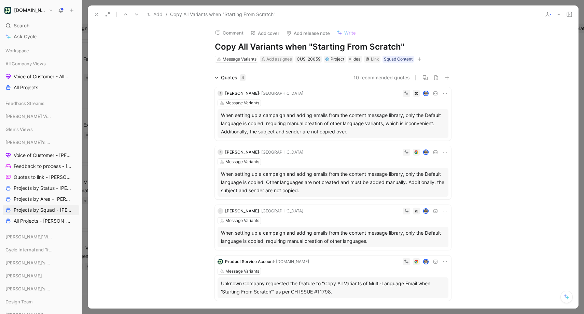
click at [217, 46] on h1 "Copy All Variants when "Starting From Scratch"" at bounding box center [333, 46] width 236 height 11
click at [95, 13] on icon at bounding box center [96, 14] width 5 height 5
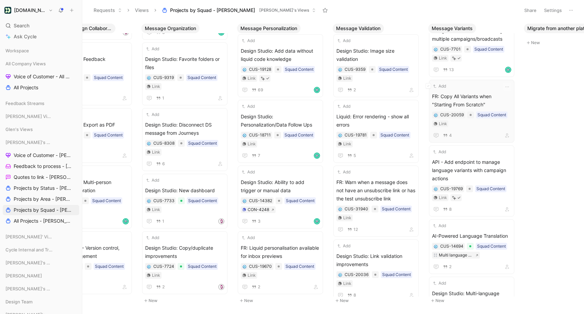
scroll to position [55, 0]
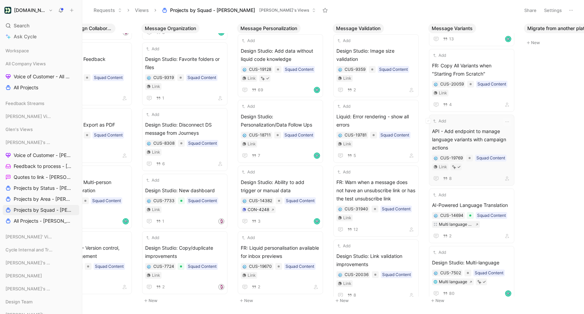
click at [470, 134] on span "API - Add endpoint to manage language variants with campaign actions" at bounding box center [471, 139] width 79 height 25
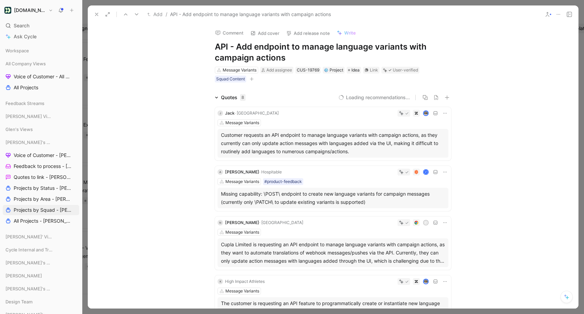
click at [217, 46] on h1 "API - Add endpoint to manage language variants with campaign actions" at bounding box center [333, 52] width 236 height 22
click at [96, 14] on icon at bounding box center [96, 14] width 5 height 5
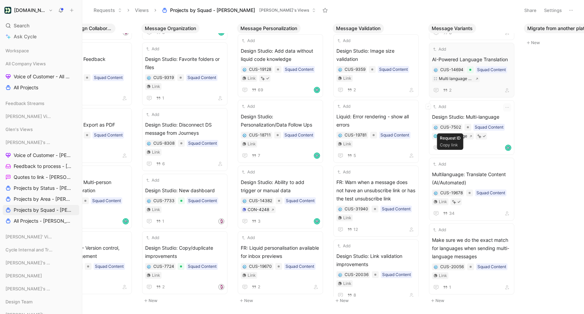
scroll to position [160, 0]
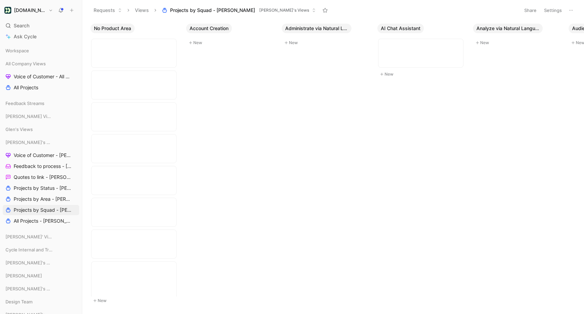
scroll to position [160, 0]
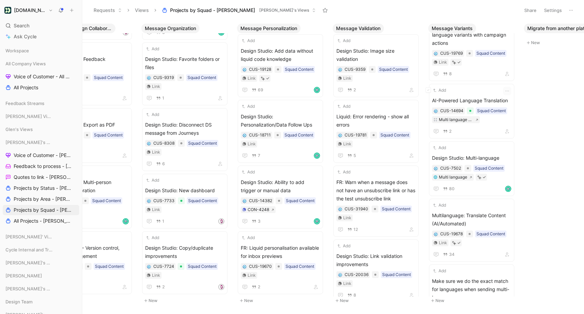
click at [486, 97] on span "AI-Powered Language Translation" at bounding box center [471, 100] width 79 height 8
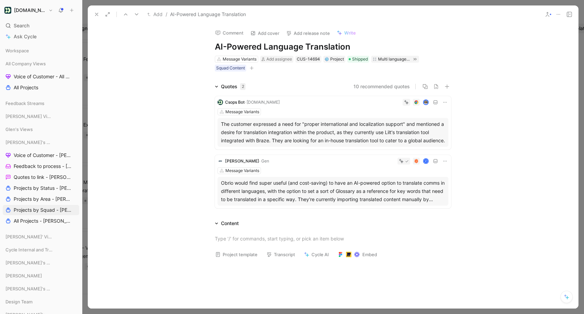
click at [94, 13] on icon at bounding box center [96, 14] width 5 height 5
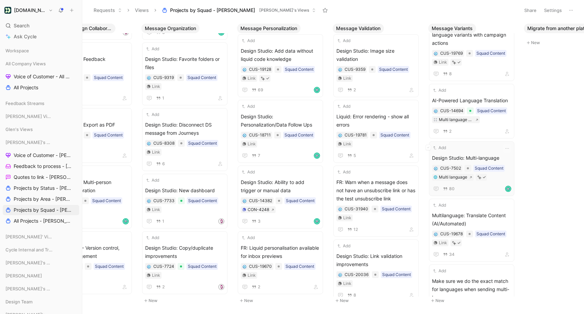
scroll to position [187, 0]
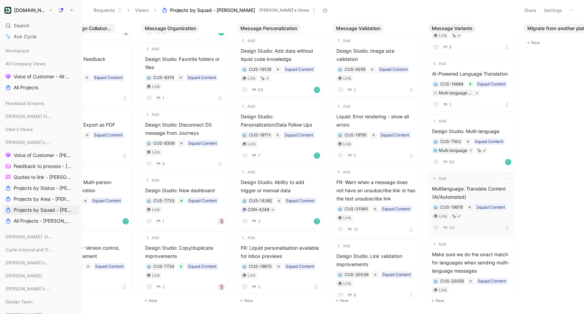
click at [471, 187] on span "Multilanguage: Translate Content (AI/Automated)" at bounding box center [471, 193] width 79 height 16
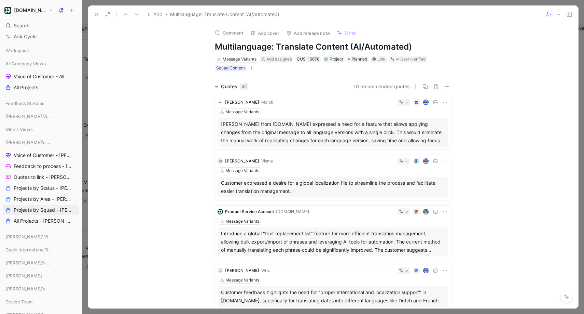
click at [95, 16] on icon at bounding box center [96, 14] width 5 height 5
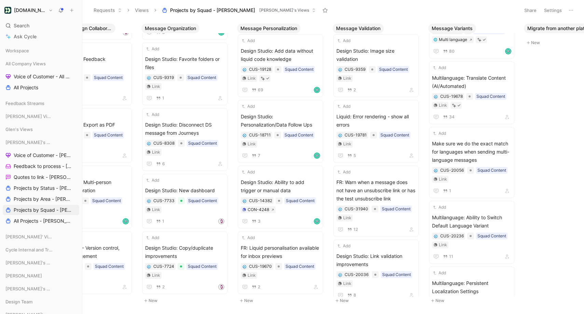
scroll to position [0, 3107]
click at [473, 151] on span "Make sure we do the exact match for languages when sending multi-language messa…" at bounding box center [471, 151] width 79 height 25
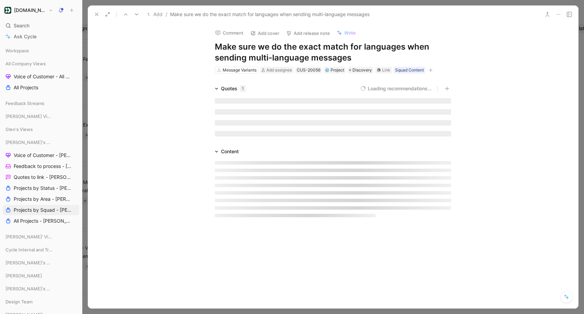
scroll to position [288, 0]
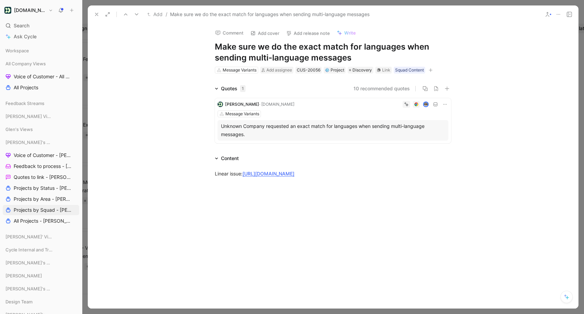
click at [214, 45] on div "Comment Add cover Add release note Write Make sure we do the exact match for la…" at bounding box center [333, 48] width 262 height 51
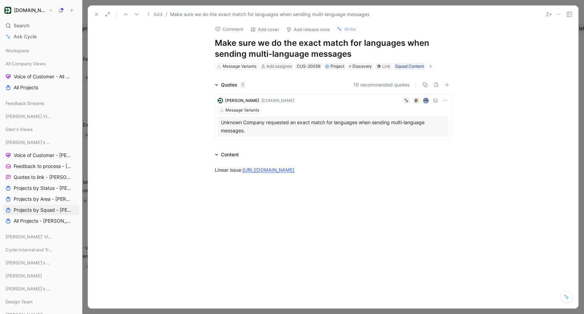
scroll to position [3, 0]
click at [216, 41] on h1 "Make sure we do the exact match for languages when sending multi-language messa…" at bounding box center [333, 50] width 236 height 22
click at [96, 14] on icon at bounding box center [96, 14] width 5 height 5
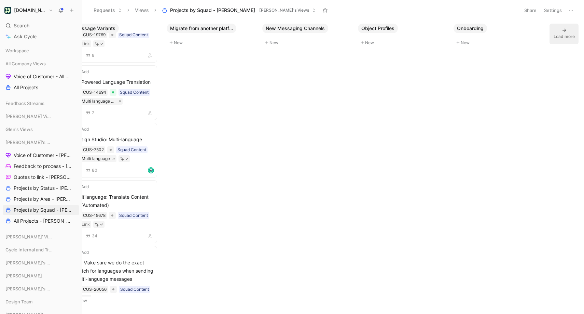
click at [555, 27] on button "Load more" at bounding box center [564, 34] width 29 height 21
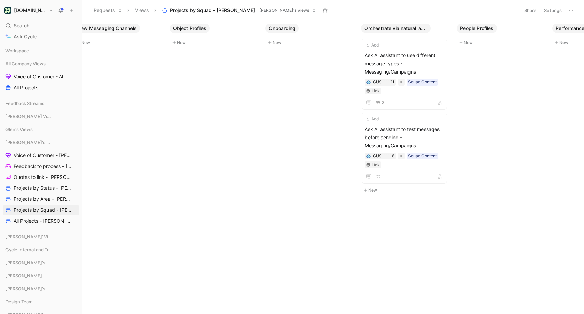
scroll to position [0, 3654]
click at [423, 64] on span "Ask AI assistant to use different message types - Messaging/Campaigns" at bounding box center [402, 63] width 79 height 25
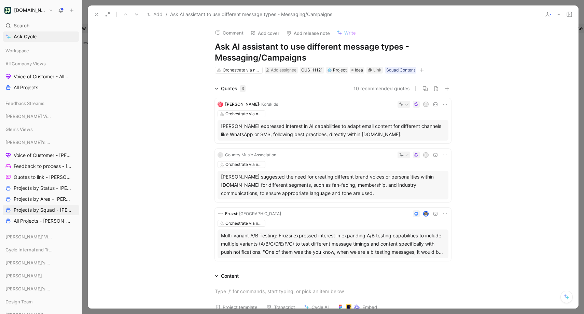
click at [95, 13] on icon at bounding box center [96, 14] width 5 height 5
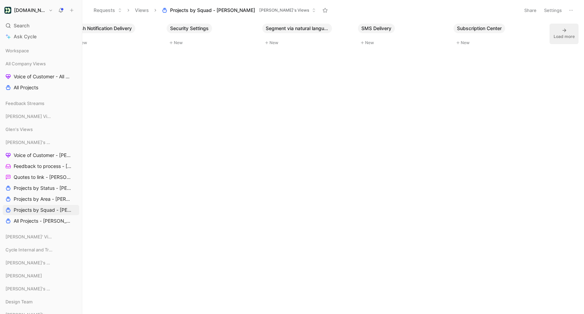
click at [573, 33] on div "Load more" at bounding box center [564, 36] width 21 height 7
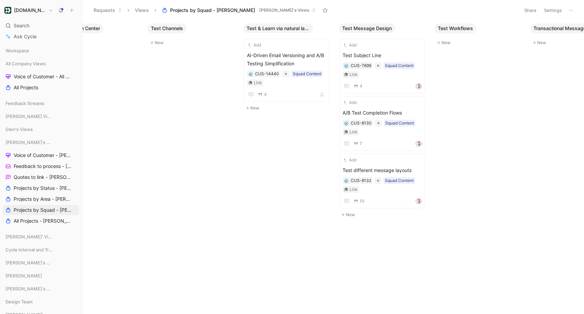
scroll to position [0, 4826]
click at [394, 161] on div "Add" at bounding box center [375, 160] width 70 height 7
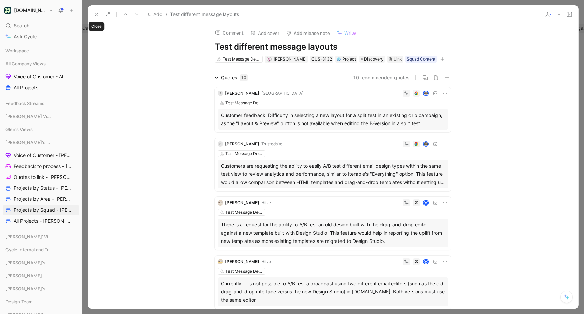
click at [95, 13] on icon at bounding box center [96, 14] width 5 height 5
